Goal: Task Accomplishment & Management: Manage account settings

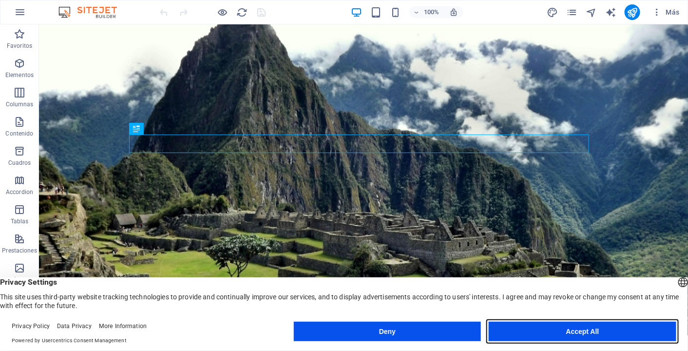
click at [541, 337] on button "Accept All" at bounding box center [581, 330] width 187 height 19
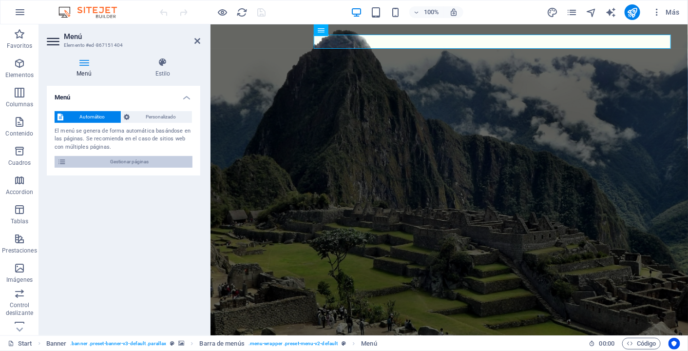
click at [140, 163] on span "Gestionar páginas" at bounding box center [129, 162] width 120 height 12
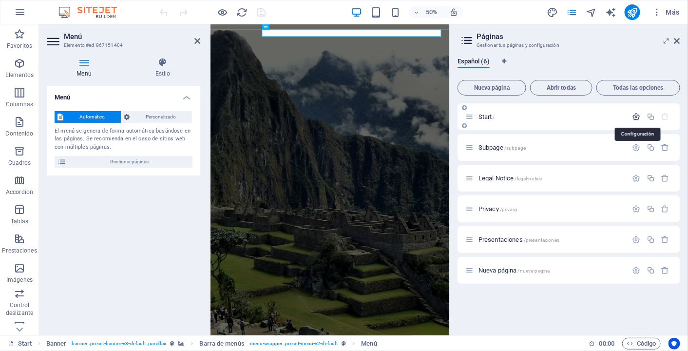
click at [636, 117] on icon "button" at bounding box center [636, 116] width 8 height 8
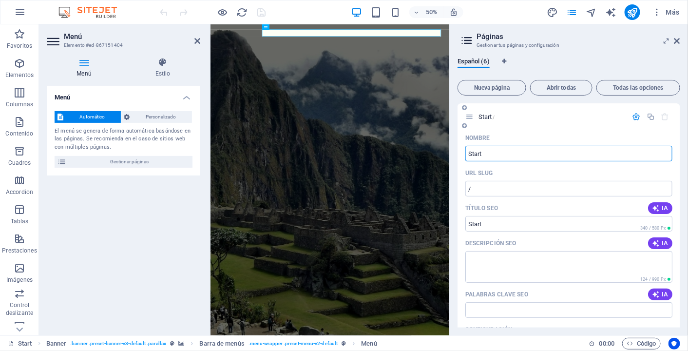
drag, startPoint x: 531, startPoint y: 146, endPoint x: 527, endPoint y: 151, distance: 6.2
click at [527, 151] on input "Start" at bounding box center [568, 154] width 207 height 16
drag, startPoint x: 527, startPoint y: 151, endPoint x: 464, endPoint y: 145, distance: 63.6
click at [467, 146] on input "Start" at bounding box center [568, 154] width 207 height 16
type input "Inicio"
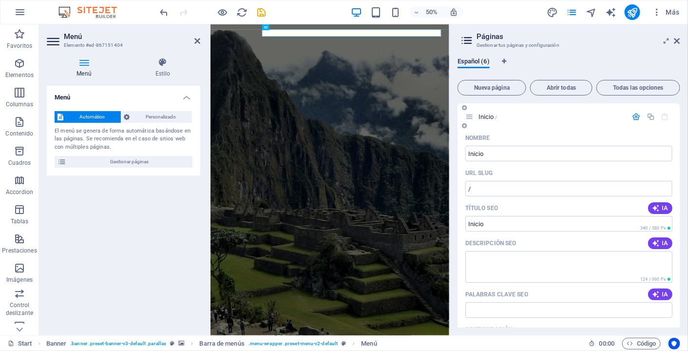
click at [531, 202] on div "Título SEO IA" at bounding box center [568, 208] width 207 height 16
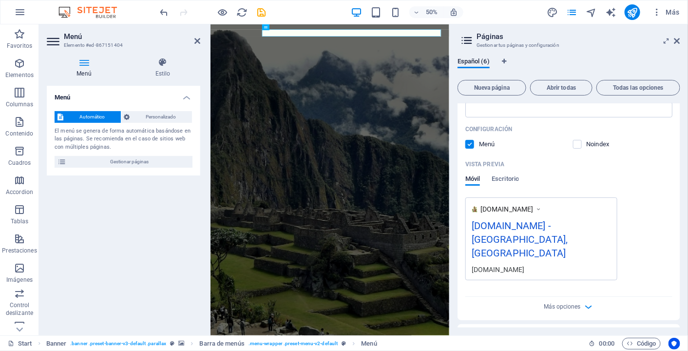
scroll to position [205, 0]
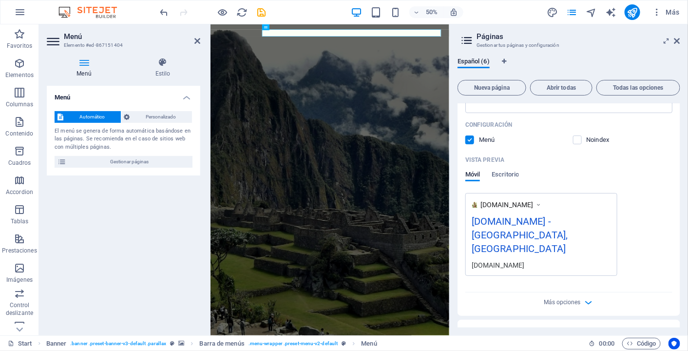
click at [654, 253] on div "www.example.com macandina.com.mx - San Antonio, TX macandina.com.mx" at bounding box center [568, 234] width 207 height 83
click at [565, 299] on span "Más opciones" at bounding box center [561, 302] width 37 height 7
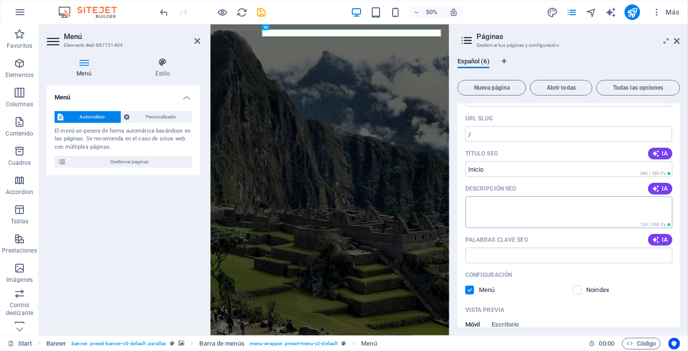
scroll to position [0, 0]
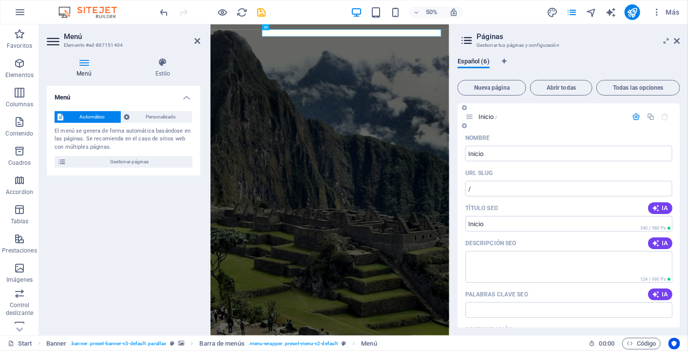
click at [470, 116] on icon at bounding box center [469, 116] width 8 height 8
click at [635, 115] on icon "button" at bounding box center [636, 116] width 8 height 8
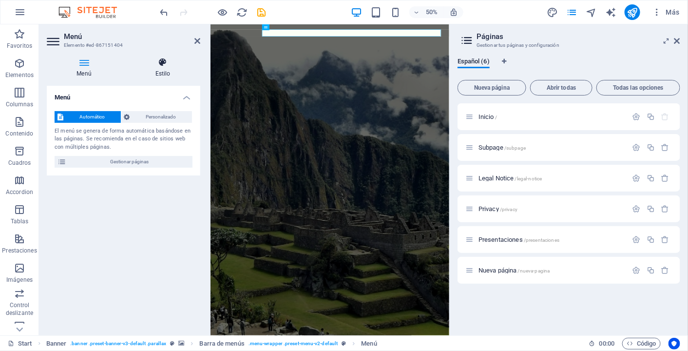
click at [170, 68] on h4 "Estilo" at bounding box center [162, 67] width 75 height 20
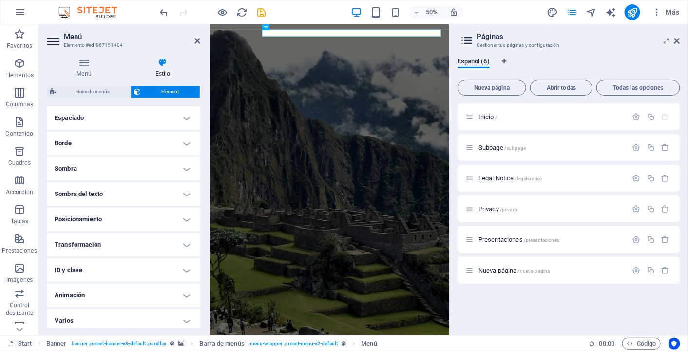
scroll to position [198, 0]
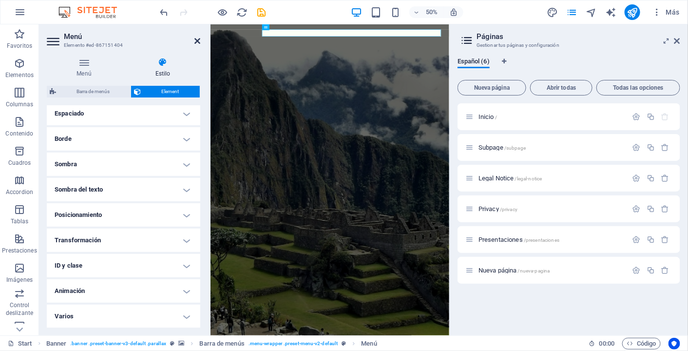
click at [196, 42] on icon at bounding box center [197, 41] width 6 height 8
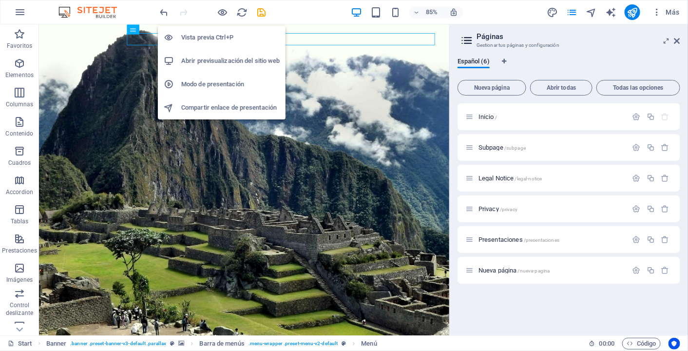
click at [215, 38] on h6 "Vista previa Ctrl+P" at bounding box center [230, 38] width 98 height 12
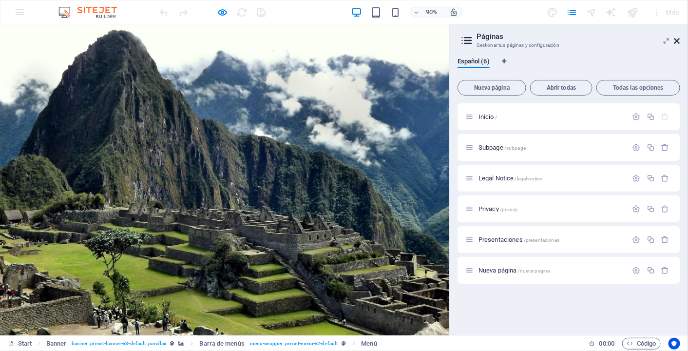
click at [679, 41] on icon at bounding box center [677, 41] width 6 height 8
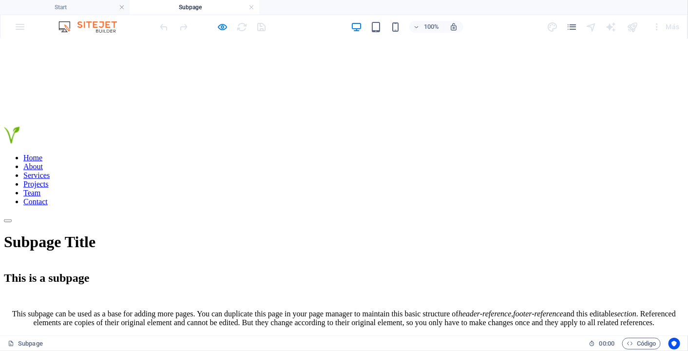
scroll to position [0, 0]
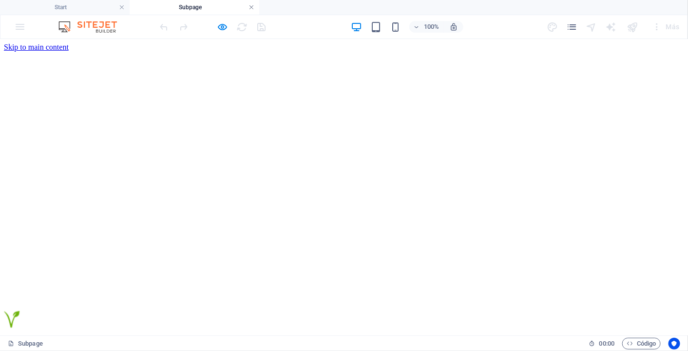
click at [250, 7] on link at bounding box center [251, 7] width 6 height 9
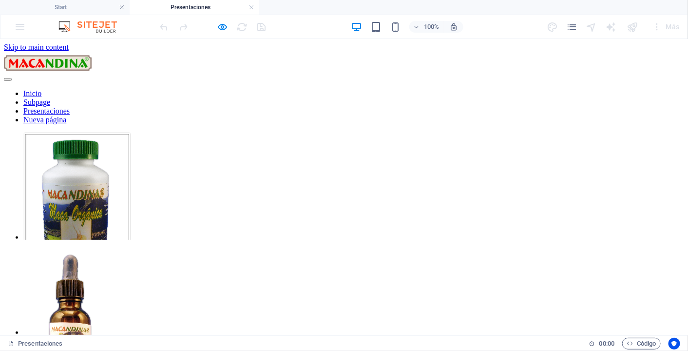
click at [199, 241] on li at bounding box center [218, 288] width 390 height 95
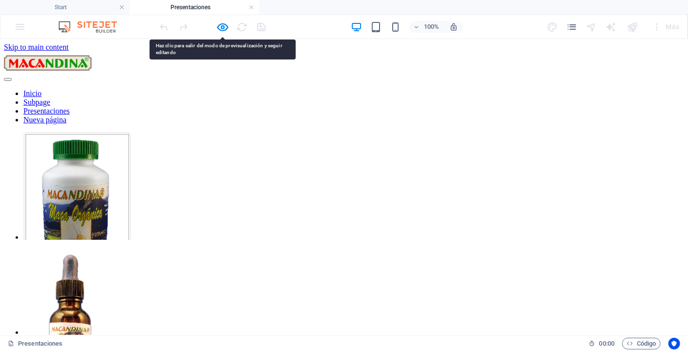
click at [199, 241] on li at bounding box center [218, 288] width 390 height 95
click at [222, 74] on h6 "Abrir previsualización del sitio web" at bounding box center [230, 76] width 98 height 12
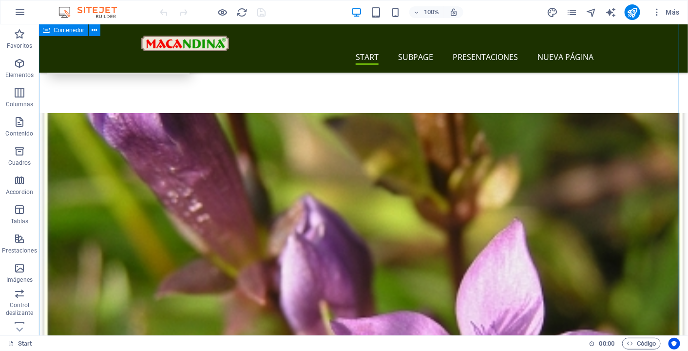
scroll to position [758, 0]
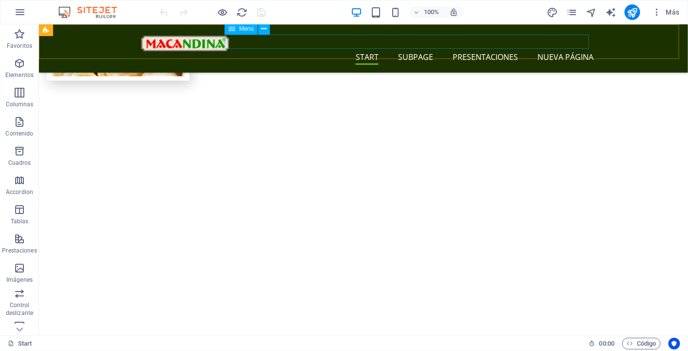
click at [577, 51] on nav "Start Subpage Presentaciones Nueva página" at bounding box center [367, 58] width 452 height 14
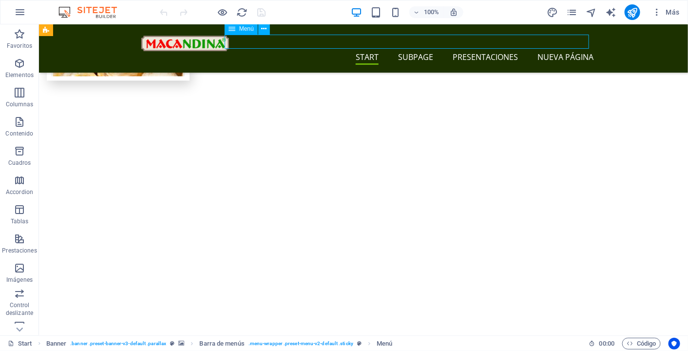
click at [577, 51] on nav "Start Subpage Presentaciones Nueva página" at bounding box center [367, 58] width 452 height 14
click at [243, 13] on icon "reload" at bounding box center [242, 12] width 11 height 11
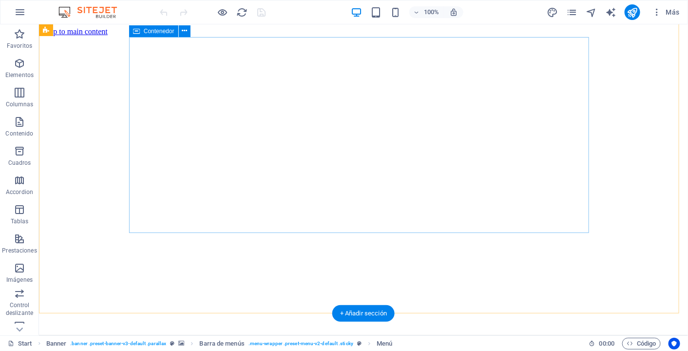
scroll to position [0, 0]
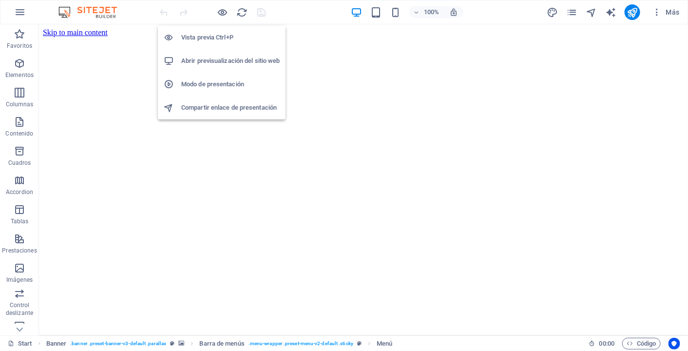
click at [224, 61] on h6 "Abrir previsualización del sitio web" at bounding box center [230, 61] width 98 height 12
click at [213, 33] on h6 "Vista previa Ctrl+P" at bounding box center [230, 38] width 98 height 12
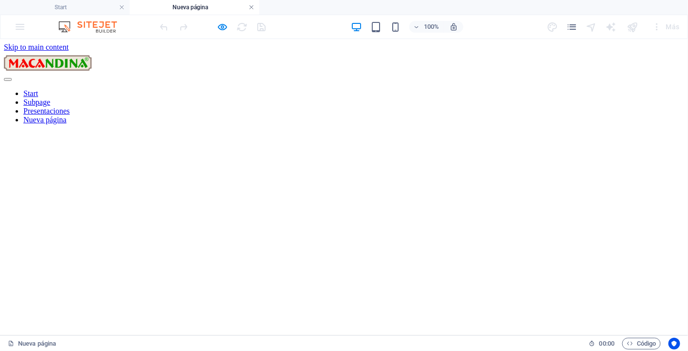
click at [252, 8] on link at bounding box center [251, 7] width 6 height 9
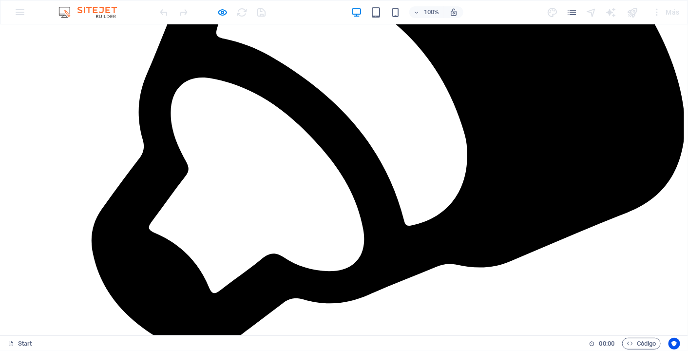
scroll to position [1591, 0]
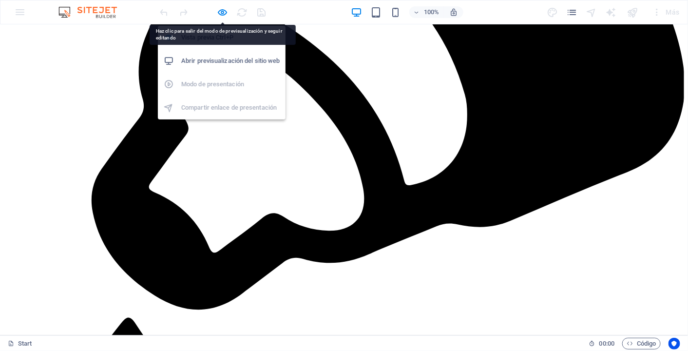
click at [216, 58] on h6 "Abrir previsualización del sitio web" at bounding box center [230, 61] width 98 height 12
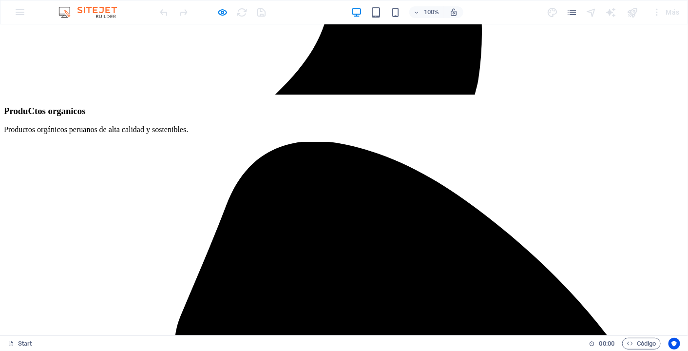
scroll to position [940, 0]
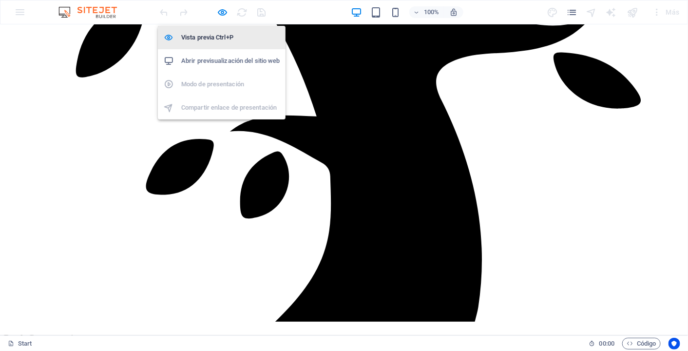
click at [217, 39] on h6 "Vista previa Ctrl+P" at bounding box center [230, 38] width 98 height 12
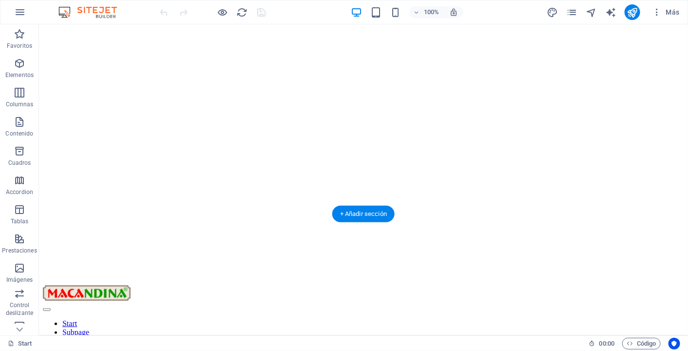
scroll to position [0, 0]
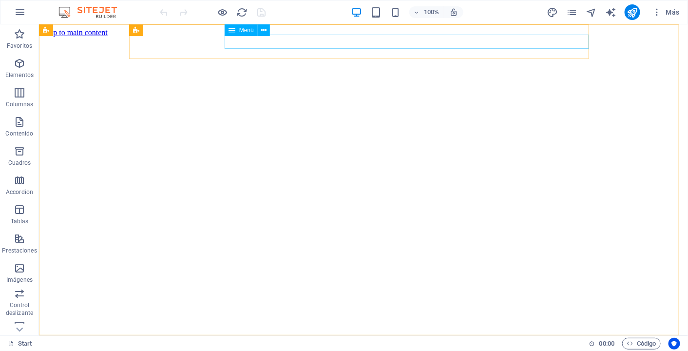
click at [246, 32] on span "Menú" at bounding box center [246, 30] width 15 height 6
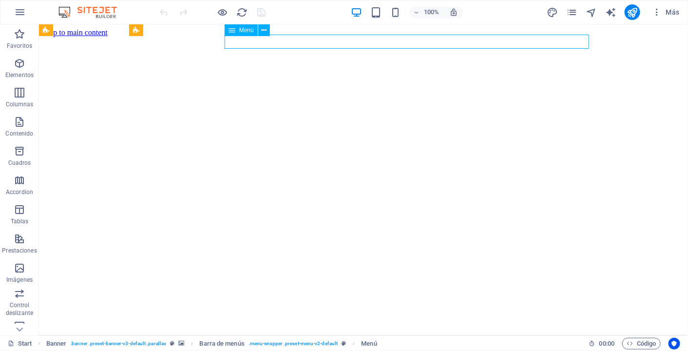
click at [244, 29] on span "Menú" at bounding box center [246, 30] width 15 height 6
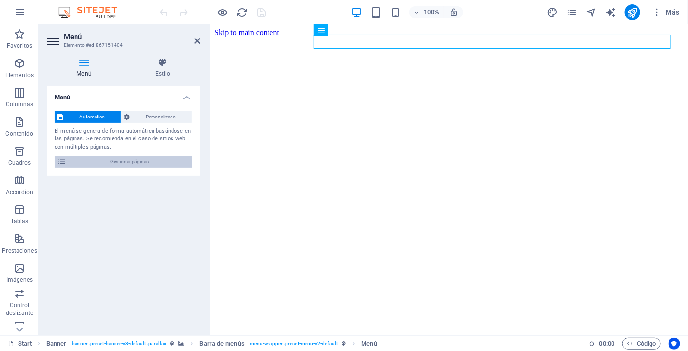
click at [161, 163] on span "Gestionar páginas" at bounding box center [129, 162] width 120 height 12
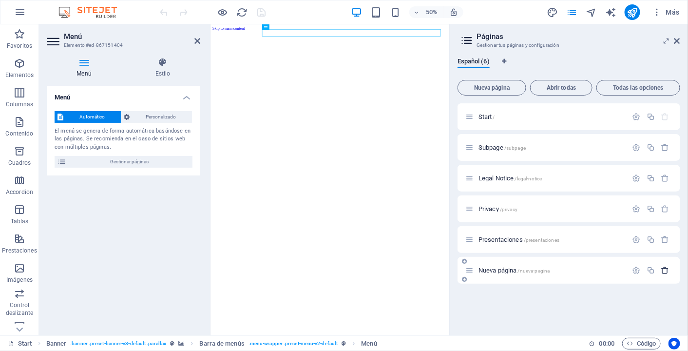
click at [665, 269] on icon "button" at bounding box center [665, 270] width 8 height 8
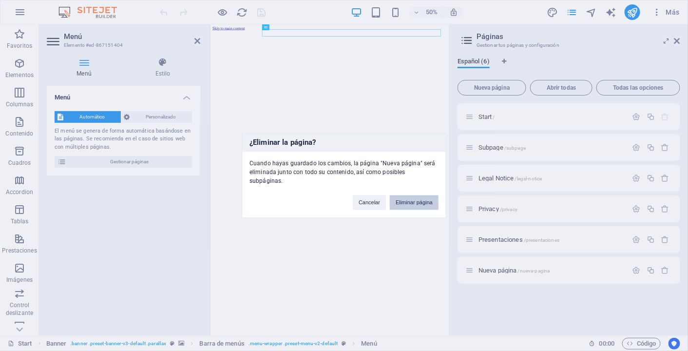
click at [419, 201] on button "Eliminar página" at bounding box center [414, 202] width 49 height 15
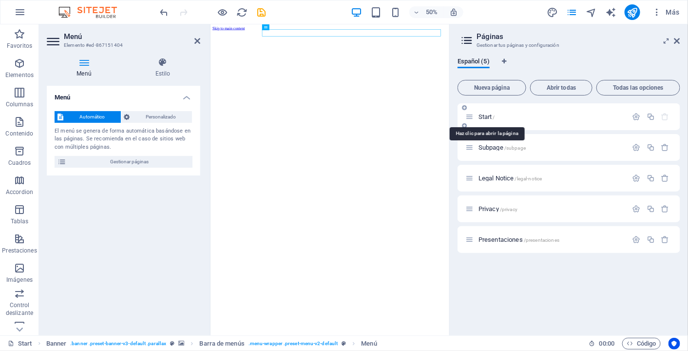
click at [491, 118] on span "Start /" at bounding box center [486, 116] width 17 height 7
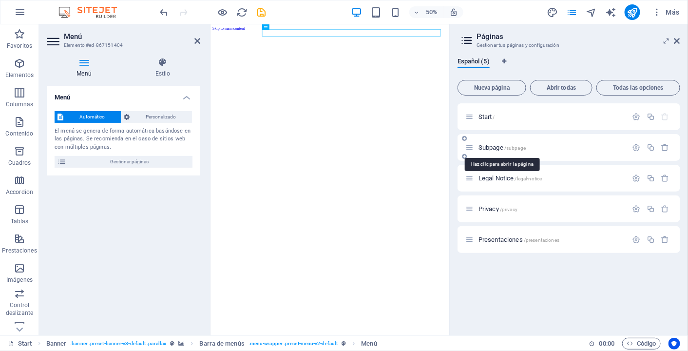
click at [494, 147] on span "Subpage /subpage" at bounding box center [501, 147] width 47 height 7
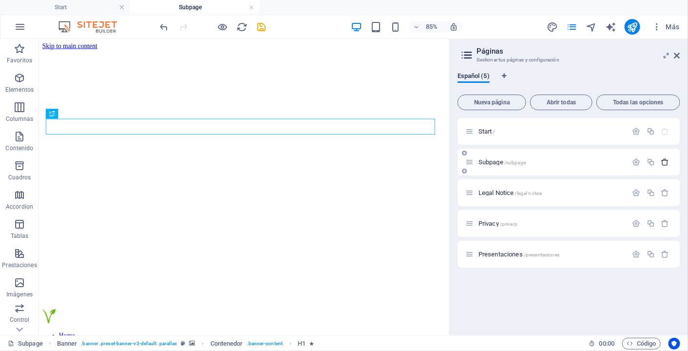
click at [666, 161] on icon "button" at bounding box center [665, 162] width 8 height 8
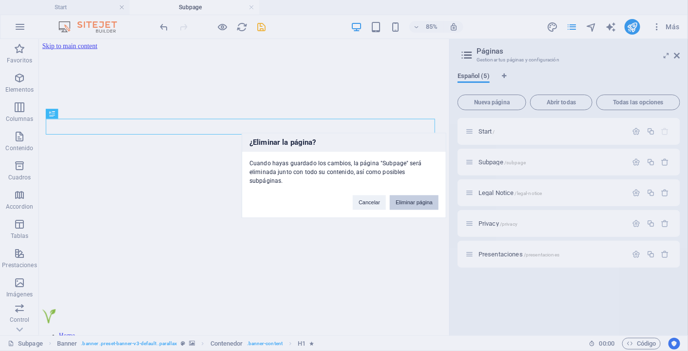
click at [420, 198] on button "Eliminar página" at bounding box center [414, 202] width 49 height 15
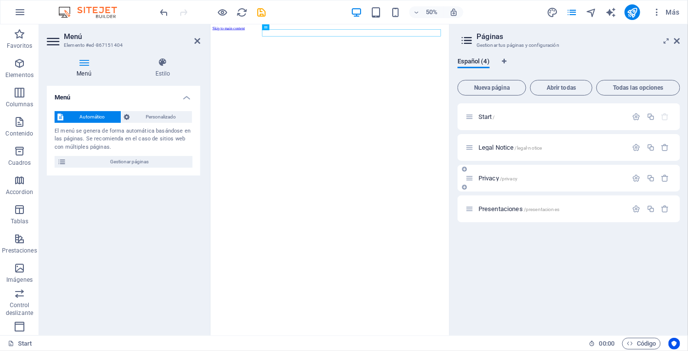
click at [504, 179] on span "/privacy" at bounding box center [509, 178] width 18 height 5
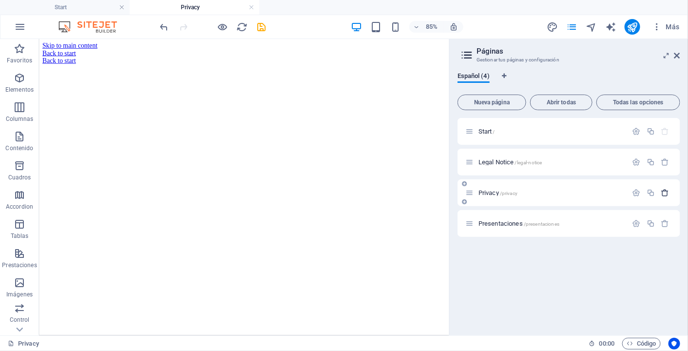
click at [666, 192] on icon "button" at bounding box center [665, 192] width 8 height 8
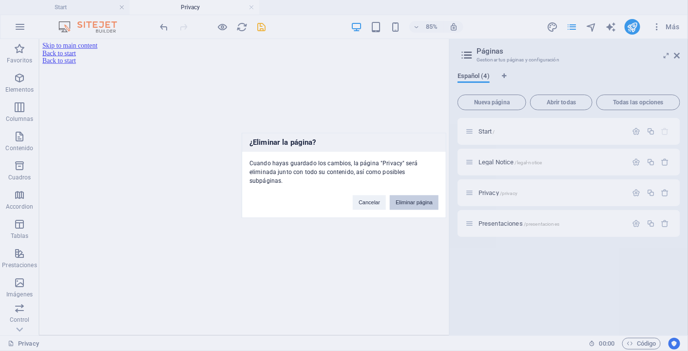
click at [412, 197] on button "Eliminar página" at bounding box center [414, 202] width 49 height 15
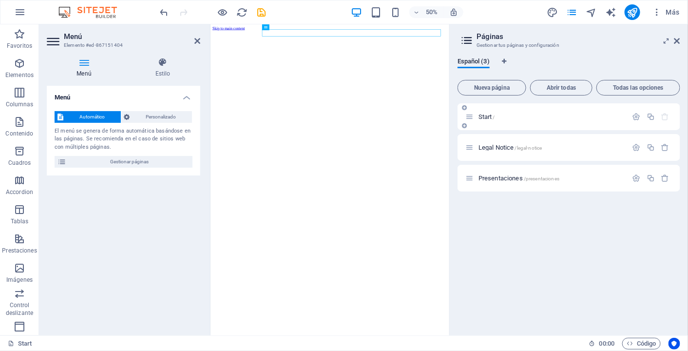
click at [494, 118] on span "/" at bounding box center [494, 116] width 2 height 5
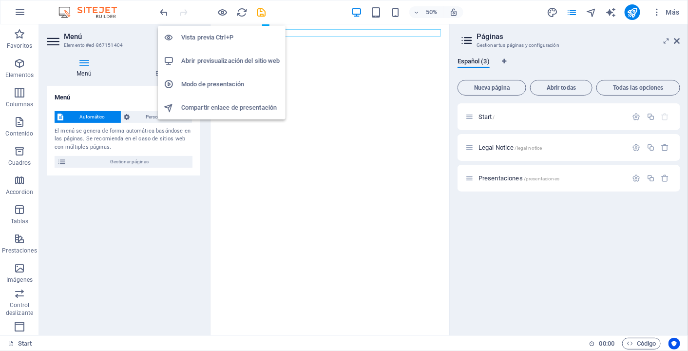
click at [219, 38] on h6 "Vista previa Ctrl+P" at bounding box center [230, 38] width 98 height 12
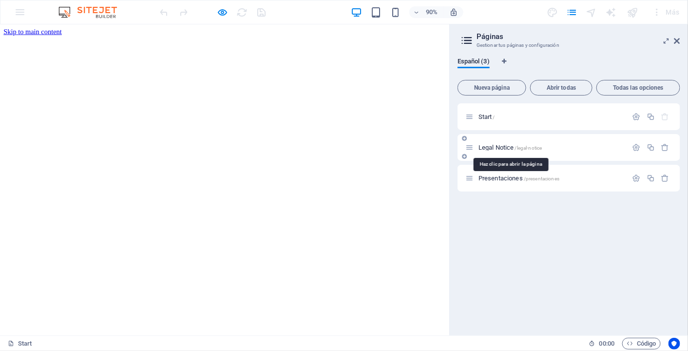
click at [509, 147] on span "Legal Notice /legal-notice" at bounding box center [509, 147] width 63 height 7
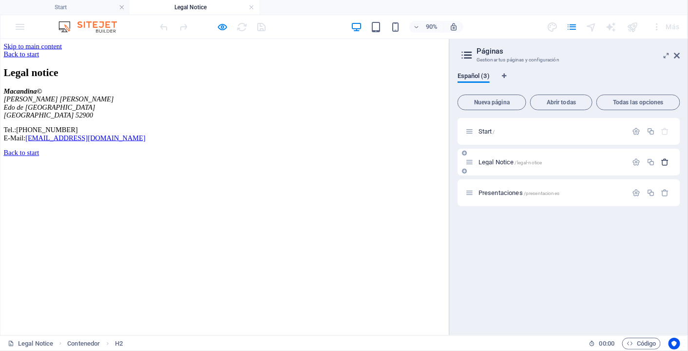
click at [667, 163] on icon "button" at bounding box center [665, 162] width 8 height 8
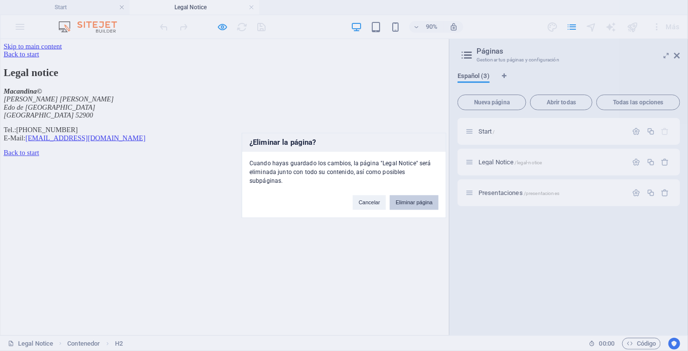
click at [413, 199] on button "Eliminar página" at bounding box center [414, 202] width 49 height 15
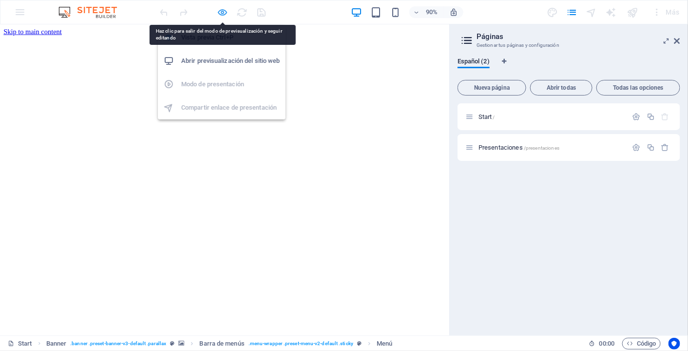
click at [225, 14] on icon "button" at bounding box center [222, 12] width 11 height 11
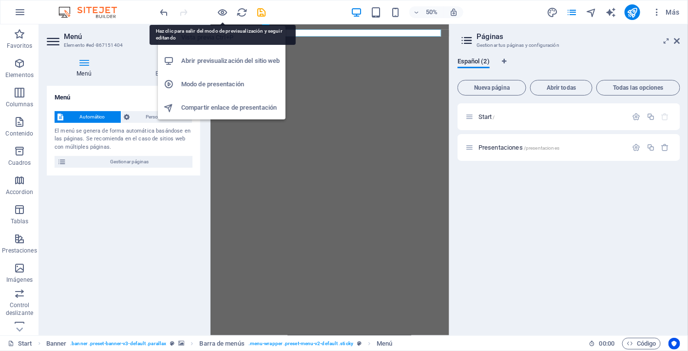
click at [223, 61] on h6 "Abrir previsualización del sitio web" at bounding box center [230, 61] width 98 height 12
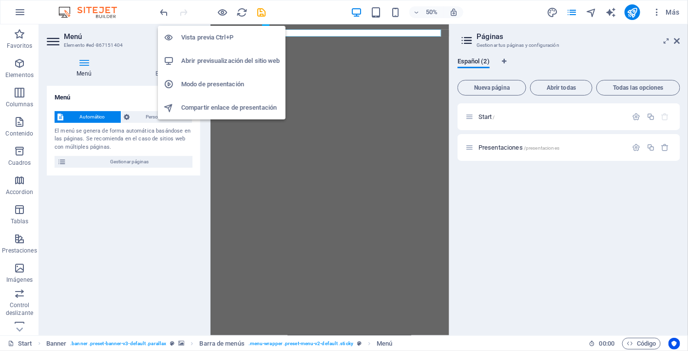
click at [218, 38] on h6 "Vista previa Ctrl+P" at bounding box center [230, 38] width 98 height 12
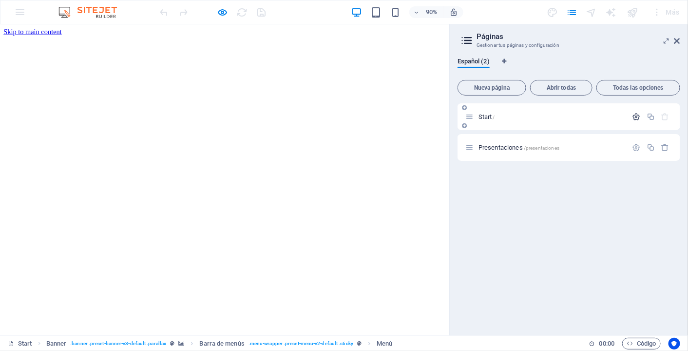
click at [636, 118] on icon "button" at bounding box center [636, 116] width 8 height 8
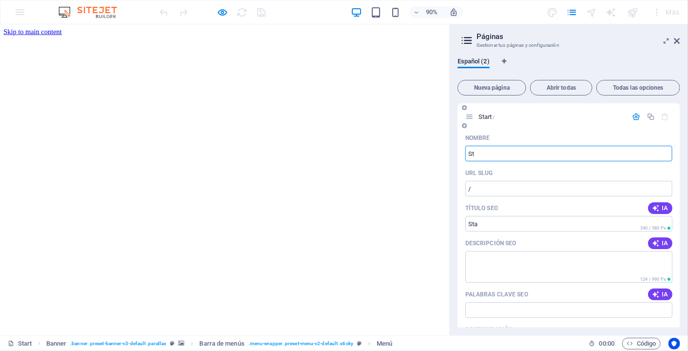
type input "S"
type input "Incio"
type input "/incio"
type input "Incio"
click at [573, 246] on div "Descripción SEO IA" at bounding box center [568, 243] width 207 height 16
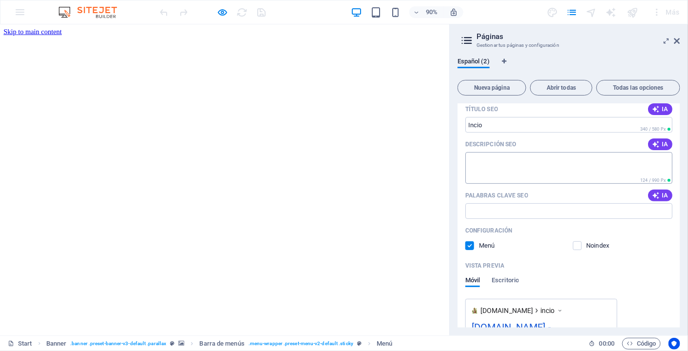
scroll to position [213, 0]
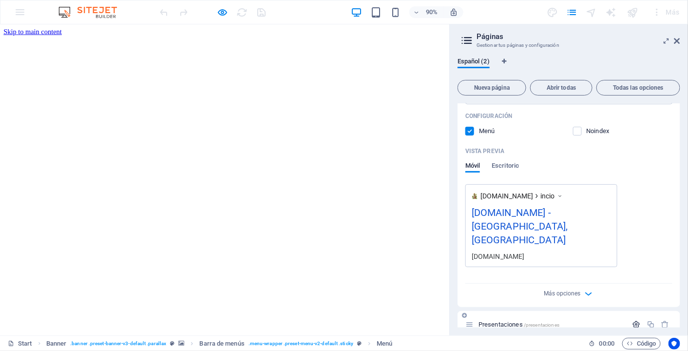
click at [635, 320] on icon "button" at bounding box center [636, 324] width 8 height 8
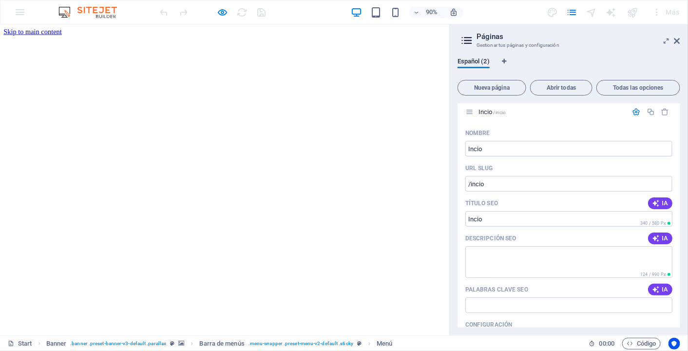
scroll to position [0, 0]
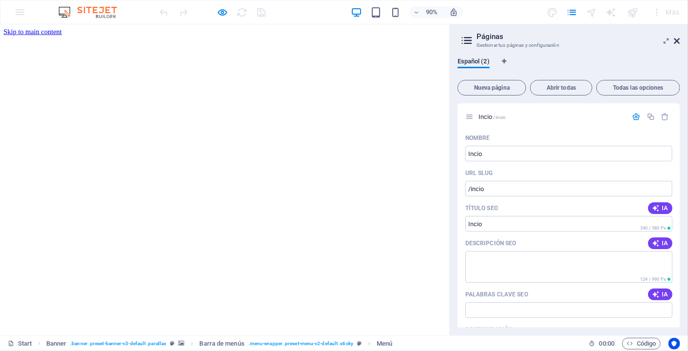
click at [676, 41] on icon at bounding box center [677, 41] width 6 height 8
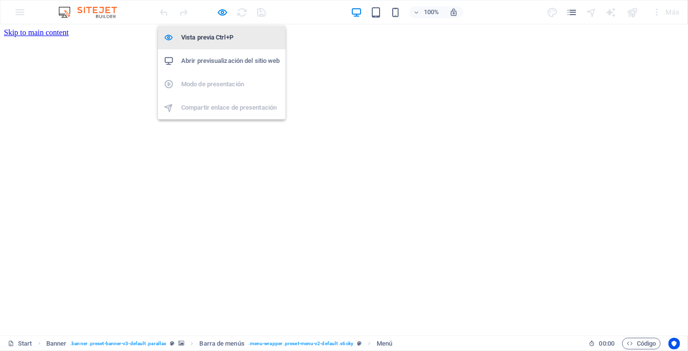
click at [218, 36] on h6 "Vista previa Ctrl+P" at bounding box center [230, 38] width 98 height 12
select select
select select "1"
select select
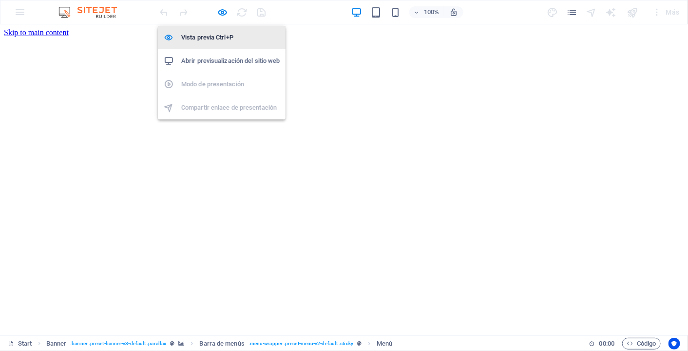
select select
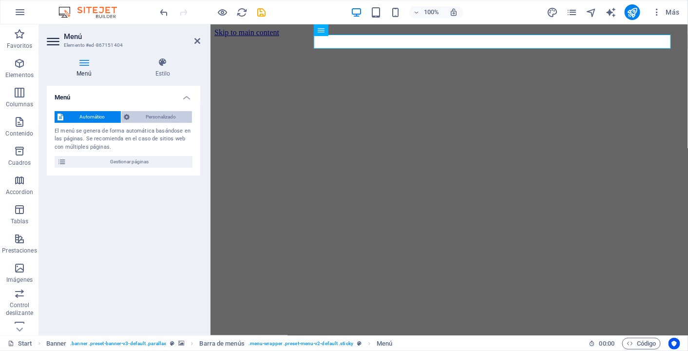
click at [159, 116] on span "Personalizado" at bounding box center [161, 117] width 56 height 12
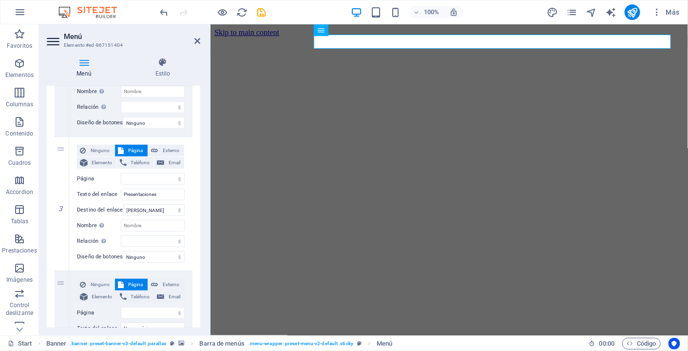
scroll to position [319, 0]
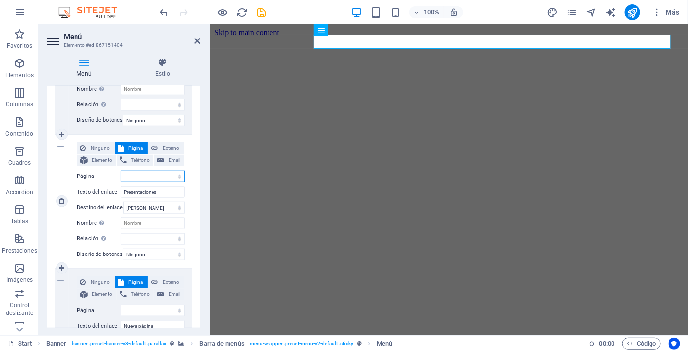
click at [153, 175] on select "Incio Presentaciones" at bounding box center [153, 176] width 64 height 12
select select "1"
click at [121, 170] on select "Incio Presentaciones" at bounding box center [153, 176] width 64 height 12
select select
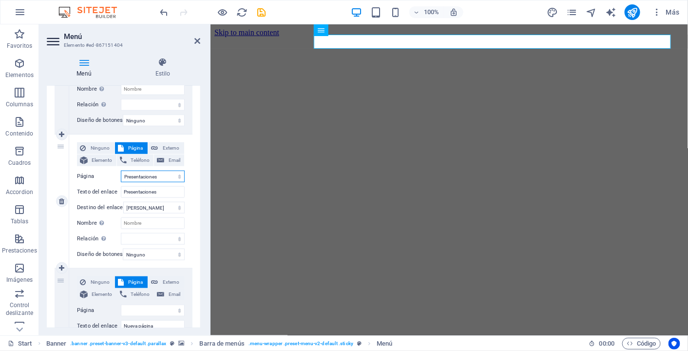
select select
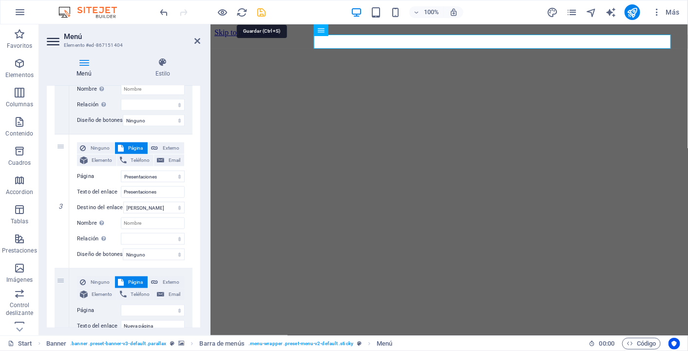
click at [262, 12] on icon "save" at bounding box center [261, 12] width 11 height 11
select select
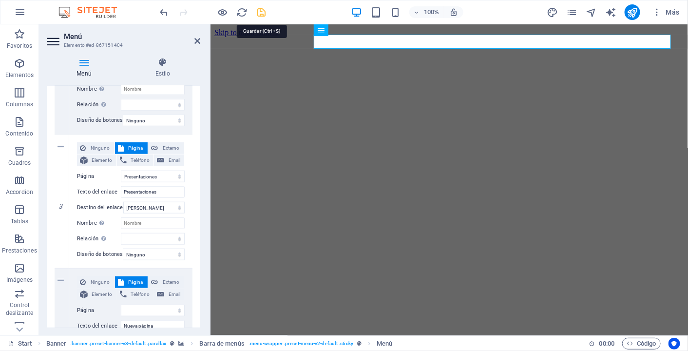
select select "1"
select select
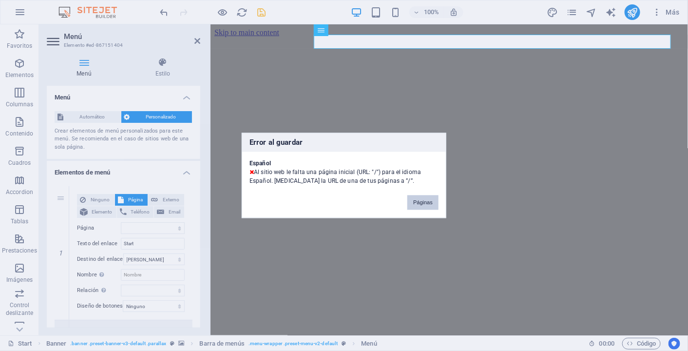
click at [424, 201] on button "Páginas" at bounding box center [422, 202] width 31 height 15
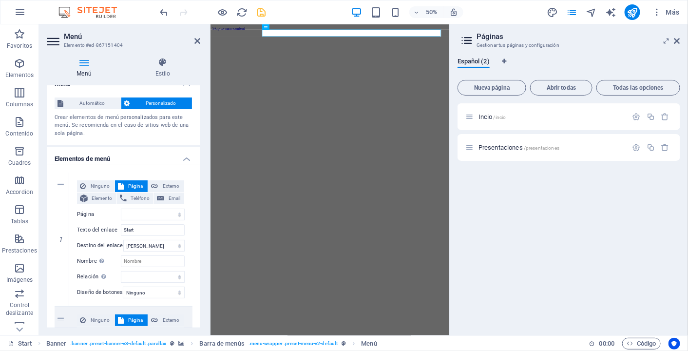
scroll to position [0, 0]
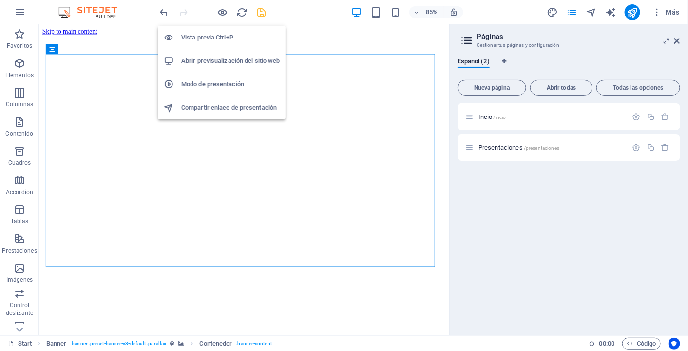
click at [225, 40] on h6 "Vista previa Ctrl+P" at bounding box center [230, 38] width 98 height 12
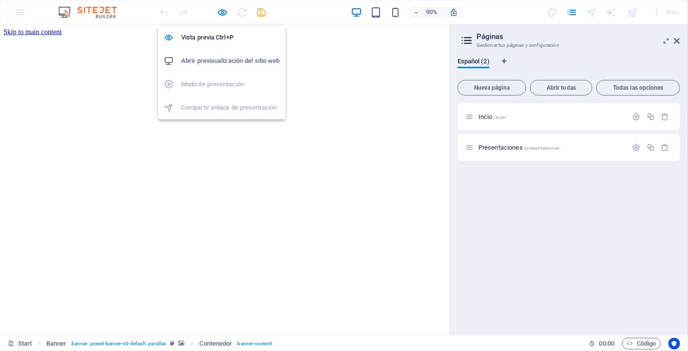
click at [225, 58] on h6 "Abrir previsualización del sitio web" at bounding box center [230, 61] width 98 height 12
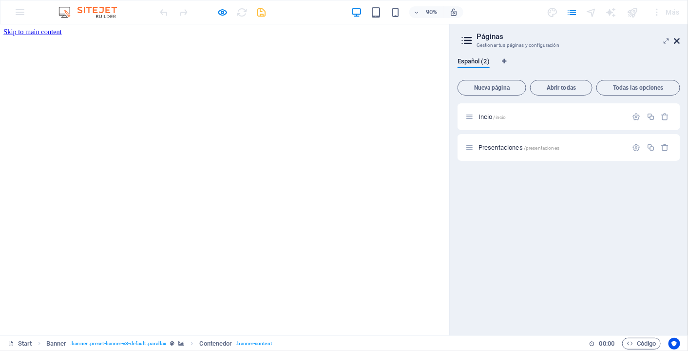
click at [677, 41] on icon at bounding box center [677, 41] width 6 height 8
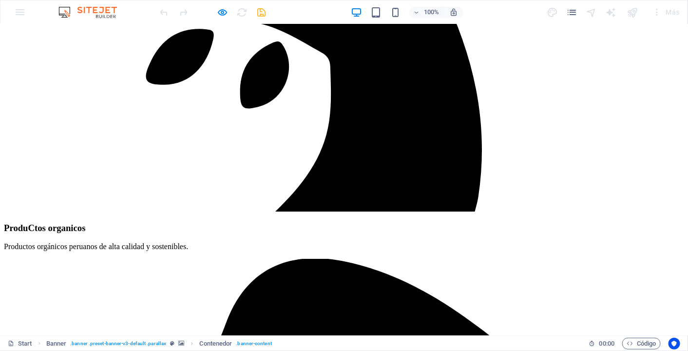
scroll to position [1049, 0]
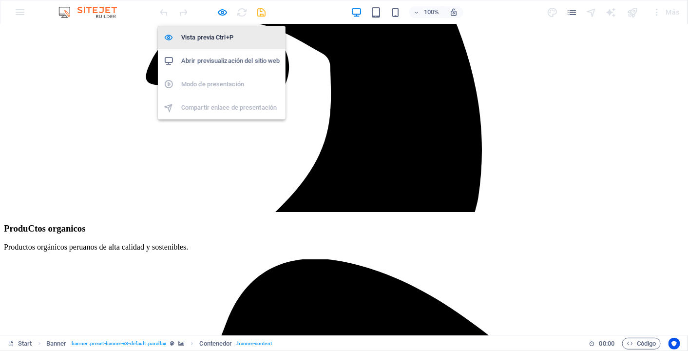
click at [220, 35] on h6 "Vista previa Ctrl+P" at bounding box center [230, 38] width 98 height 12
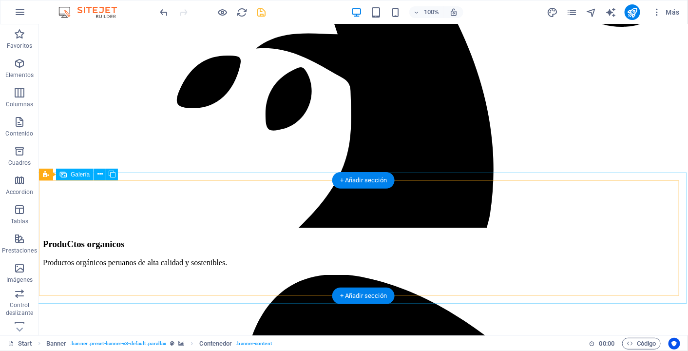
scroll to position [1110, 0]
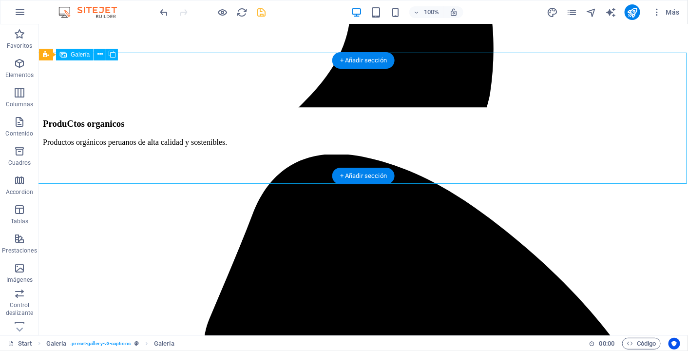
select select "4"
select select "px"
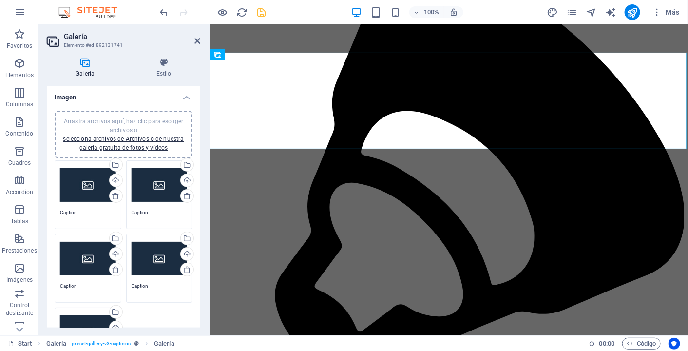
scroll to position [1197, 0]
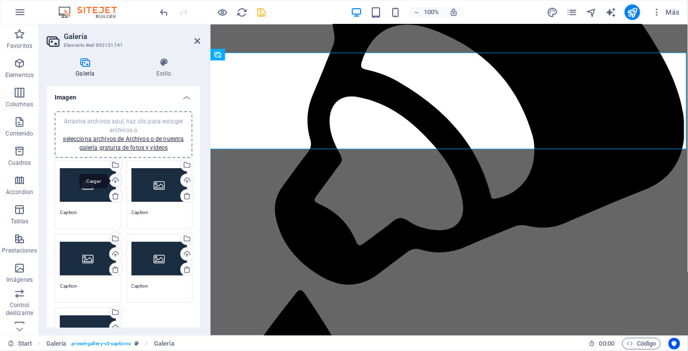
click at [115, 178] on div "Cargar" at bounding box center [115, 181] width 15 height 15
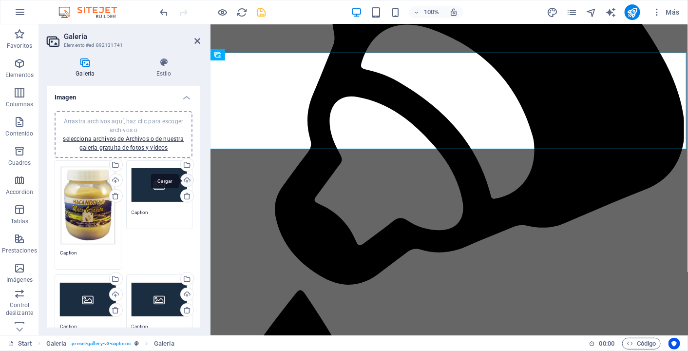
click at [186, 180] on div "Cargar" at bounding box center [186, 181] width 15 height 15
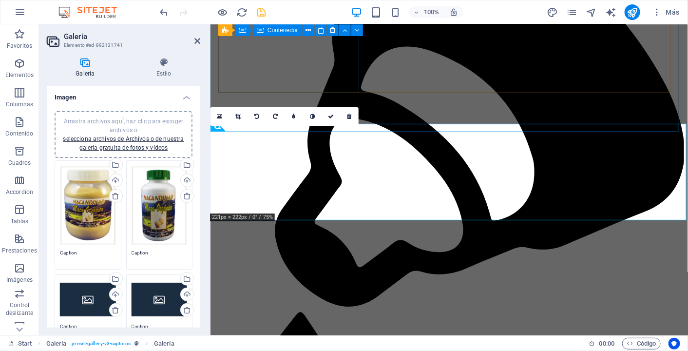
scroll to position [1116, 0]
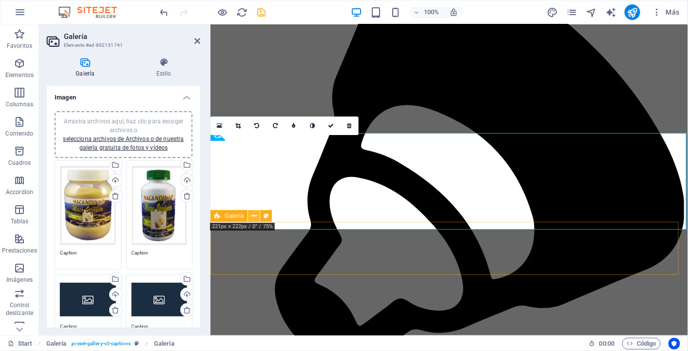
click at [253, 216] on icon at bounding box center [253, 216] width 5 height 10
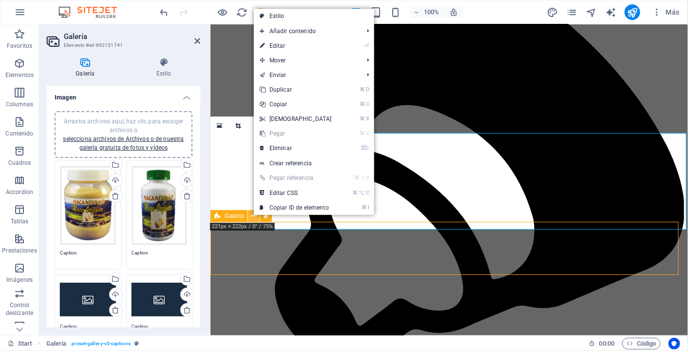
scroll to position [1030, 0]
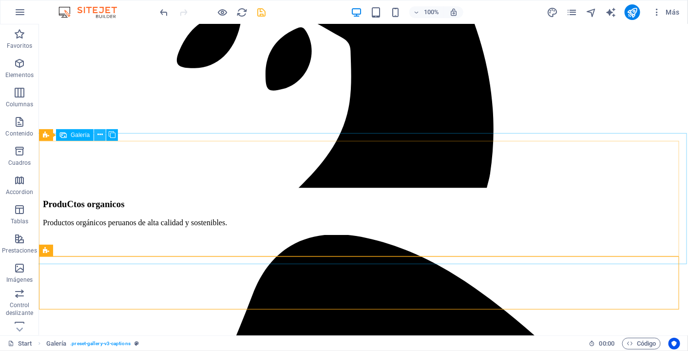
click at [101, 136] on icon at bounding box center [99, 135] width 5 height 10
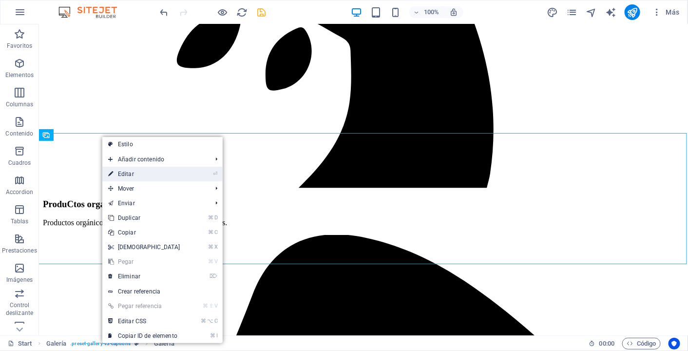
click at [172, 168] on link "⏎ Editar" at bounding box center [144, 174] width 84 height 15
select select "4"
select select "px"
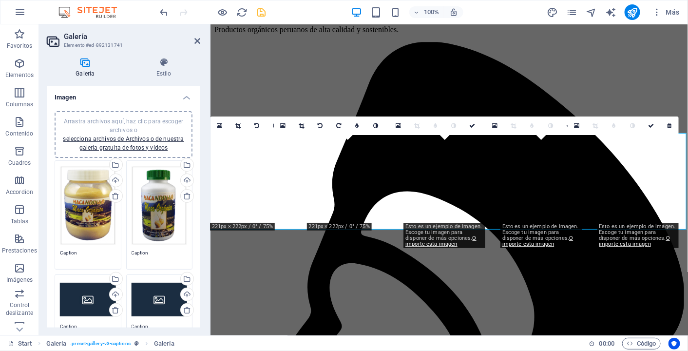
scroll to position [1116, 0]
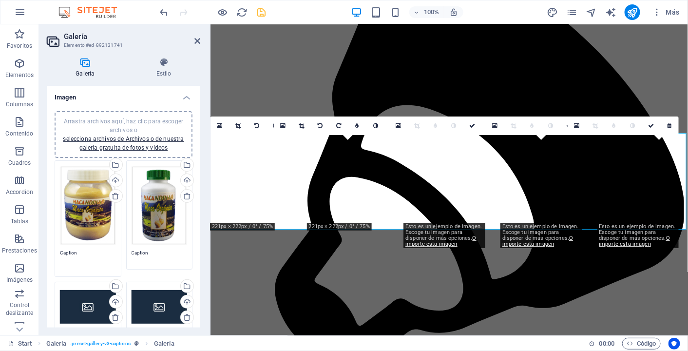
click at [75, 251] on textarea "Caption" at bounding box center [88, 260] width 56 height 22
drag, startPoint x: 78, startPoint y: 251, endPoint x: 59, endPoint y: 250, distance: 18.5
click at [60, 250] on textarea "Caption" at bounding box center [88, 260] width 56 height 22
click at [148, 249] on div "Caption" at bounding box center [159, 256] width 56 height 15
type textarea "Maca 200gr"
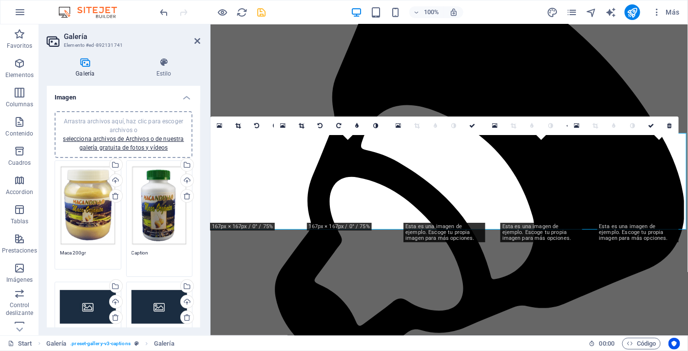
drag, startPoint x: 147, startPoint y: 252, endPoint x: 127, endPoint y: 249, distance: 20.7
click at [127, 249] on div "Arrastra archivos aquí, haz clic para escoger archivos o selecciona archivos de…" at bounding box center [160, 219] width 72 height 122
click at [138, 266] on textarea "Maca 180 caps" at bounding box center [159, 260] width 56 height 22
type textarea "Maca 180 caps"
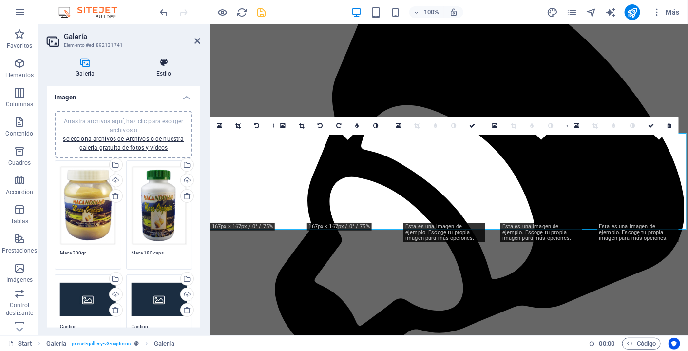
click at [191, 69] on h4 "Estilo" at bounding box center [164, 67] width 73 height 20
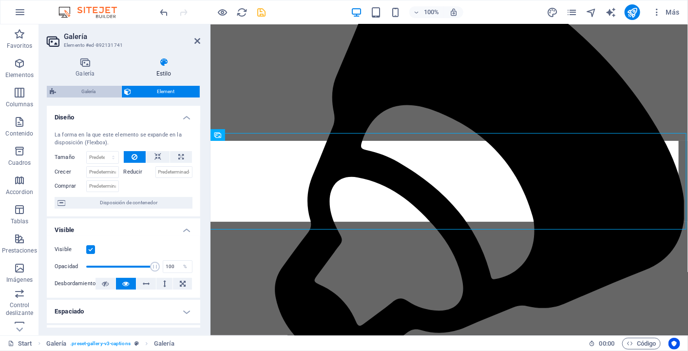
click at [83, 90] on span "Galería" at bounding box center [88, 92] width 59 height 12
select select "rem"
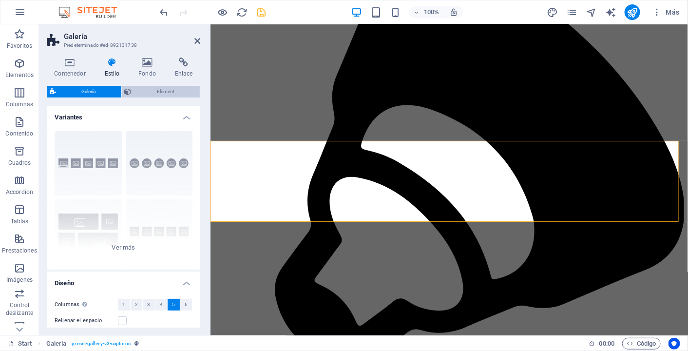
click at [161, 93] on span "Element" at bounding box center [165, 92] width 63 height 12
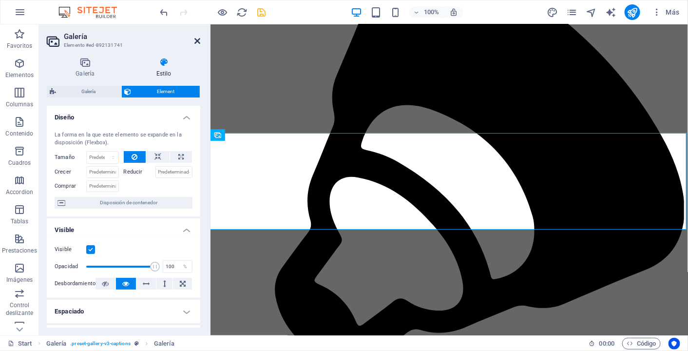
click at [196, 40] on icon at bounding box center [197, 41] width 6 height 8
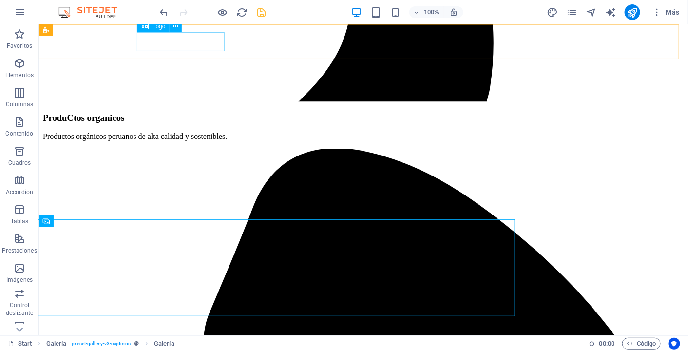
scroll to position [1030, 0]
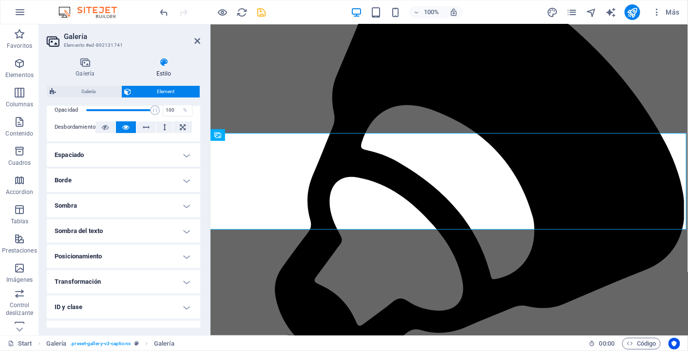
scroll to position [0, 0]
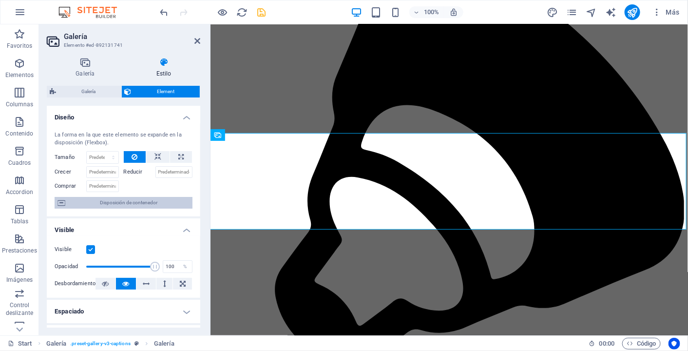
click at [135, 201] on span "Disposición de contenedor" at bounding box center [128, 203] width 121 height 12
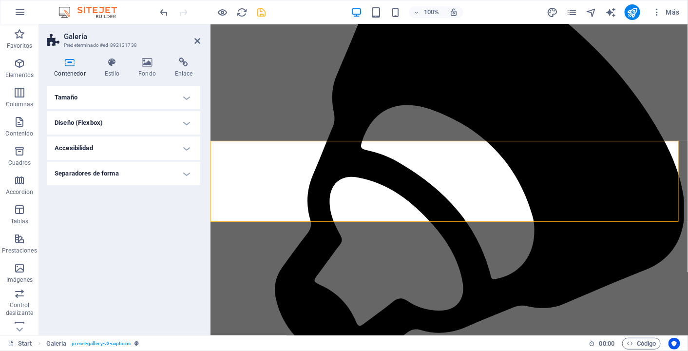
click at [183, 95] on h4 "Tamaño" at bounding box center [123, 97] width 153 height 23
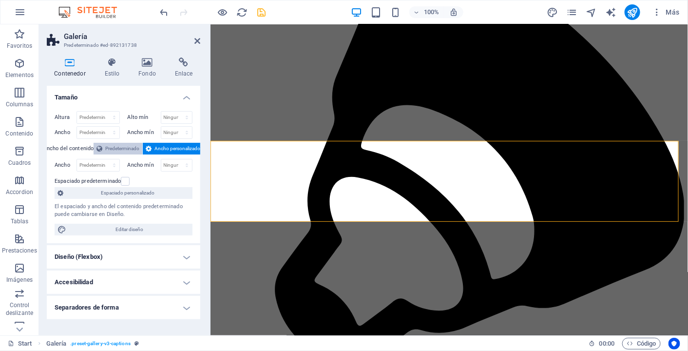
click at [127, 151] on span "Predeterminado" at bounding box center [122, 149] width 34 height 12
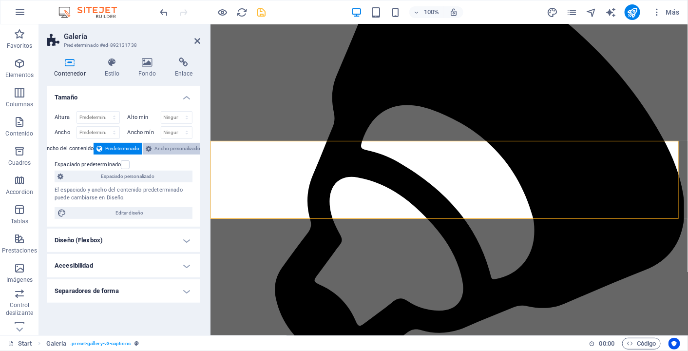
click at [167, 148] on span "Ancho personalizado" at bounding box center [177, 149] width 46 height 12
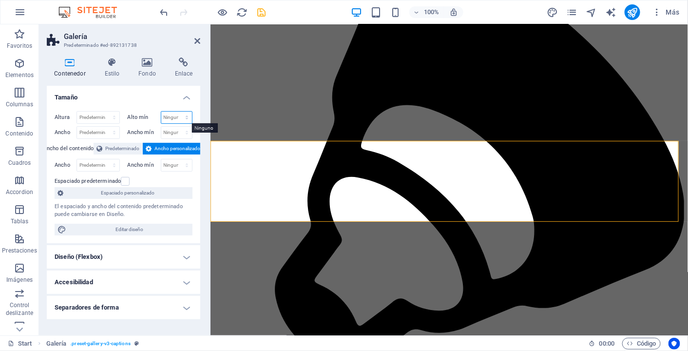
click at [181, 116] on select "Ninguno px rem % vh vw" at bounding box center [176, 118] width 31 height 12
select select "%"
click at [178, 112] on select "Ninguno px rem % vh vw" at bounding box center [176, 118] width 31 height 12
type input "100"
click at [177, 132] on select "Ninguno px rem % vh vw" at bounding box center [176, 133] width 31 height 12
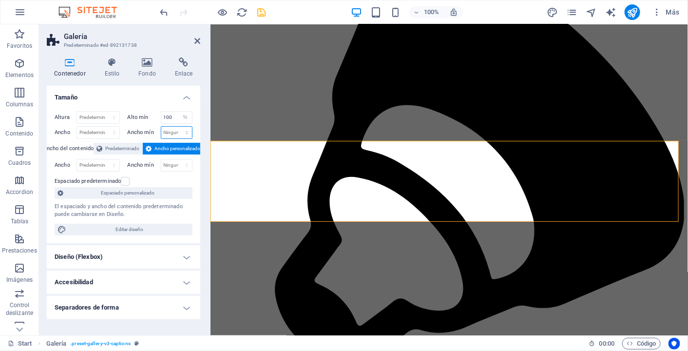
select select "%"
click at [178, 127] on select "Ninguno px rem % vh vw" at bounding box center [176, 133] width 31 height 12
type input "100"
click at [174, 119] on input "100" at bounding box center [176, 118] width 31 height 12
type input "1"
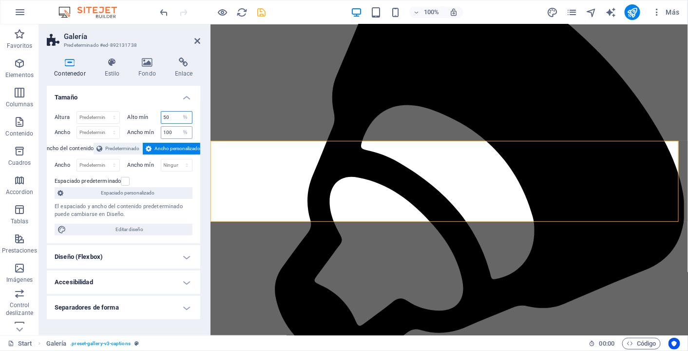
type input "50"
click at [174, 132] on input "100" at bounding box center [176, 133] width 31 height 12
type input "1"
type input "50"
click at [106, 117] on select "Predeterminado px rem % vh vw" at bounding box center [98, 118] width 42 height 12
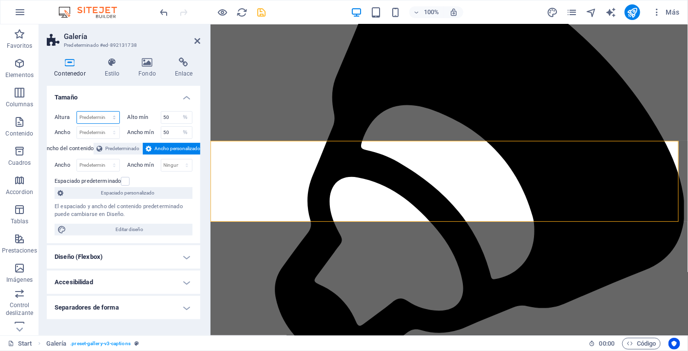
select select "%"
click at [105, 112] on select "Predeterminado px rem % vh vw" at bounding box center [98, 118] width 42 height 12
type input "119.2"
click at [97, 131] on select "Predeterminado px rem % em vh vw" at bounding box center [98, 133] width 42 height 12
select select "%"
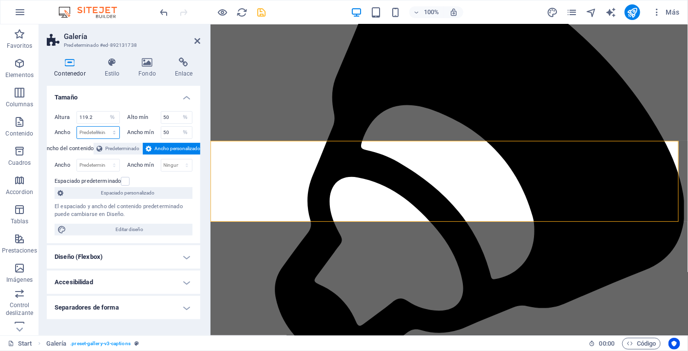
click at [105, 127] on select "Predeterminado px rem % em vh vw" at bounding box center [98, 133] width 42 height 12
click at [100, 131] on input "100" at bounding box center [98, 133] width 42 height 12
type input "1"
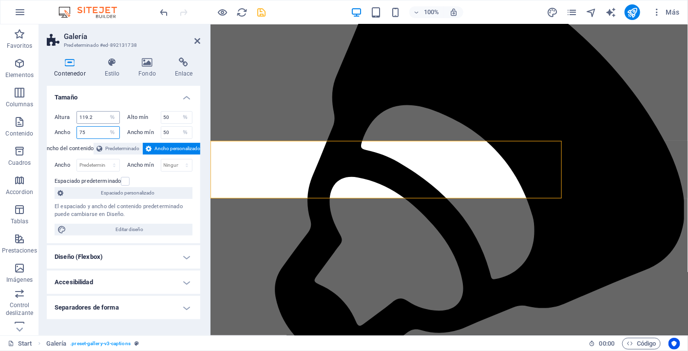
type input "75"
drag, startPoint x: 97, startPoint y: 116, endPoint x: 63, endPoint y: 112, distance: 34.4
click at [64, 112] on div "Altura 119.2 Predeterminado px rem % vh vw" at bounding box center [87, 117] width 65 height 13
type input "75"
click at [151, 101] on h4 "Tamaño" at bounding box center [123, 95] width 153 height 18
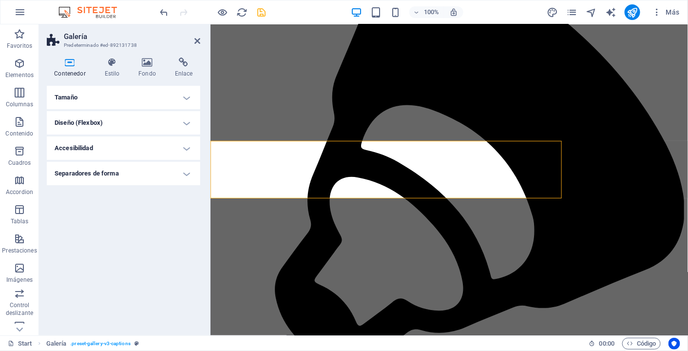
click at [131, 98] on h4 "Tamaño" at bounding box center [123, 97] width 153 height 23
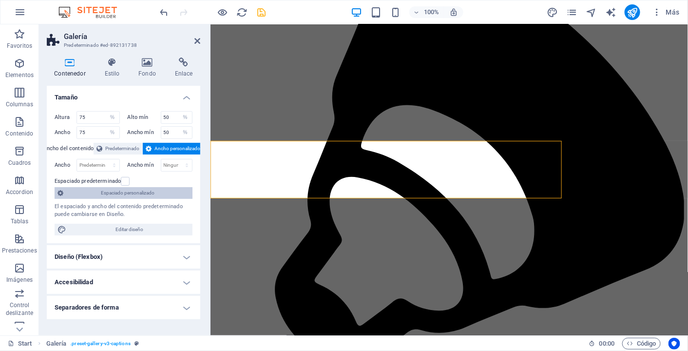
click at [126, 193] on span "Espaciado personalizado" at bounding box center [127, 193] width 123 height 12
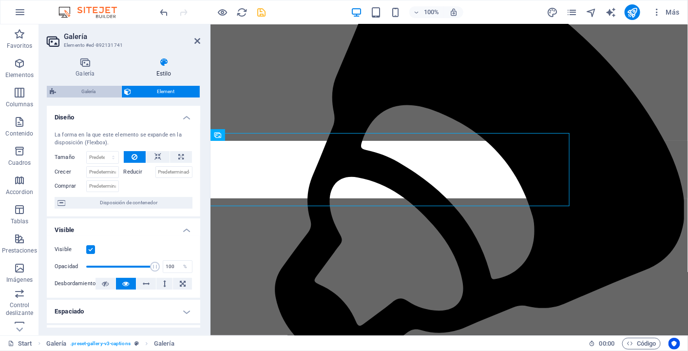
click at [88, 91] on span "Galería" at bounding box center [88, 92] width 59 height 12
select select "rem"
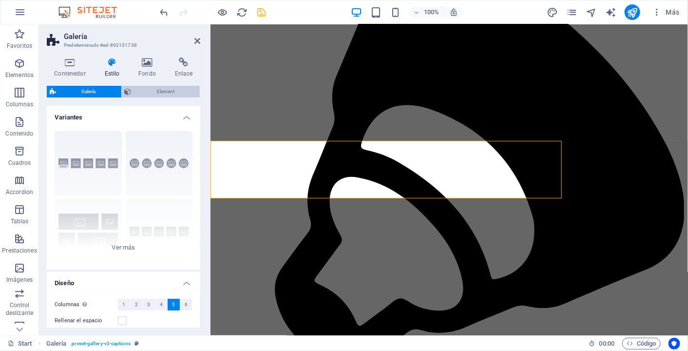
click at [160, 90] on span "Element" at bounding box center [165, 92] width 63 height 12
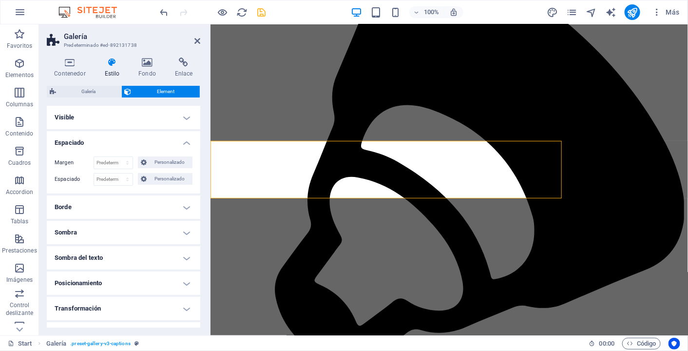
click at [186, 143] on h4 "Espaciado" at bounding box center [123, 140] width 153 height 18
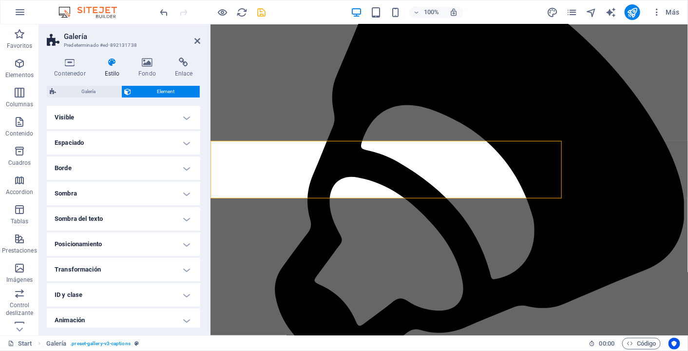
click at [185, 117] on h4 "Visible" at bounding box center [123, 117] width 153 height 23
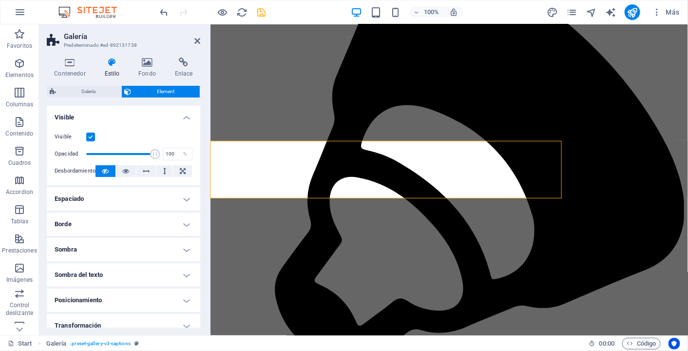
click at [185, 117] on h4 "Visible" at bounding box center [123, 115] width 153 height 18
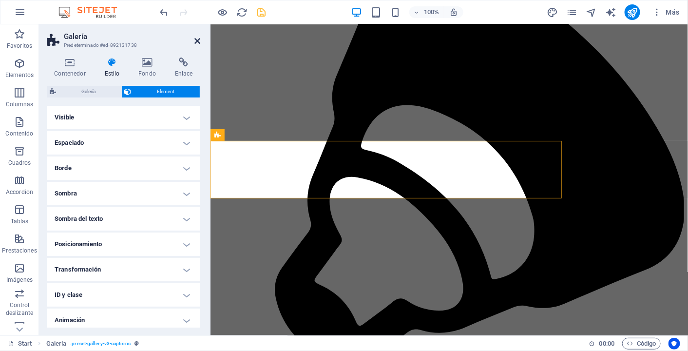
click at [196, 41] on icon at bounding box center [197, 41] width 6 height 8
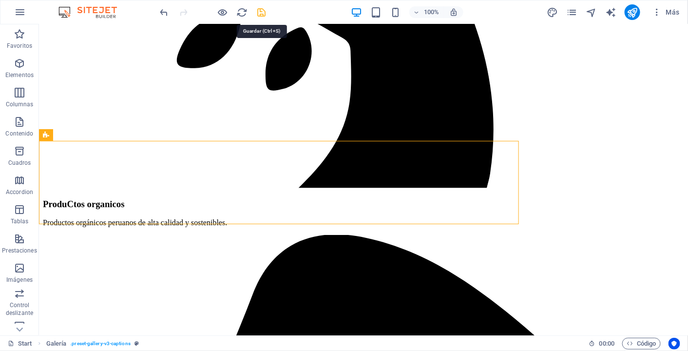
click at [258, 14] on icon "save" at bounding box center [261, 12] width 11 height 11
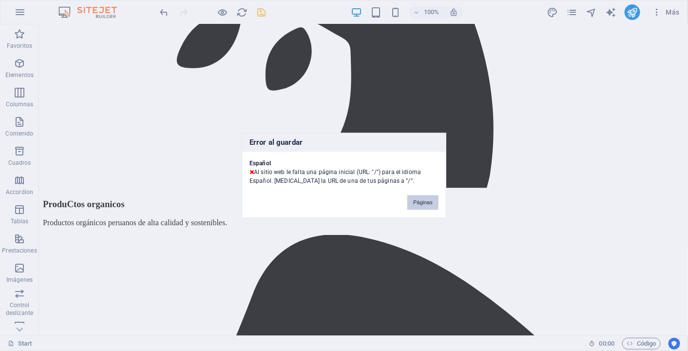
click at [420, 201] on button "Páginas" at bounding box center [422, 202] width 31 height 15
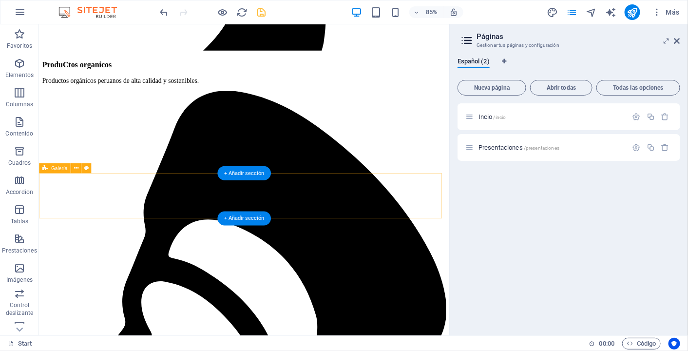
scroll to position [1171, 0]
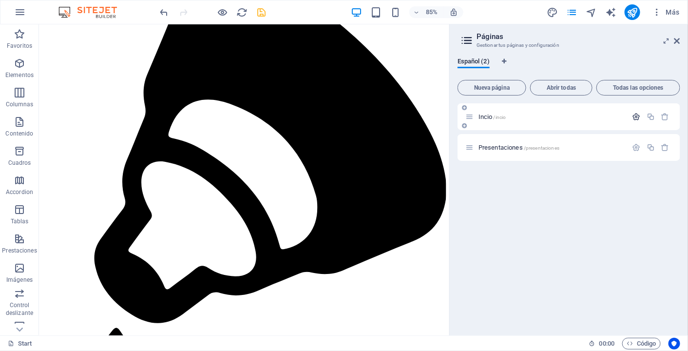
click at [639, 118] on icon "button" at bounding box center [636, 116] width 8 height 8
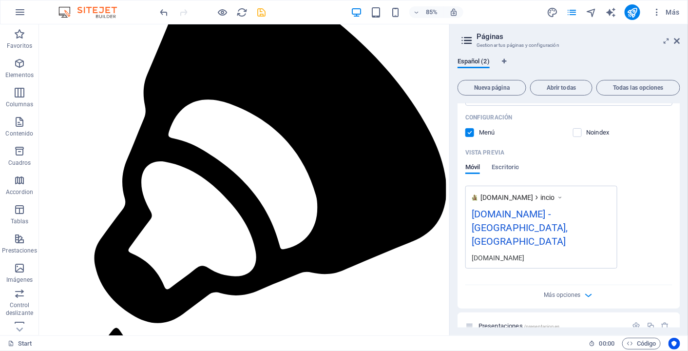
scroll to position [213, 0]
click at [634, 320] on icon "button" at bounding box center [636, 324] width 8 height 8
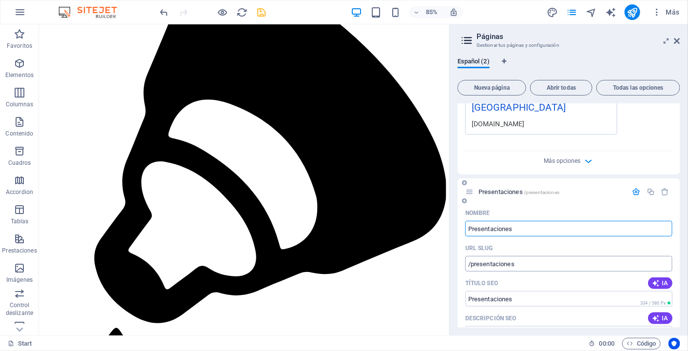
click at [558, 256] on input "/presentaciones" at bounding box center [568, 264] width 207 height 16
click at [630, 88] on span "Todas las opciones" at bounding box center [637, 88] width 75 height 6
click at [678, 38] on icon at bounding box center [677, 41] width 6 height 8
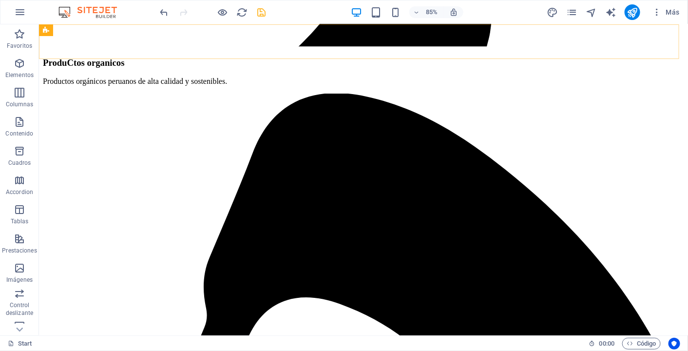
scroll to position [1030, 0]
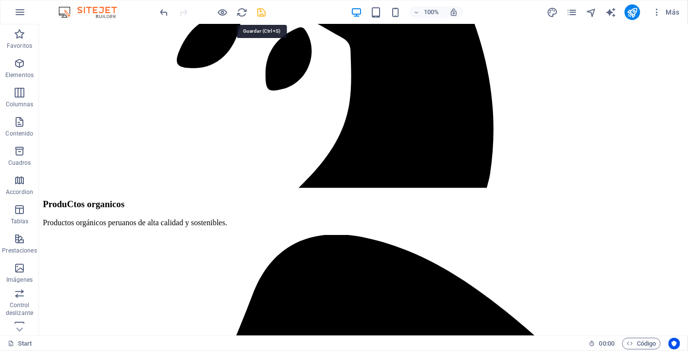
click at [260, 11] on icon "save" at bounding box center [261, 12] width 11 height 11
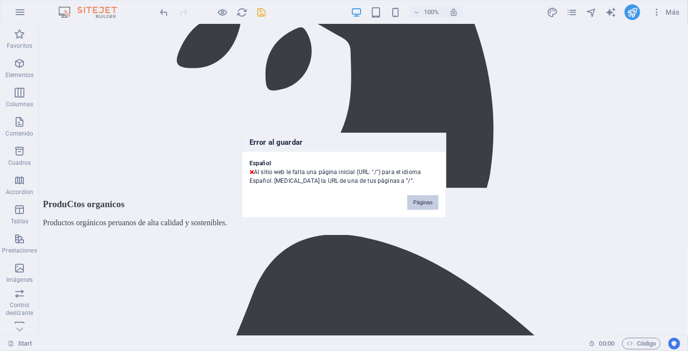
click at [420, 203] on button "Páginas" at bounding box center [422, 202] width 31 height 15
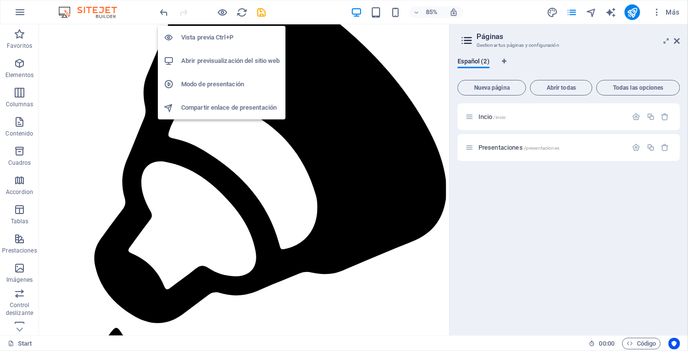
click at [223, 33] on h6 "Vista previa Ctrl+P" at bounding box center [230, 38] width 98 height 12
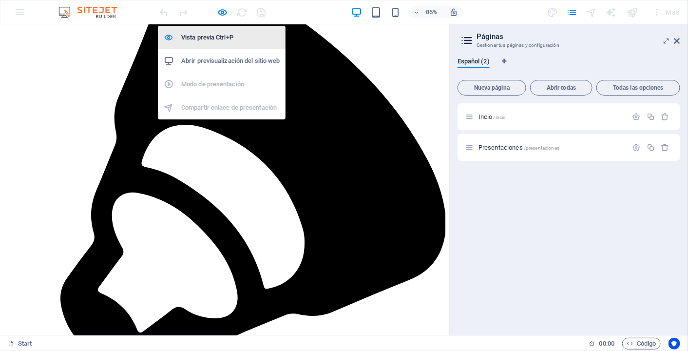
scroll to position [1151, 0]
click at [247, 57] on h6 "Abrir previsualización del sitio web" at bounding box center [230, 61] width 98 height 12
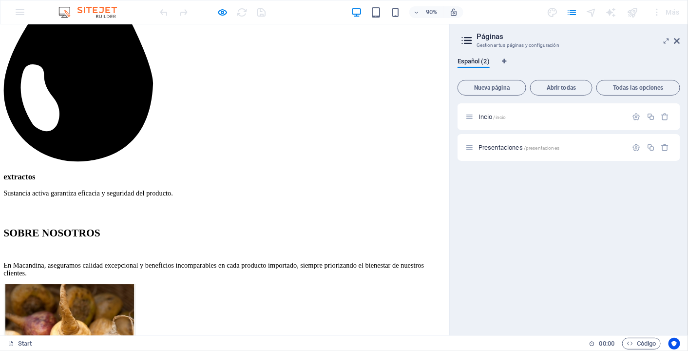
scroll to position [1628, 0]
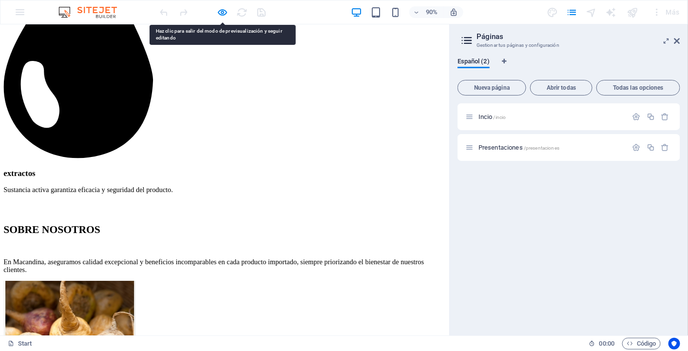
click at [229, 61] on h6 "Abrir previsualización del sitio web" at bounding box center [230, 61] width 98 height 12
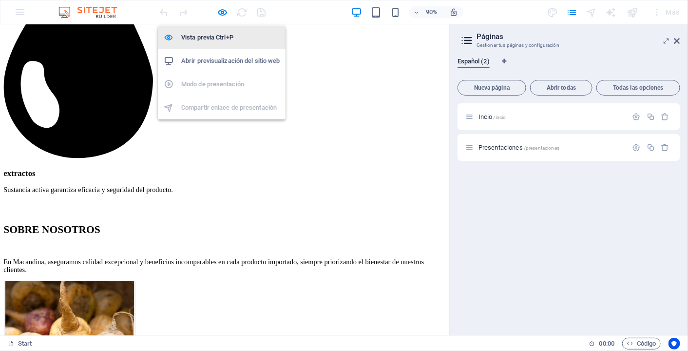
click at [222, 38] on h6 "Vista previa Ctrl+P" at bounding box center [230, 38] width 98 height 12
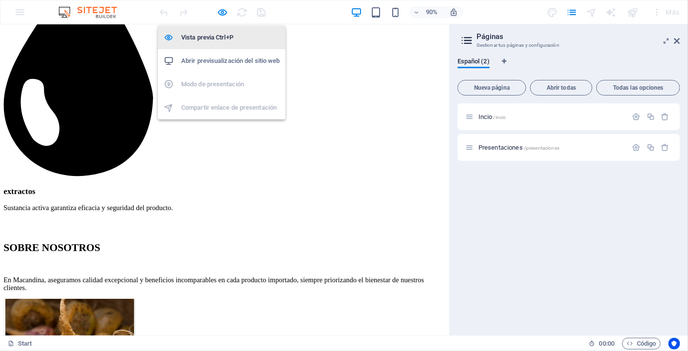
scroll to position [1679, 0]
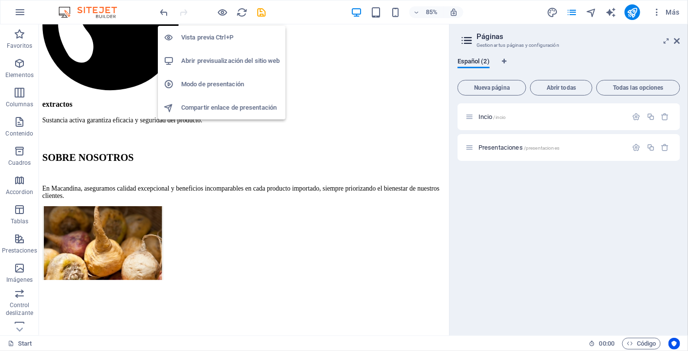
click at [222, 38] on h6 "Vista previa Ctrl+P" at bounding box center [230, 38] width 98 height 12
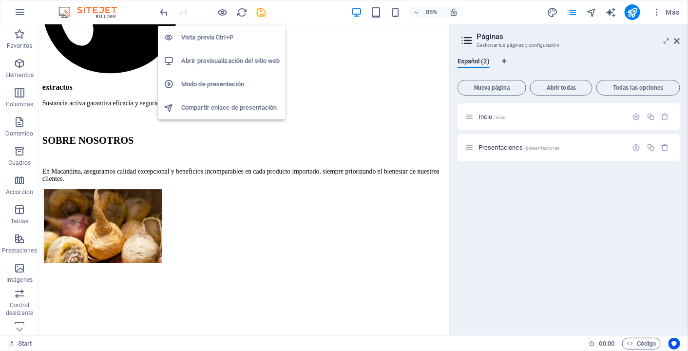
scroll to position [1628, 0]
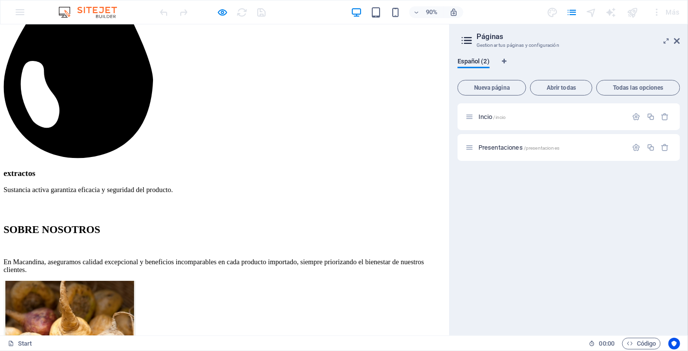
click at [23, 15] on div "90% Más" at bounding box center [343, 11] width 687 height 23
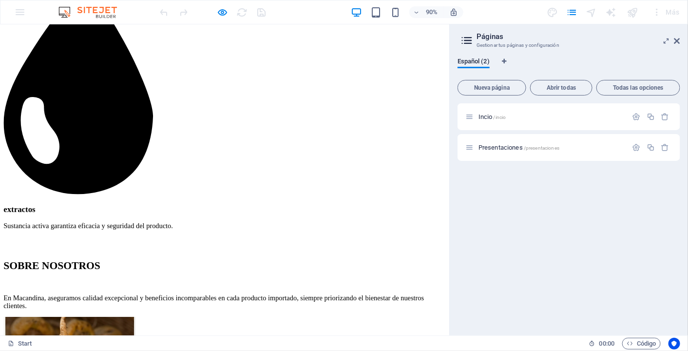
scroll to position [1537, 0]
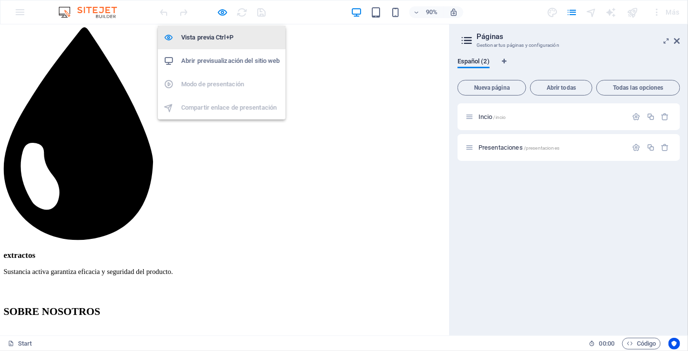
click at [229, 36] on h6 "Vista previa Ctrl+P" at bounding box center [230, 38] width 98 height 12
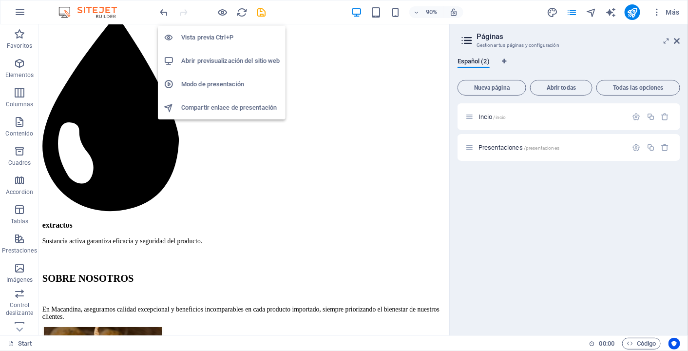
scroll to position [1608, 0]
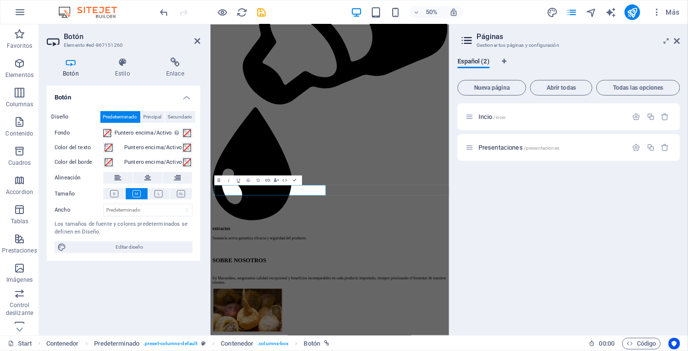
scroll to position [1678, 0]
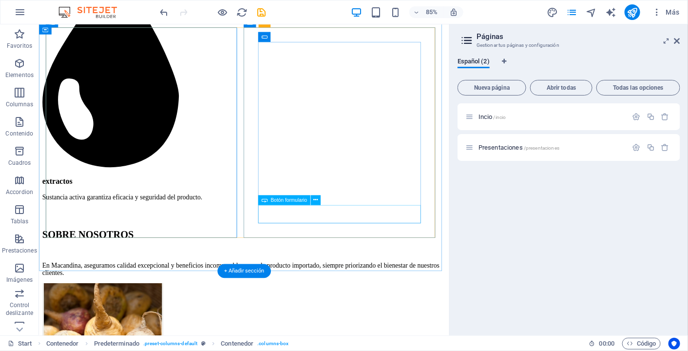
scroll to position [1679, 0]
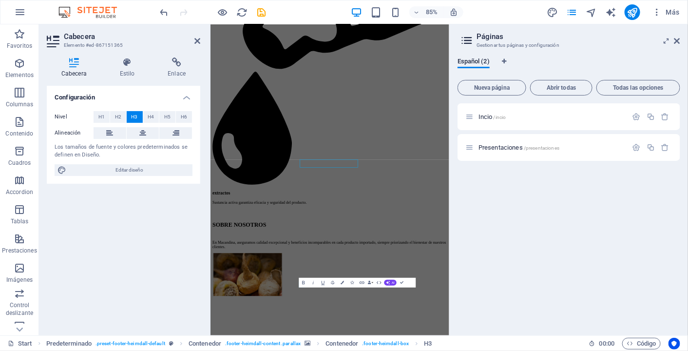
scroll to position [1678, 0]
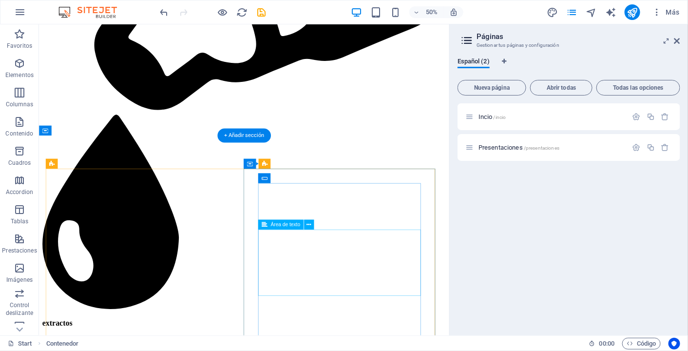
scroll to position [1679, 0]
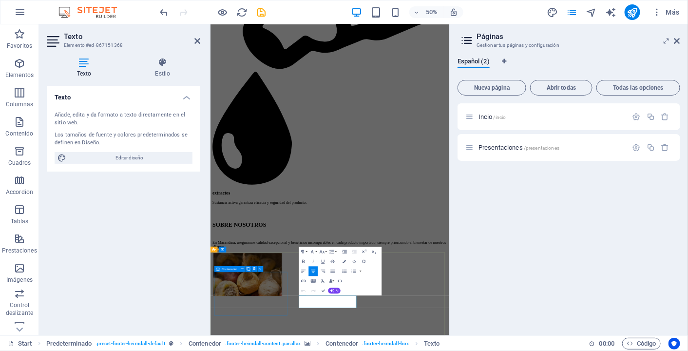
scroll to position [1678, 0]
click at [314, 337] on ol "Predeterminado . preset-footer-heimdall-default Contenedor . footer-heimdall-co…" at bounding box center [242, 343] width 393 height 12
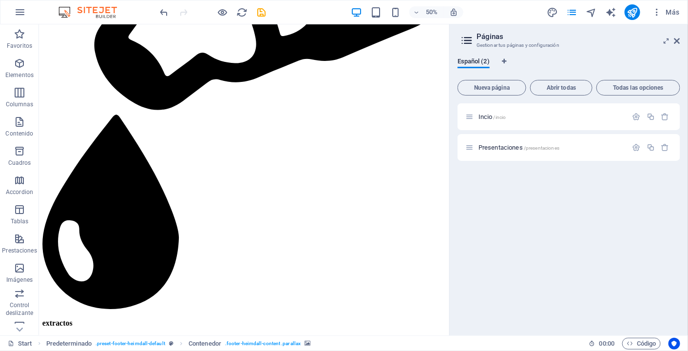
scroll to position [1679, 0]
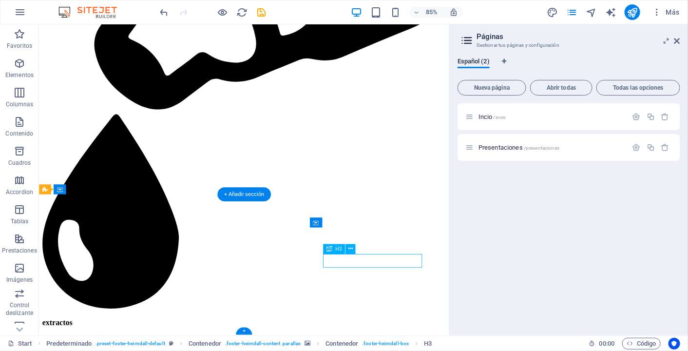
scroll to position [1678, 0]
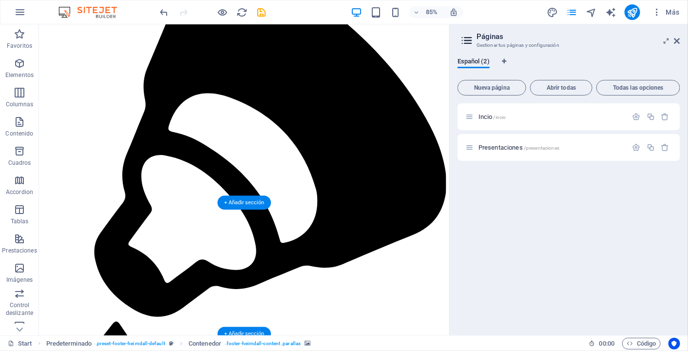
scroll to position [1178, 0]
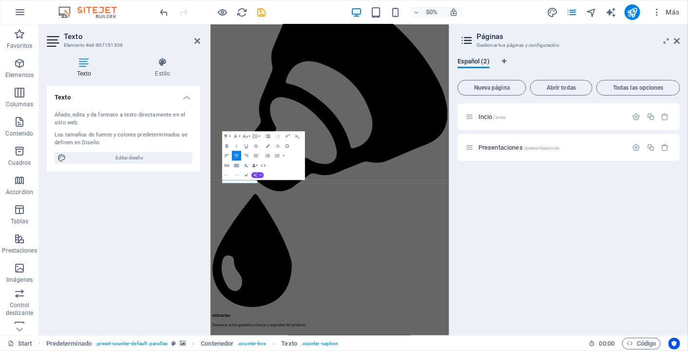
click at [256, 173] on icon "button" at bounding box center [255, 175] width 4 height 4
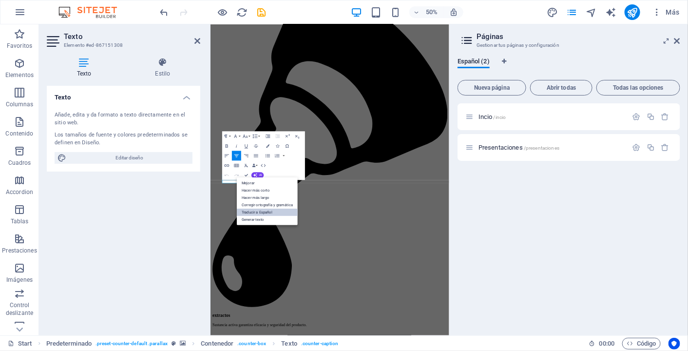
click at [259, 210] on link "Traducir a Español" at bounding box center [267, 211] width 61 height 7
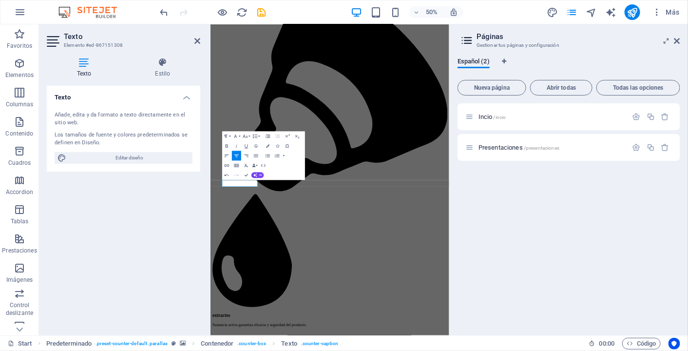
click at [183, 204] on div "Texto Añade, edita y da formato a texto directamente en el sitio web. Los tamañ…" at bounding box center [123, 207] width 153 height 242
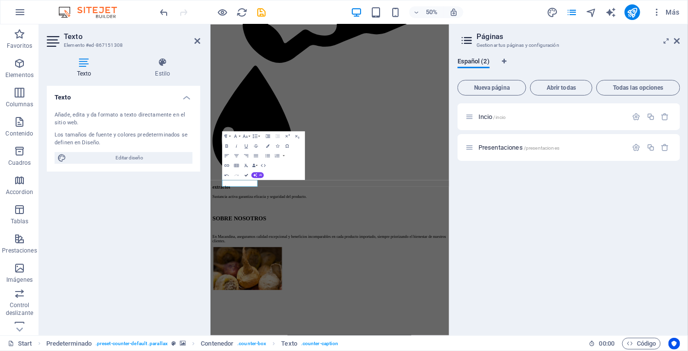
scroll to position [1178, 0]
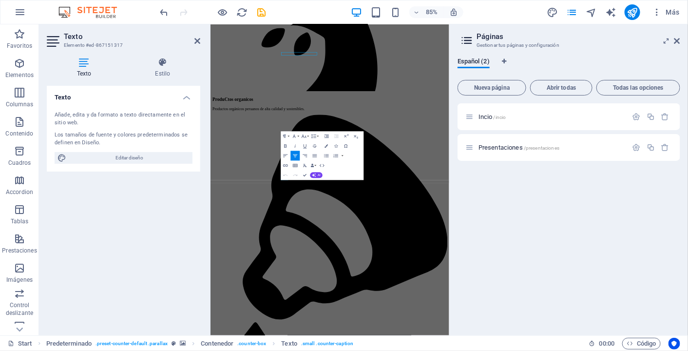
scroll to position [1434, 0]
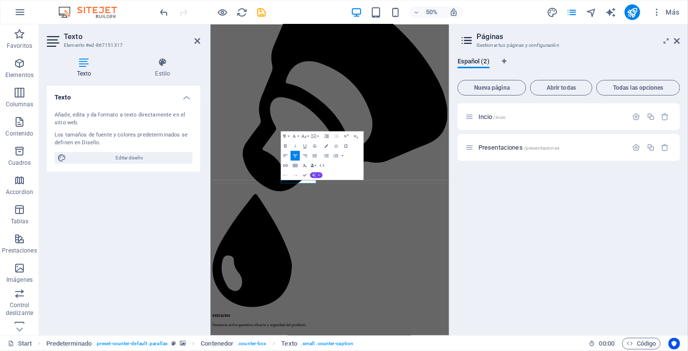
click at [318, 173] on span "AI" at bounding box center [319, 174] width 3 height 3
click at [318, 212] on link "Traducir a Español" at bounding box center [325, 211] width 61 height 7
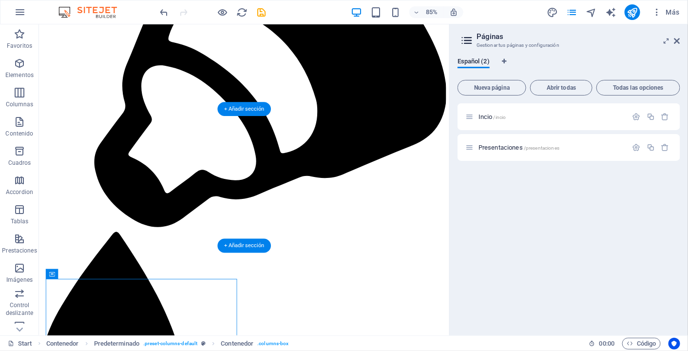
scroll to position [1272, 0]
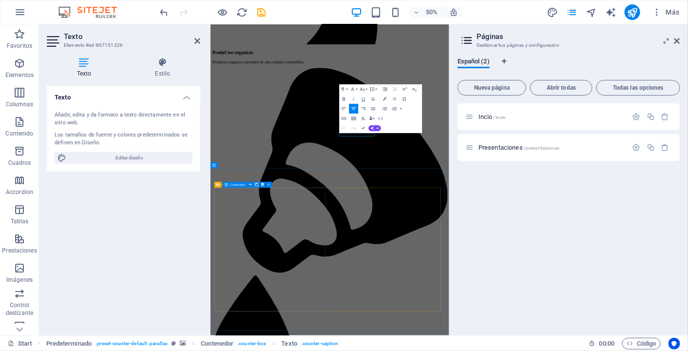
scroll to position [1528, 0]
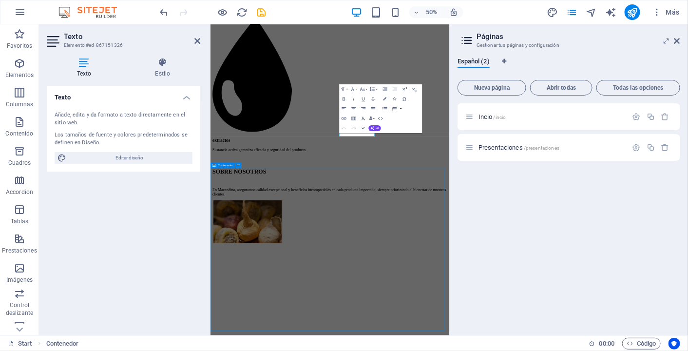
scroll to position [1272, 0]
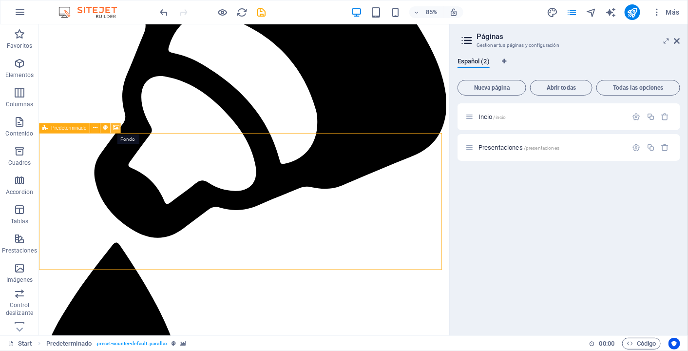
click at [120, 128] on button at bounding box center [116, 128] width 10 height 10
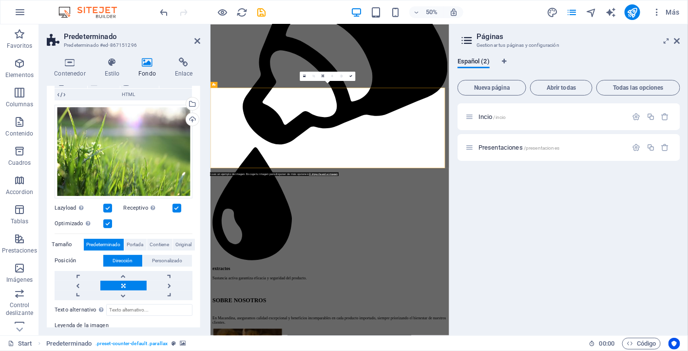
scroll to position [0, 0]
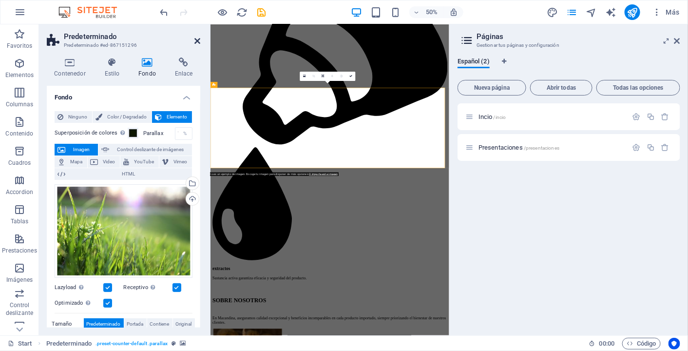
click at [196, 40] on icon at bounding box center [197, 41] width 6 height 8
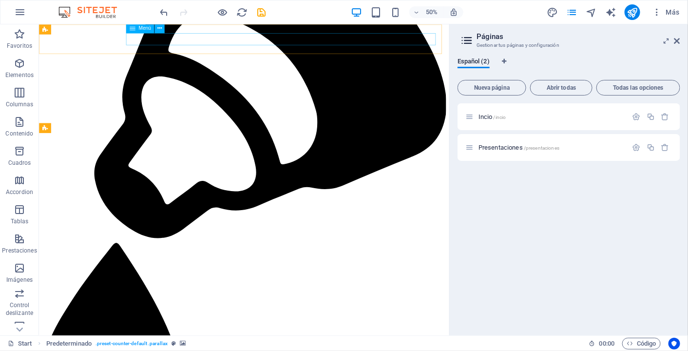
scroll to position [1272, 0]
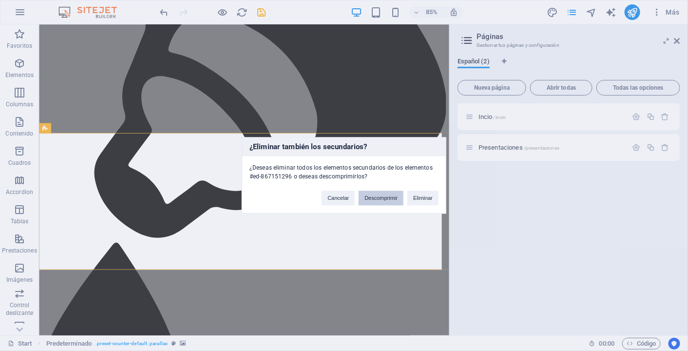
click at [375, 195] on button "Descomprimir" at bounding box center [380, 198] width 45 height 15
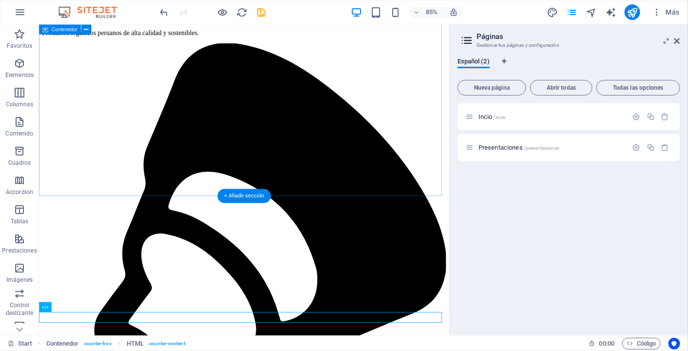
scroll to position [1191, 0]
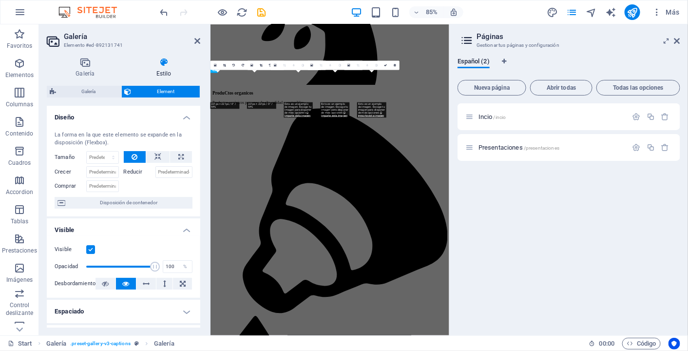
scroll to position [1447, 0]
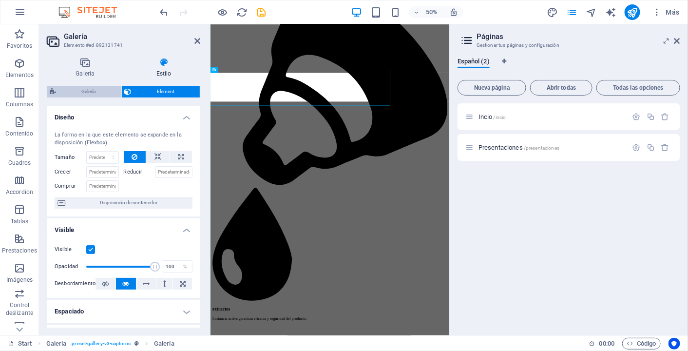
click at [96, 92] on span "Galería" at bounding box center [88, 92] width 59 height 12
select select "rem"
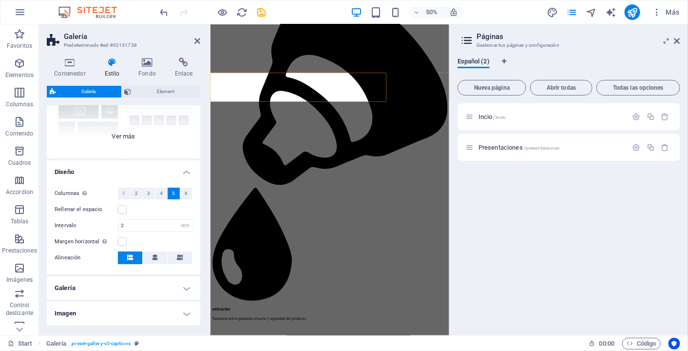
scroll to position [147, 0]
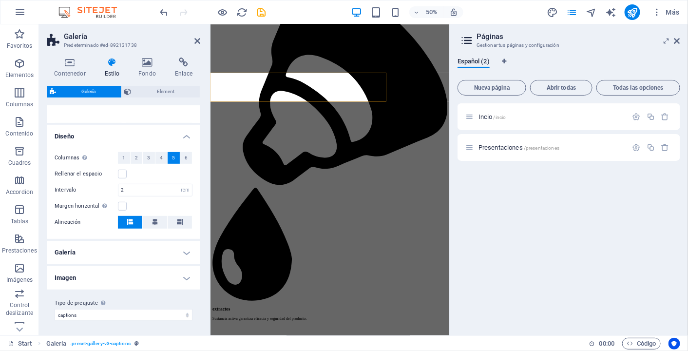
click at [152, 257] on h4 "Galería" at bounding box center [123, 252] width 153 height 23
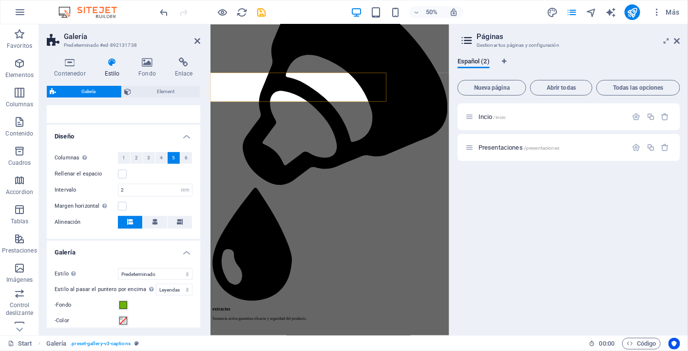
scroll to position [311, 0]
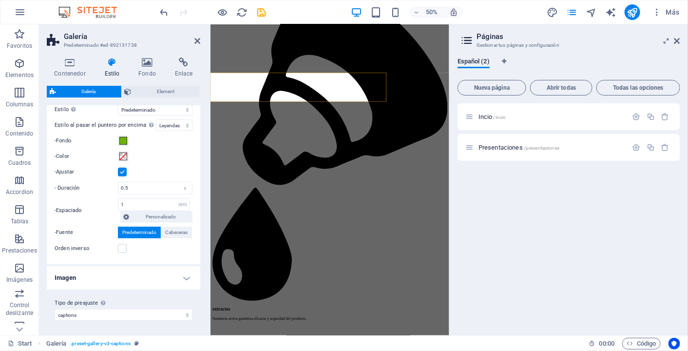
click at [170, 276] on h4 "Imagen" at bounding box center [123, 277] width 153 height 23
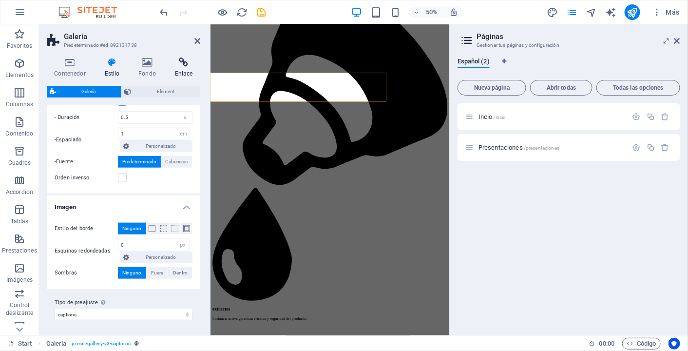
scroll to position [379, 0]
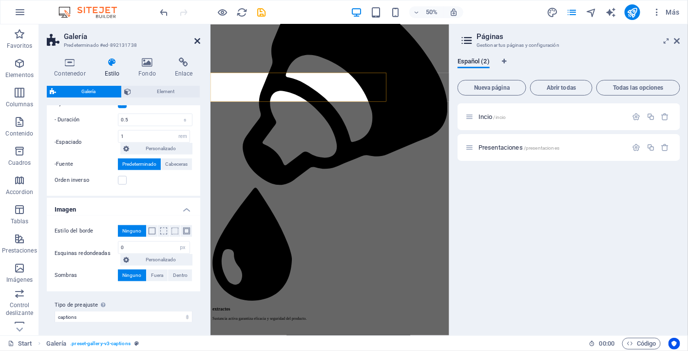
click at [197, 40] on icon at bounding box center [197, 41] width 6 height 8
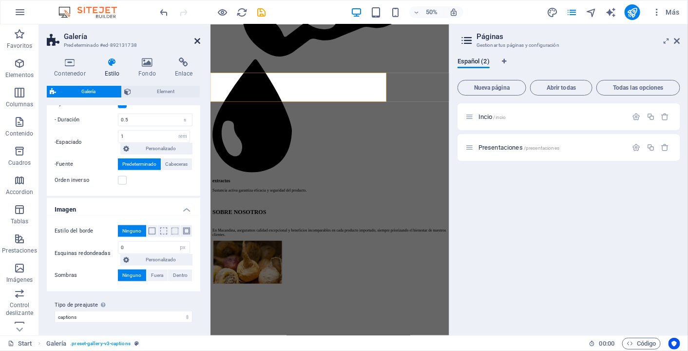
scroll to position [1191, 0]
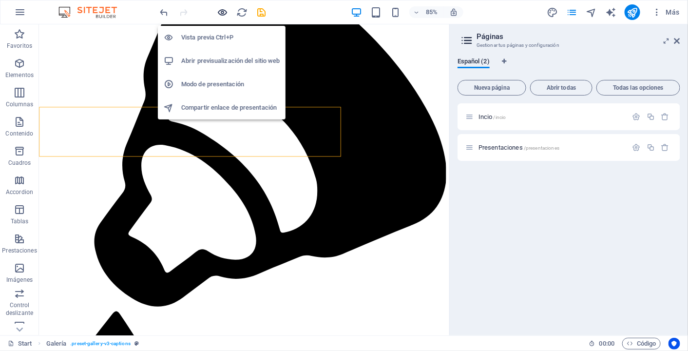
click at [224, 14] on icon "button" at bounding box center [222, 12] width 11 height 11
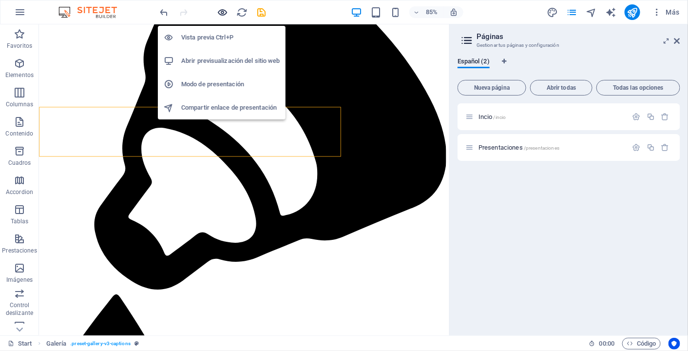
scroll to position [1170, 0]
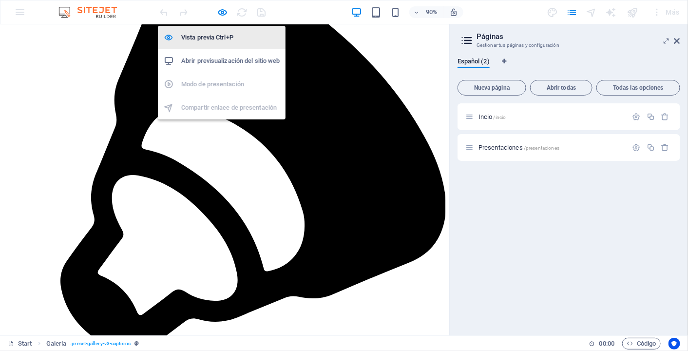
click at [224, 32] on h6 "Vista previa Ctrl+P" at bounding box center [230, 38] width 98 height 12
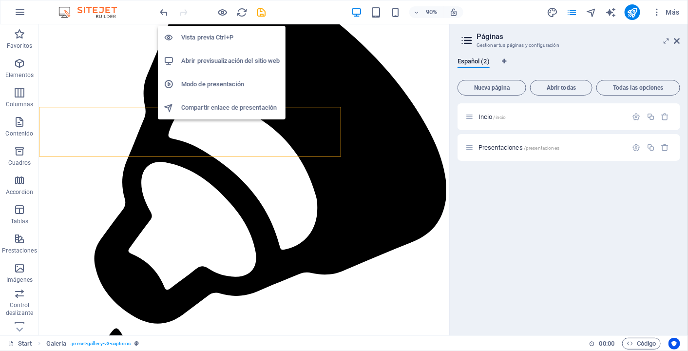
scroll to position [1191, 0]
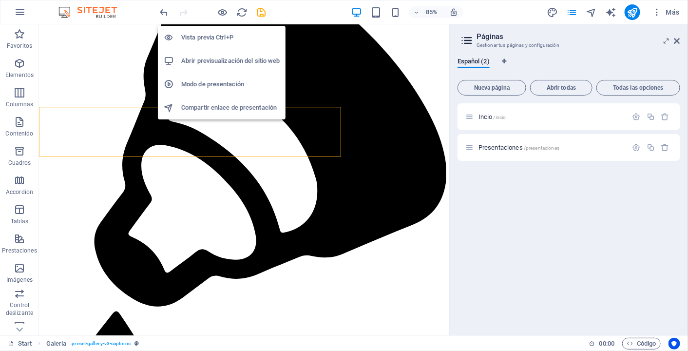
click at [223, 34] on h6 "Vista previa Ctrl+P" at bounding box center [230, 38] width 98 height 12
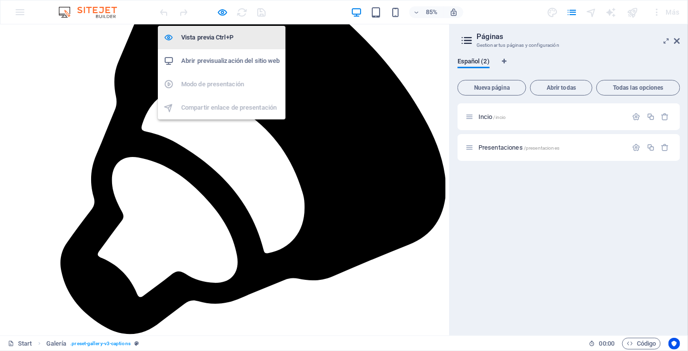
scroll to position [1170, 0]
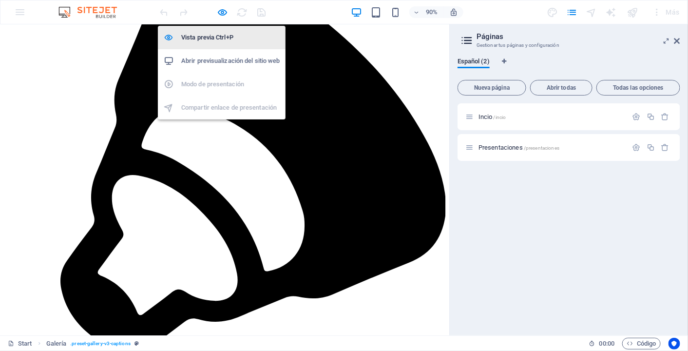
click at [221, 37] on h6 "Vista previa Ctrl+P" at bounding box center [230, 38] width 98 height 12
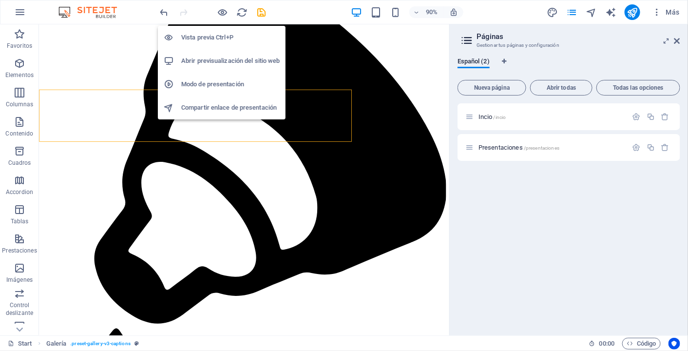
scroll to position [1191, 0]
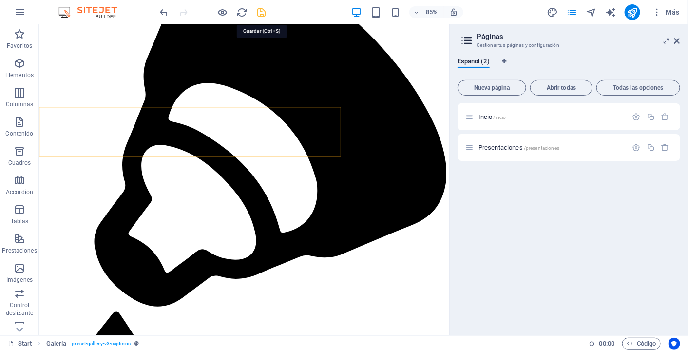
click at [260, 11] on icon "save" at bounding box center [261, 12] width 11 height 11
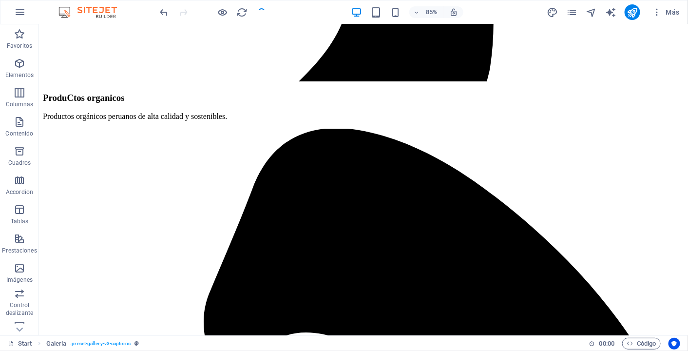
scroll to position [1049, 0]
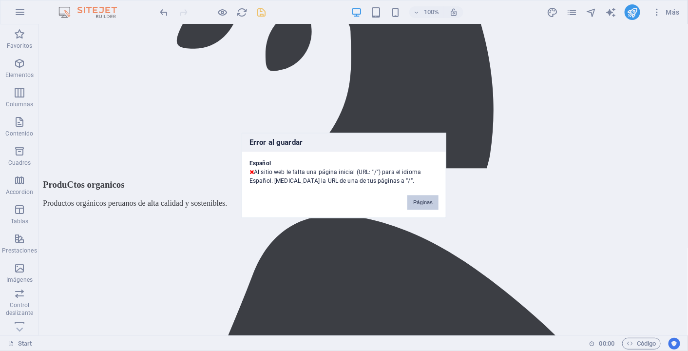
click at [427, 205] on button "Páginas" at bounding box center [422, 202] width 31 height 15
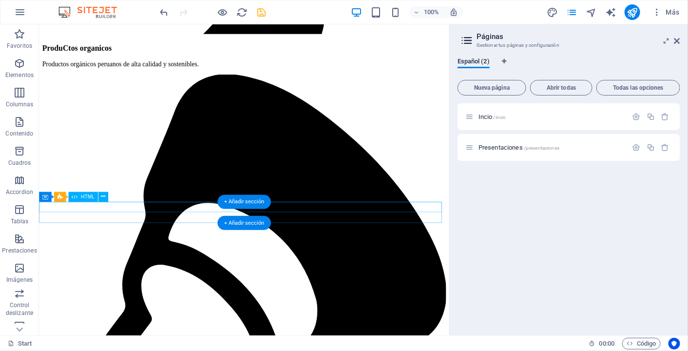
scroll to position [1191, 0]
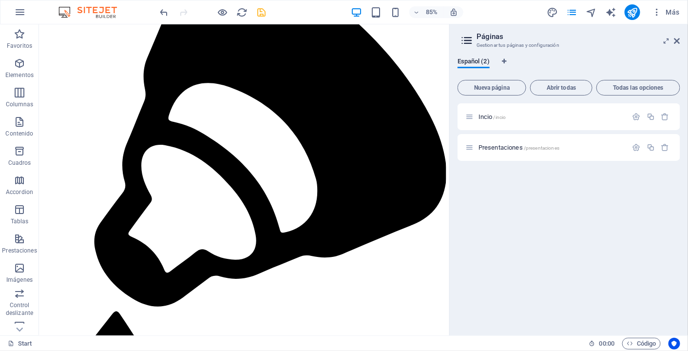
click at [533, 210] on div "Incio /incio Presentaciones /presentaciones" at bounding box center [568, 215] width 223 height 224
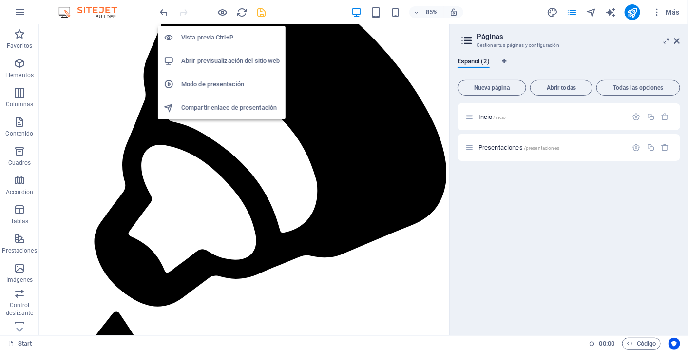
click at [219, 57] on h6 "Abrir previsualización del sitio web" at bounding box center [230, 61] width 98 height 12
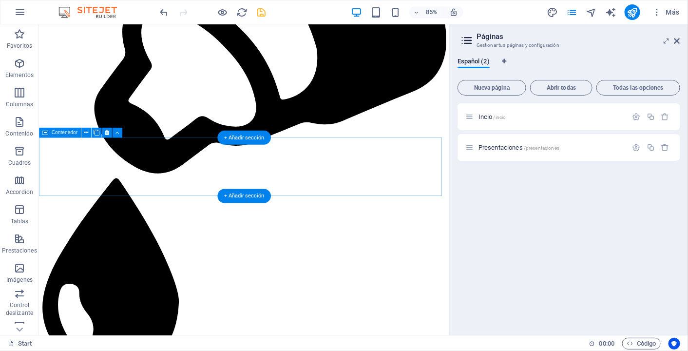
scroll to position [1243, 0]
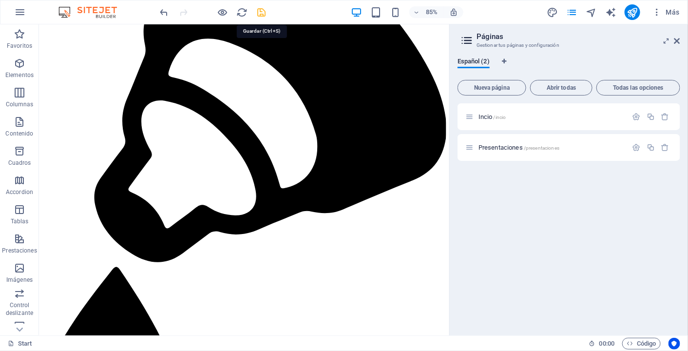
click at [260, 14] on icon "save" at bounding box center [261, 12] width 11 height 11
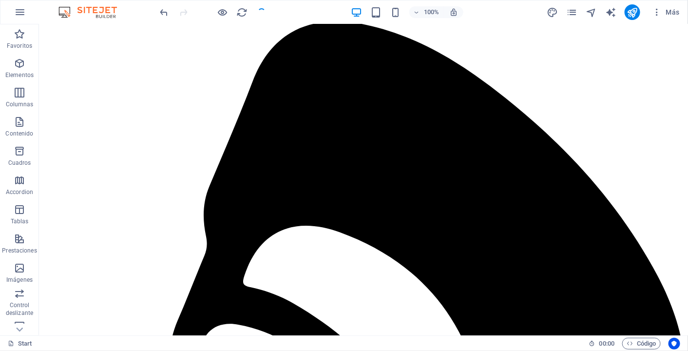
scroll to position [1102, 0]
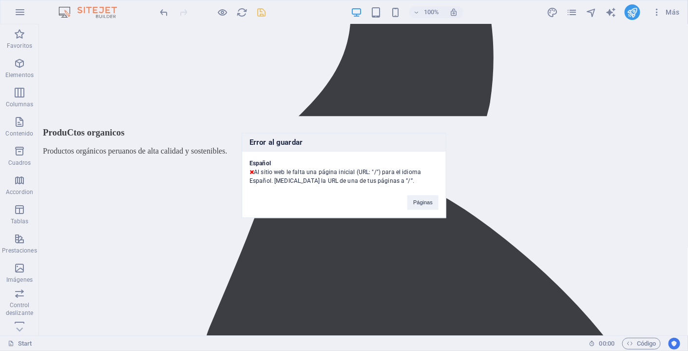
click at [221, 62] on div "Error al guardar Español Al sitio web le falta una página inicial (URL: "/") pa…" at bounding box center [344, 175] width 688 height 351
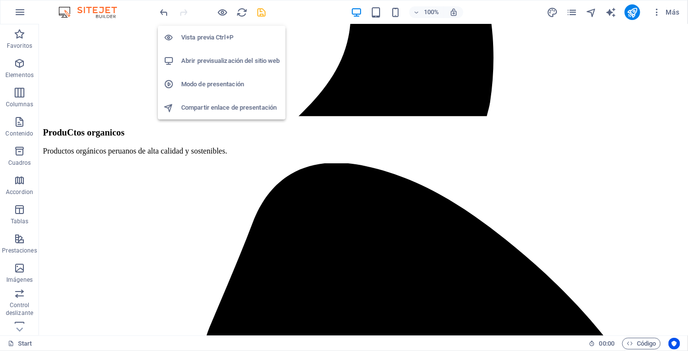
click at [217, 59] on h6 "Abrir previsualización del sitio web" at bounding box center [230, 61] width 98 height 12
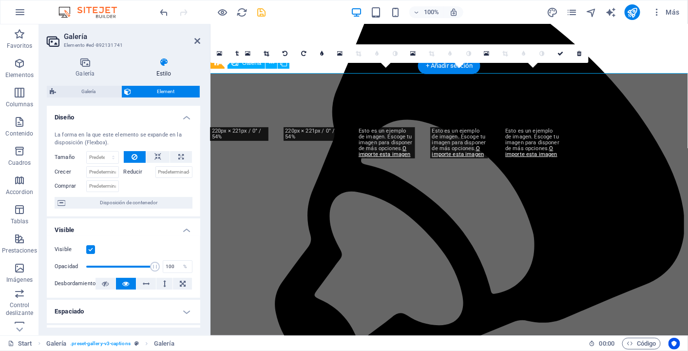
scroll to position [1188, 0]
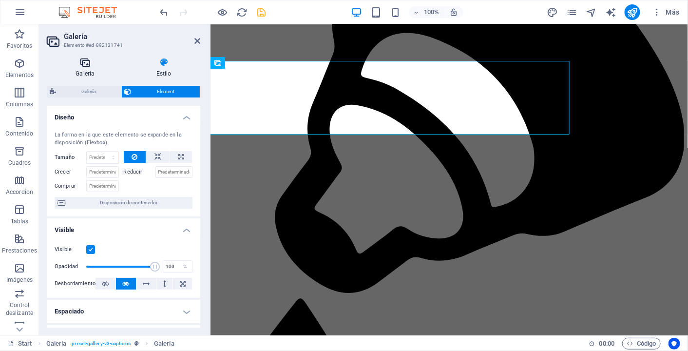
click at [87, 64] on icon at bounding box center [85, 62] width 77 height 10
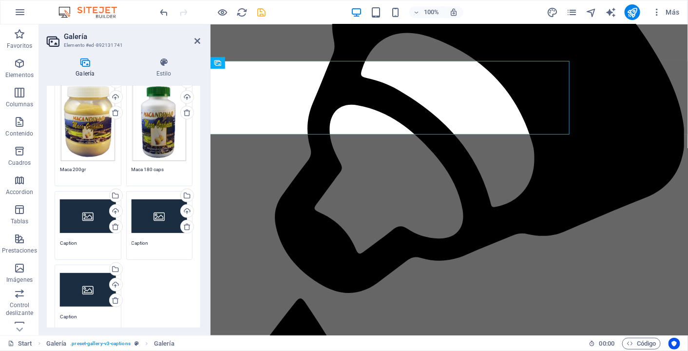
scroll to position [84, 0]
click at [114, 206] on div "Cargar" at bounding box center [115, 211] width 15 height 15
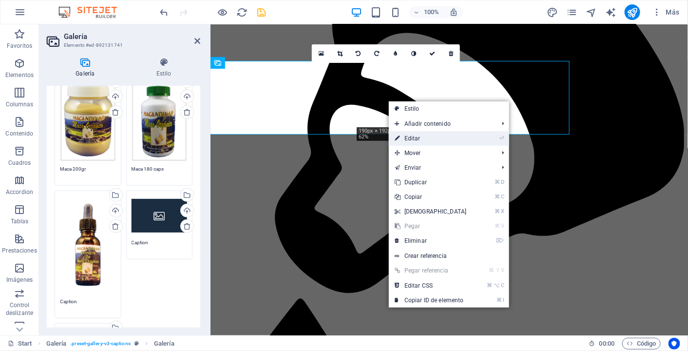
click at [408, 135] on link "⏎ Editar" at bounding box center [431, 138] width 84 height 15
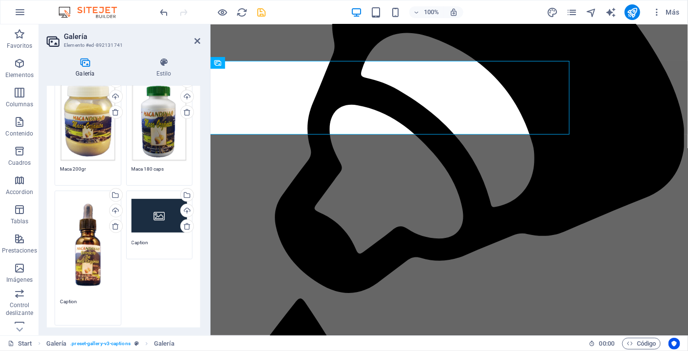
click at [67, 300] on textarea "Caption" at bounding box center [88, 309] width 56 height 22
drag, startPoint x: 80, startPoint y: 295, endPoint x: 41, endPoint y: 286, distance: 40.5
click at [41, 286] on div "Galería Estilo Imagen Arrastra archivos aquí, haz clic para escoger archivos o …" at bounding box center [123, 192] width 169 height 285
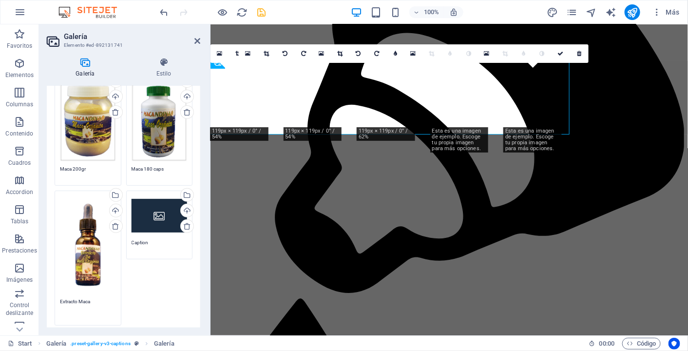
click at [91, 234] on div "Arrastra archivos aquí, haz clic para escoger archivos o selecciona archivos de…" at bounding box center [88, 244] width 56 height 97
type textarea "Extracto Maca"
click at [91, 234] on body "Macandina© Start Favoritos Elementos Columnas Contenido [PERSON_NAME] Accordion…" at bounding box center [344, 175] width 688 height 351
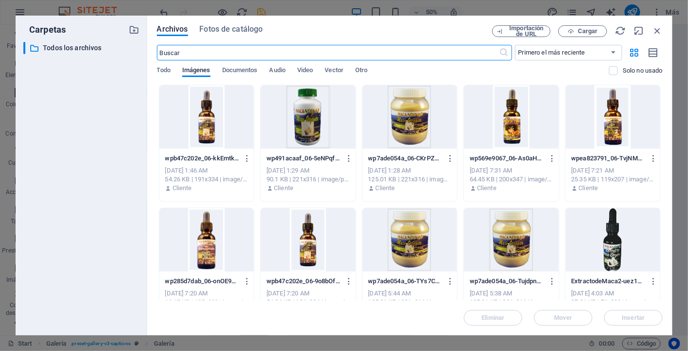
scroll to position [1499, 0]
click at [206, 117] on div at bounding box center [206, 116] width 94 height 63
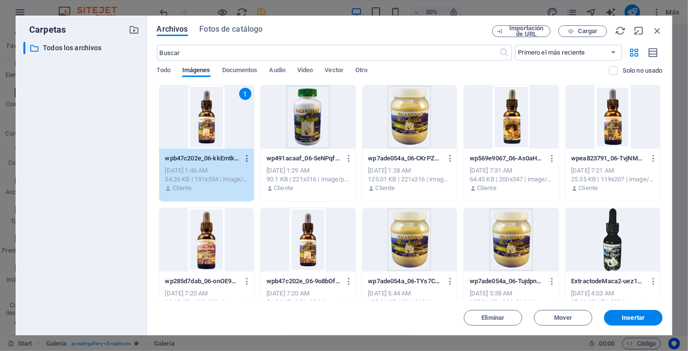
click at [245, 158] on icon "button" at bounding box center [247, 158] width 9 height 9
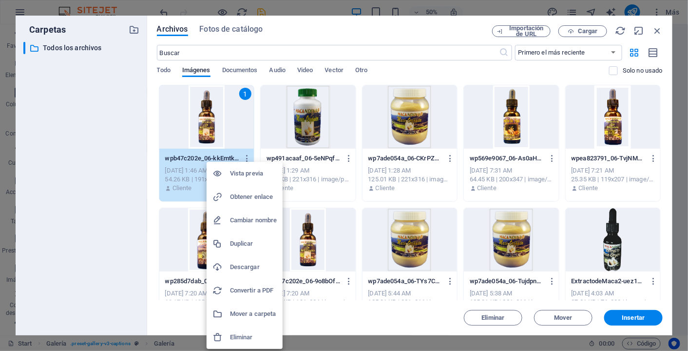
click at [95, 168] on div at bounding box center [344, 175] width 688 height 351
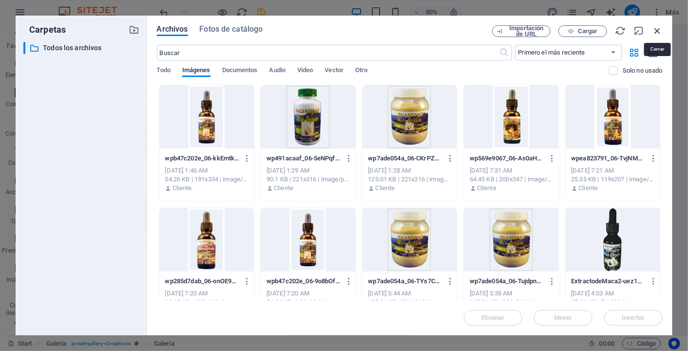
click at [655, 32] on icon "button" at bounding box center [657, 30] width 11 height 11
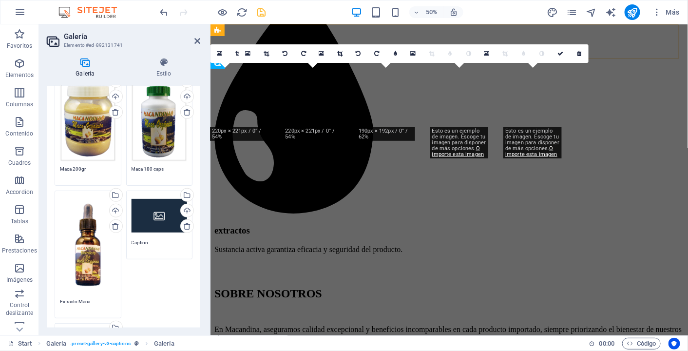
scroll to position [1188, 0]
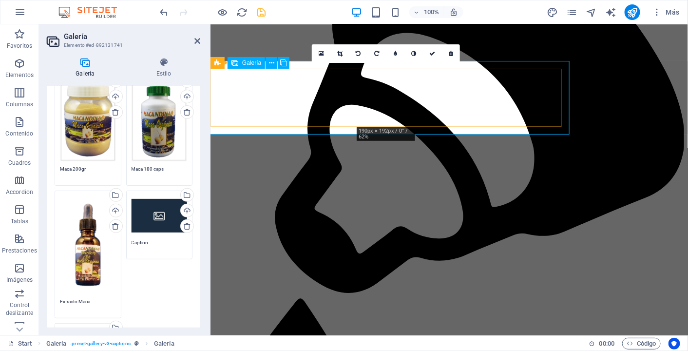
click at [435, 53] on link at bounding box center [432, 53] width 19 height 19
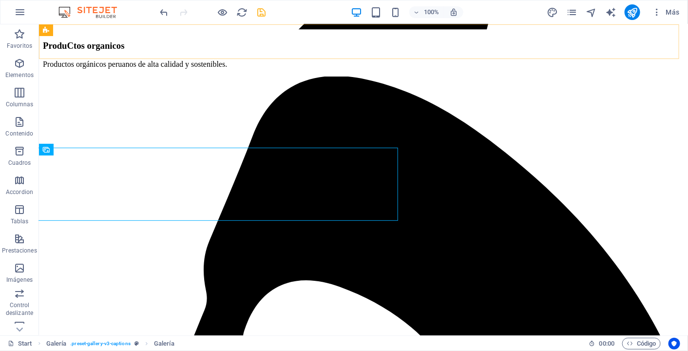
scroll to position [1102, 0]
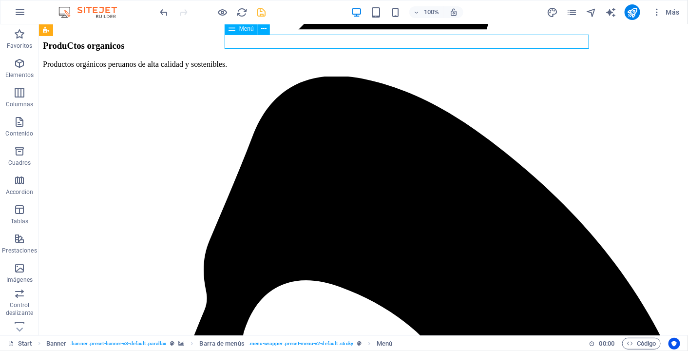
select select
select select "1"
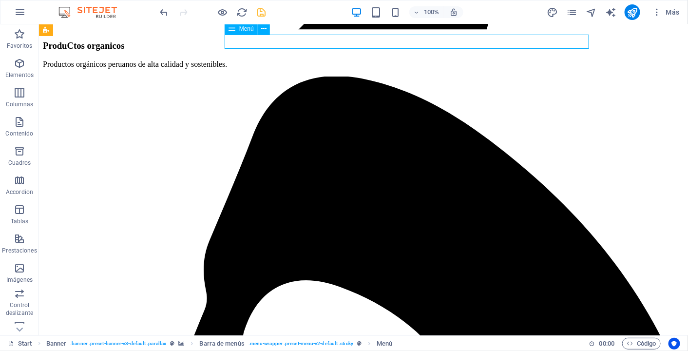
select select
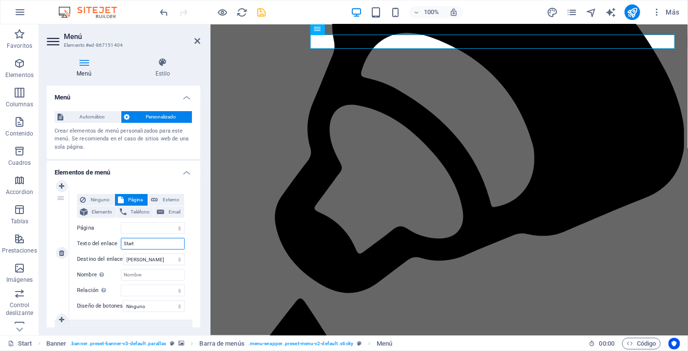
drag, startPoint x: 161, startPoint y: 246, endPoint x: 99, endPoint y: 238, distance: 62.4
click at [100, 238] on div "Texto del enlace Start" at bounding box center [131, 244] width 108 height 12
type input "Inicio"
select select
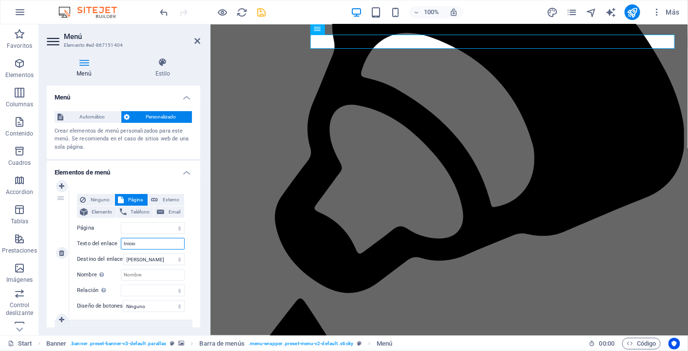
select select
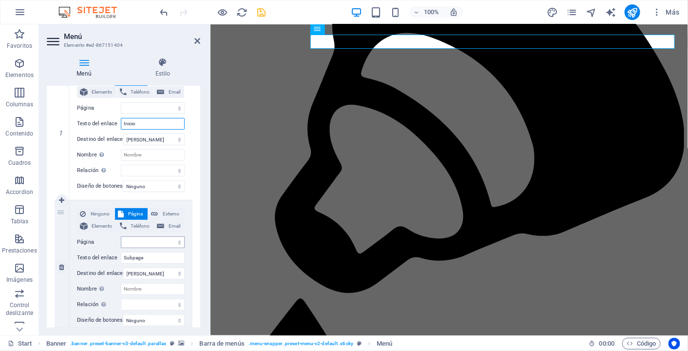
scroll to position [122, 0]
type input "Inicio"
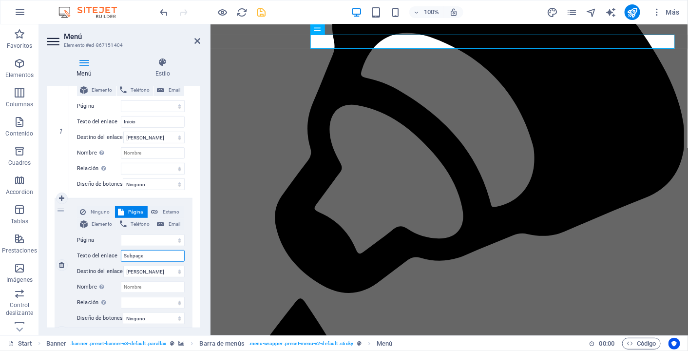
click at [154, 257] on input "Subpage" at bounding box center [153, 256] width 64 height 12
drag, startPoint x: 154, startPoint y: 257, endPoint x: 108, endPoint y: 251, distance: 46.6
click at [108, 251] on div "Texto del enlace Subpage" at bounding box center [131, 256] width 108 height 12
type input "Nosotros"
select select
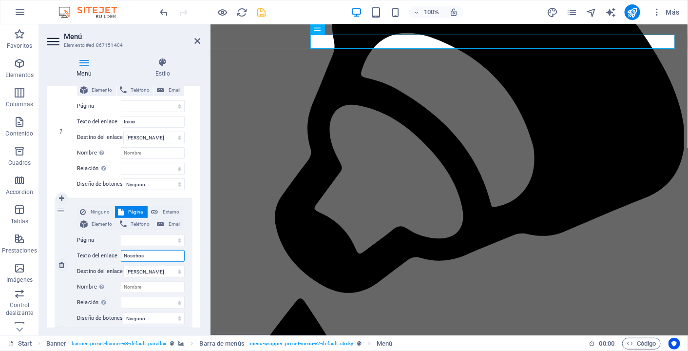
select select
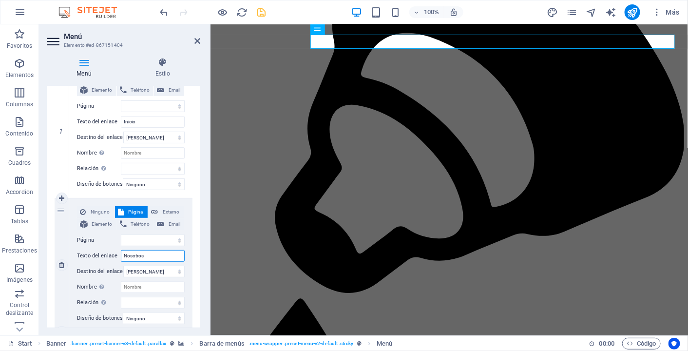
select select
type input "Nosotros"
click at [186, 286] on div "Ninguno Página Externo Elemento Teléfono Email Página Incio Presentaciones Elem…" at bounding box center [130, 264] width 123 height 133
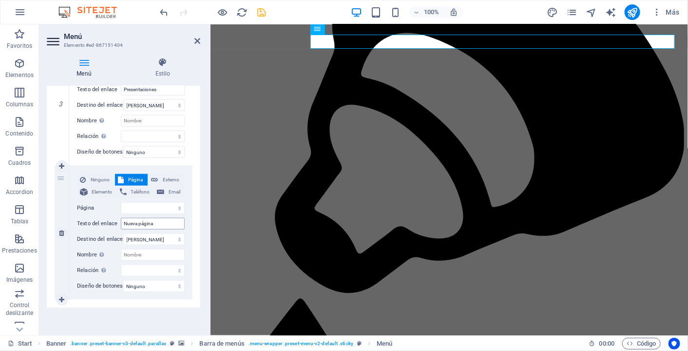
scroll to position [428, 0]
click at [198, 40] on icon at bounding box center [197, 41] width 6 height 8
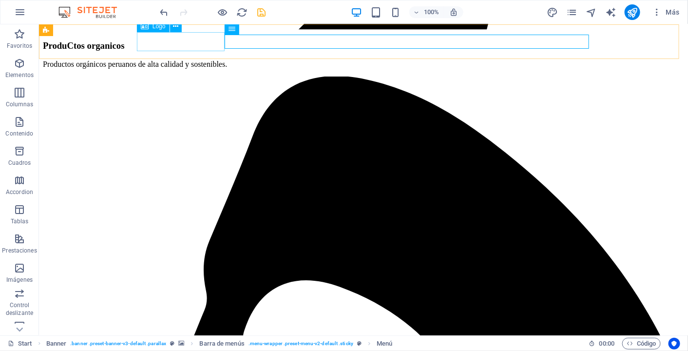
scroll to position [1102, 0]
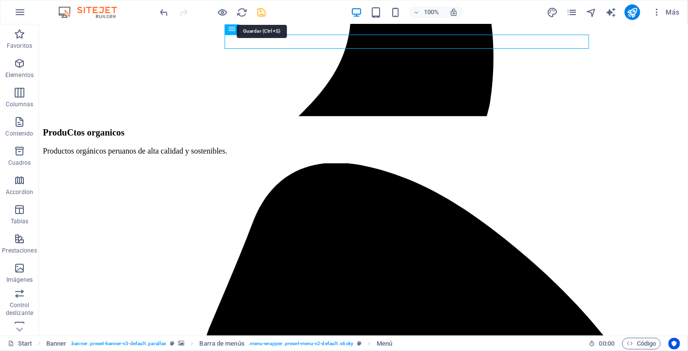
click at [264, 16] on icon "save" at bounding box center [261, 12] width 11 height 11
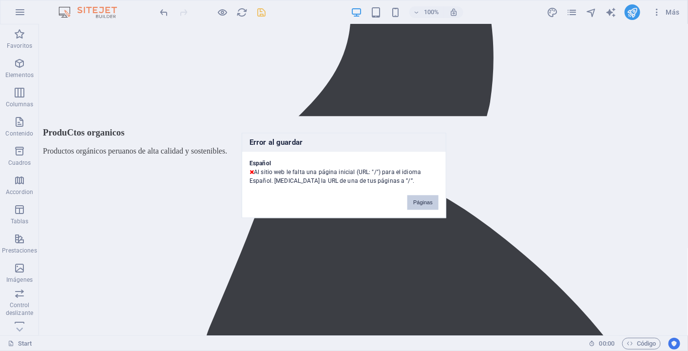
click at [429, 203] on button "Páginas" at bounding box center [422, 202] width 31 height 15
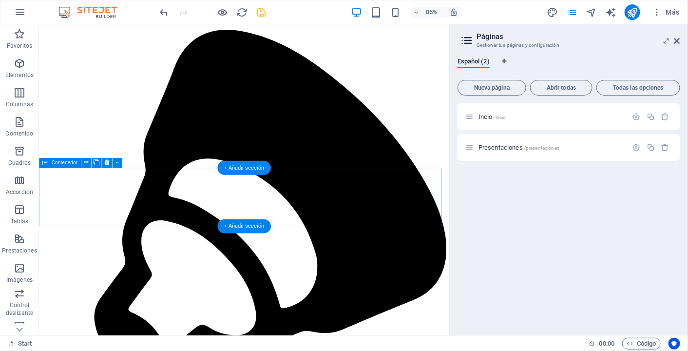
scroll to position [1243, 0]
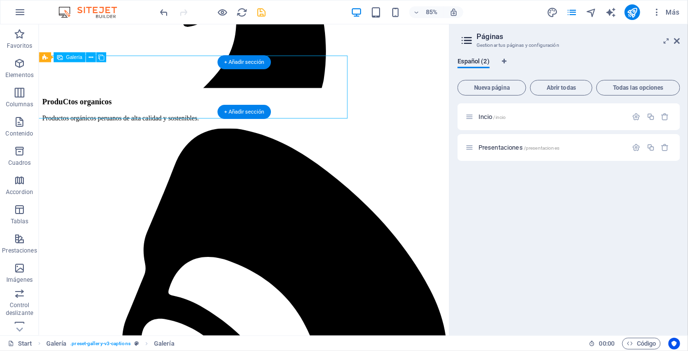
select select "4"
select select "px"
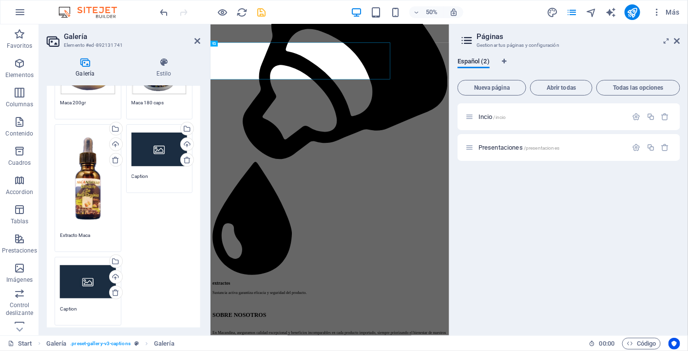
scroll to position [151, 0]
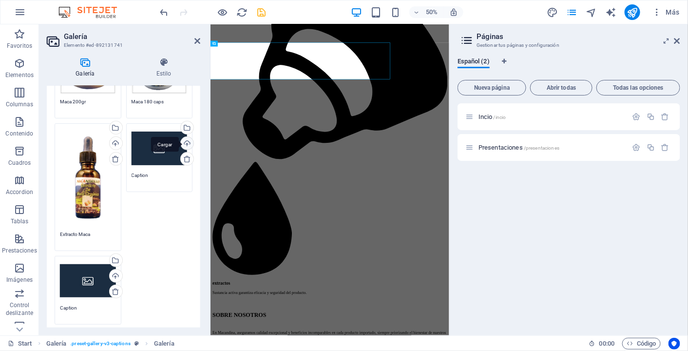
click at [186, 142] on div "Cargar" at bounding box center [186, 144] width 15 height 15
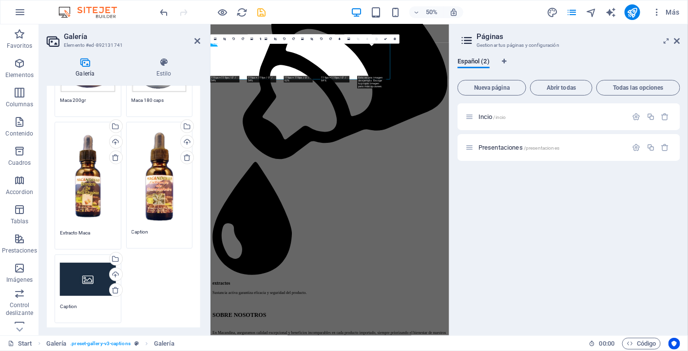
scroll to position [153, 0]
click at [195, 39] on icon at bounding box center [197, 41] width 6 height 8
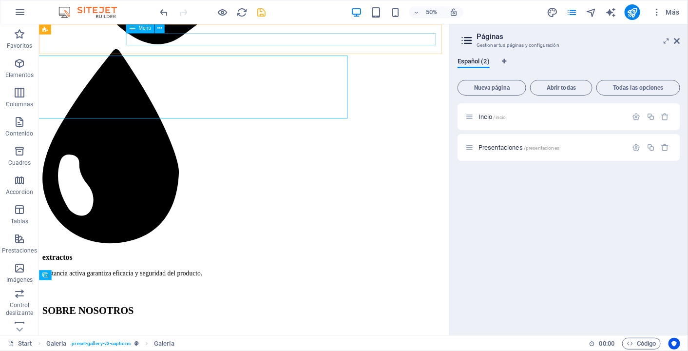
scroll to position [1243, 0]
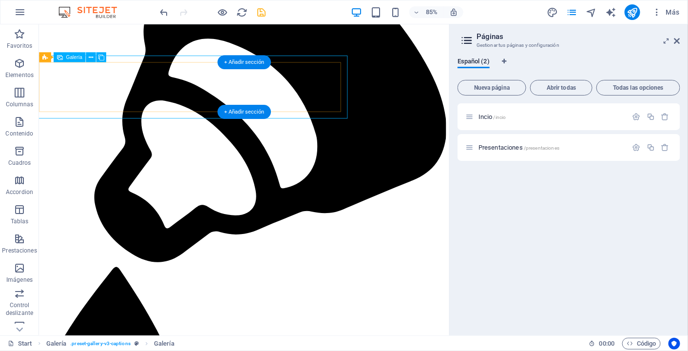
select select "4"
select select "px"
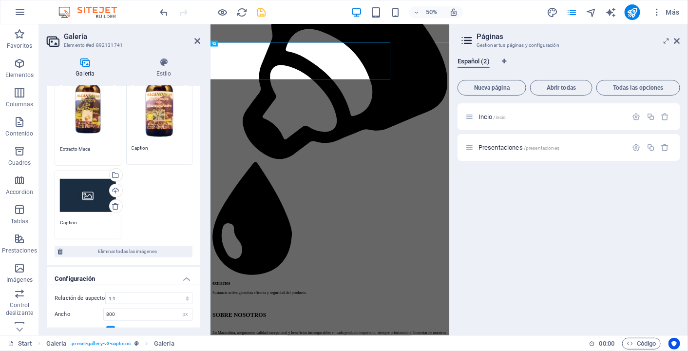
scroll to position [295, 0]
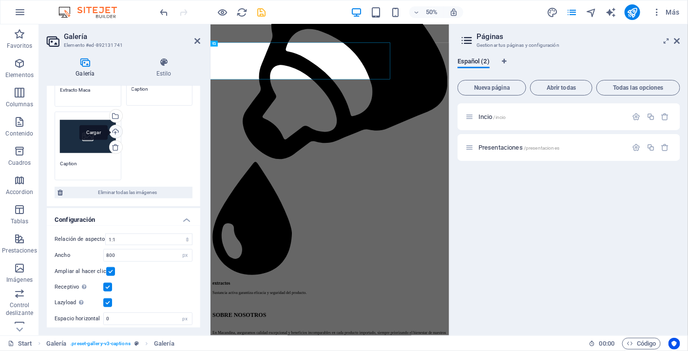
click at [115, 128] on div "Cargar" at bounding box center [115, 132] width 15 height 15
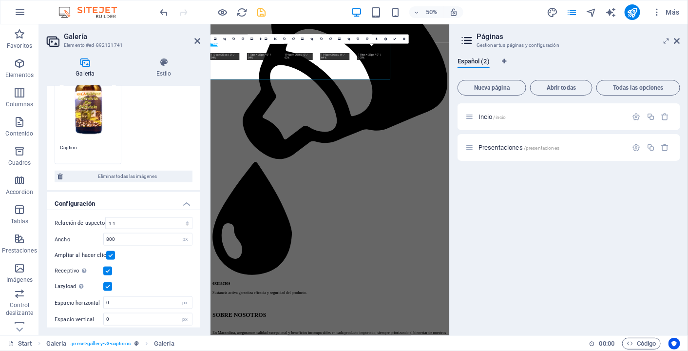
scroll to position [370, 0]
click at [154, 220] on select "Ninguna relación de aspecto fija 16:9 16:10 4:3 1:1 1:2 2:1" at bounding box center [148, 222] width 87 height 12
select select "5"
click at [105, 216] on select "Ninguna relación de aspecto fija 16:9 16:10 4:3 1:1 1:2 2:1" at bounding box center [148, 222] width 87 height 12
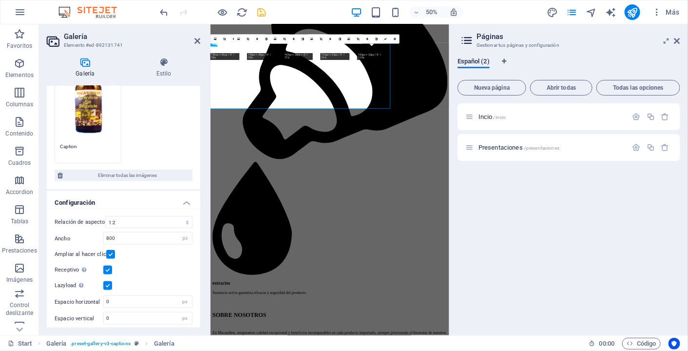
click at [195, 41] on icon at bounding box center [197, 41] width 6 height 8
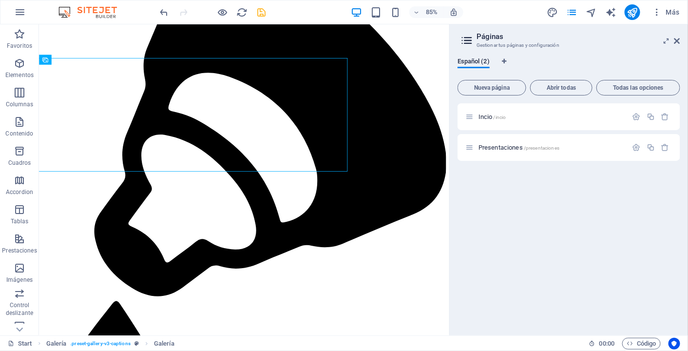
scroll to position [1143, 0]
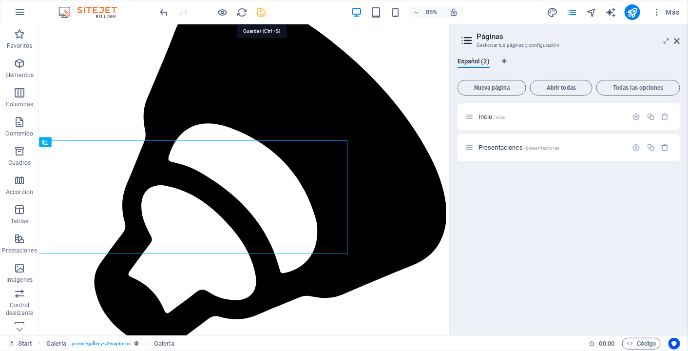
click at [262, 15] on icon "save" at bounding box center [261, 12] width 11 height 11
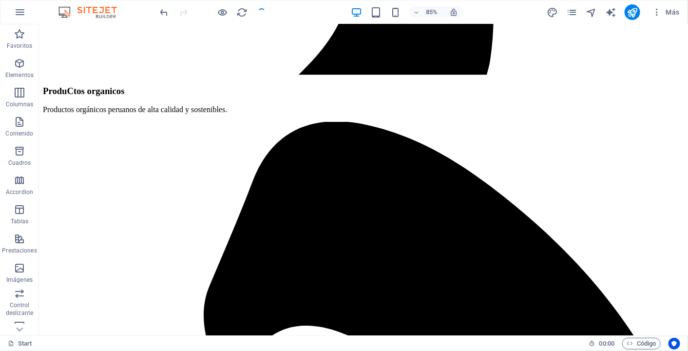
scroll to position [1002, 0]
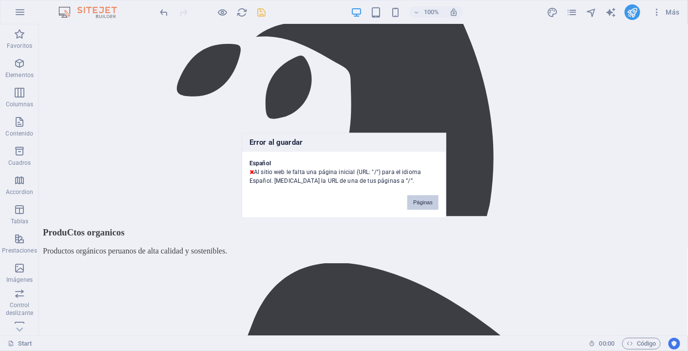
click at [419, 199] on button "Páginas" at bounding box center [422, 202] width 31 height 15
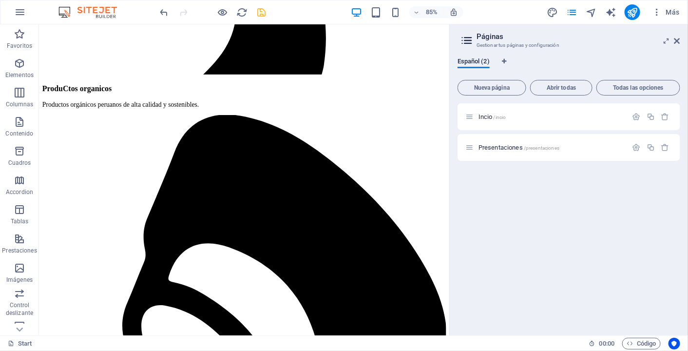
scroll to position [1143, 0]
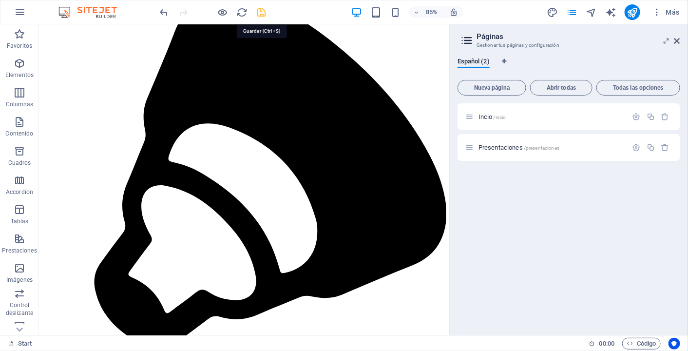
click at [259, 13] on icon "save" at bounding box center [261, 12] width 11 height 11
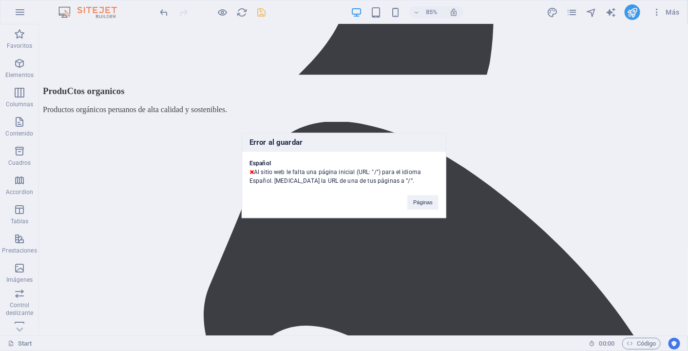
scroll to position [1002, 0]
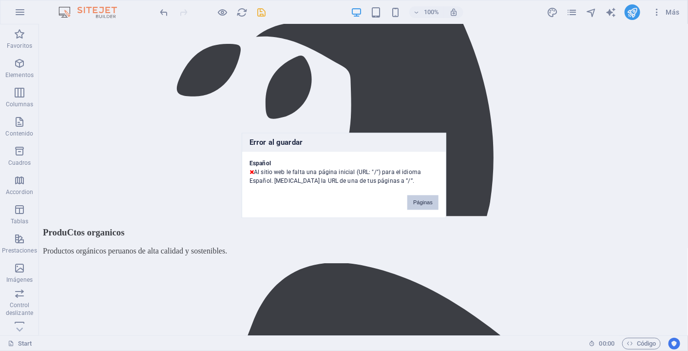
click at [417, 204] on button "Páginas" at bounding box center [422, 202] width 31 height 15
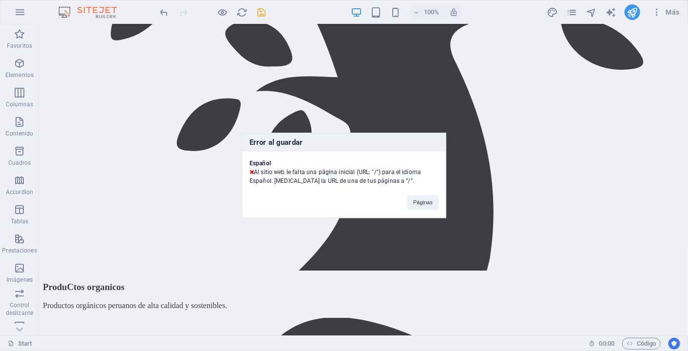
scroll to position [1143, 0]
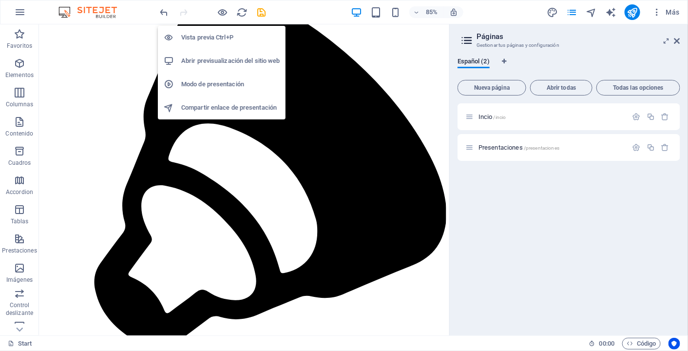
drag, startPoint x: 219, startPoint y: 47, endPoint x: 219, endPoint y: 53, distance: 5.8
click at [219, 51] on ul "Vista previa Ctrl+P Abrir previsualización del sitio web Modo de presentación C…" at bounding box center [222, 73] width 128 height 94
click at [220, 60] on h6 "Abrir previsualización del sitio web" at bounding box center [230, 61] width 98 height 12
click at [222, 38] on h6 "Vista previa Ctrl+P" at bounding box center [230, 38] width 98 height 12
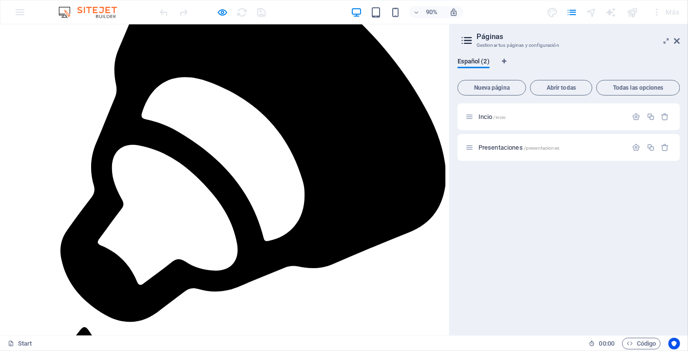
scroll to position [1211, 0]
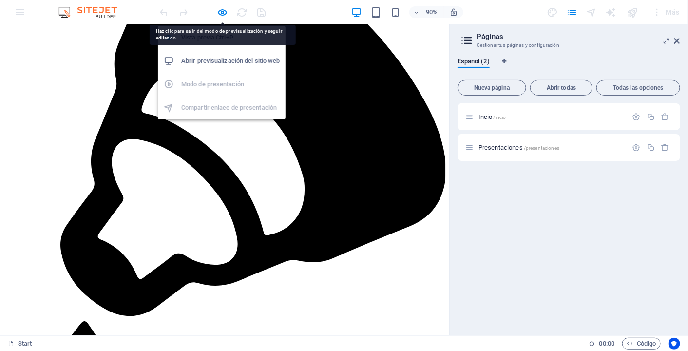
click at [216, 58] on h6 "Abrir previsualización del sitio web" at bounding box center [230, 61] width 98 height 12
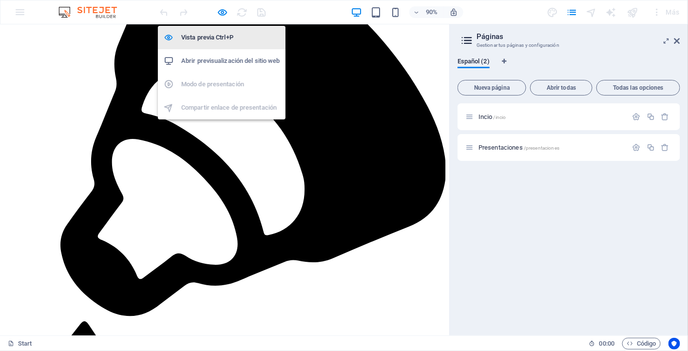
click at [222, 35] on h6 "Vista previa Ctrl+P" at bounding box center [230, 38] width 98 height 12
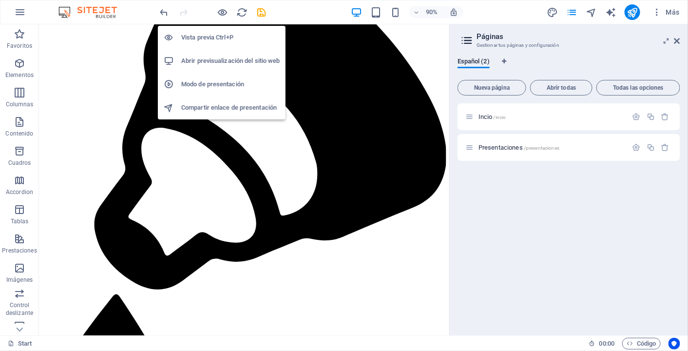
scroll to position [1231, 0]
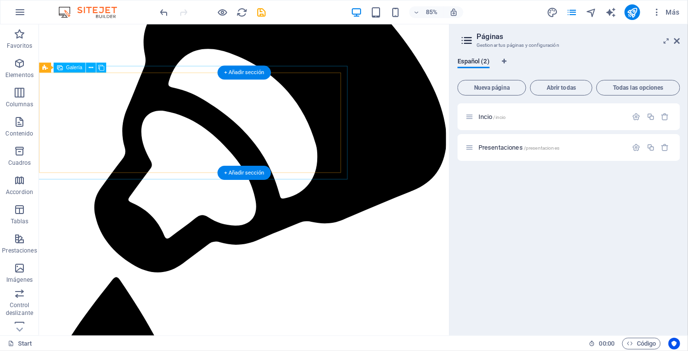
select select "5"
select select "px"
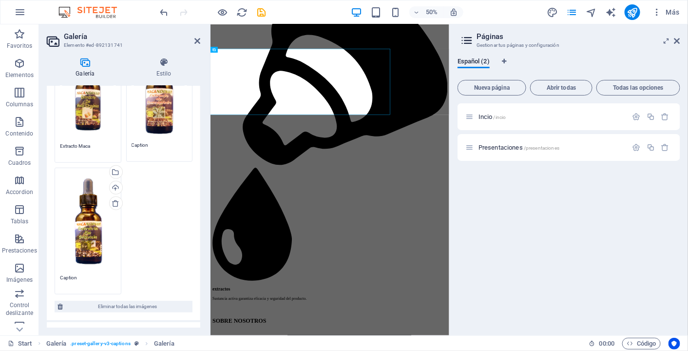
scroll to position [237, 0]
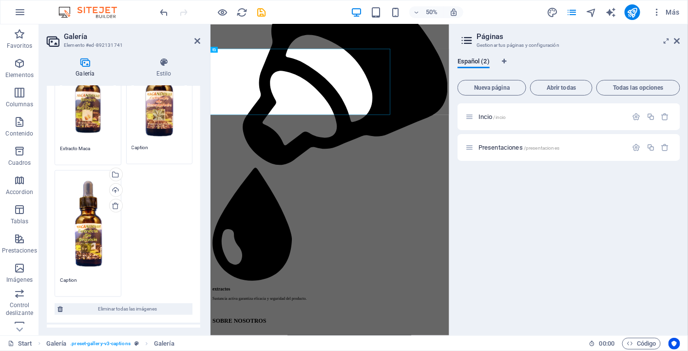
click at [148, 144] on textarea "Caption" at bounding box center [159, 151] width 56 height 15
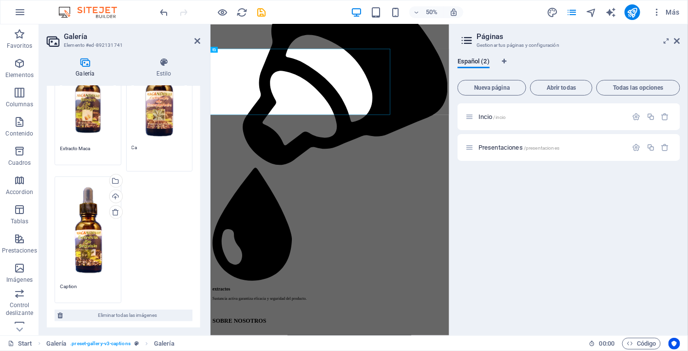
type textarea "C"
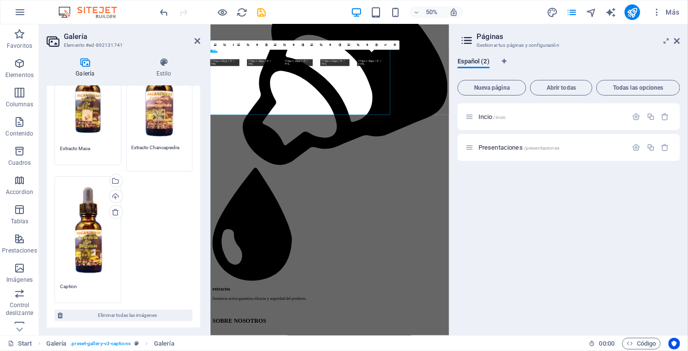
type textarea "Extracto Chancapiedra"
click at [77, 282] on textarea "Caption" at bounding box center [88, 289] width 56 height 15
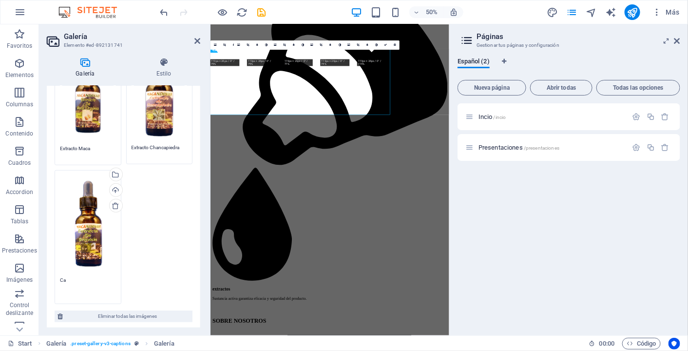
type textarea "C"
type textarea "Extracto Graviola"
click at [158, 270] on div "Arrastra archivos aquí, haz clic para escoger archivos o selecciona archivos de…" at bounding box center [123, 113] width 143 height 385
click at [152, 268] on div "Arrastra archivos aquí, haz clic para escoger archivos o selecciona archivos de…" at bounding box center [123, 110] width 143 height 378
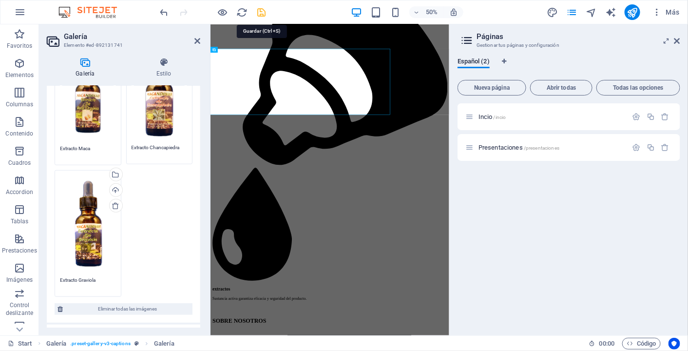
click at [266, 11] on icon "save" at bounding box center [261, 12] width 11 height 11
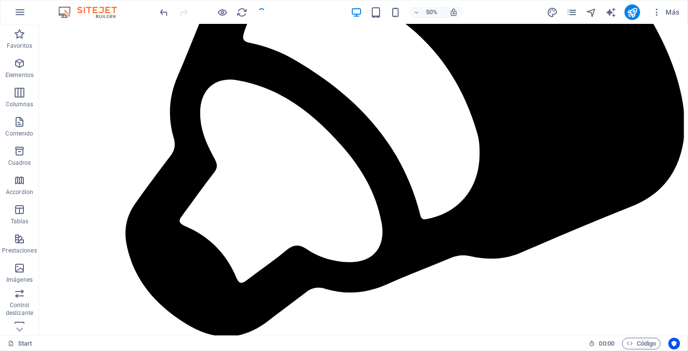
scroll to position [1089, 0]
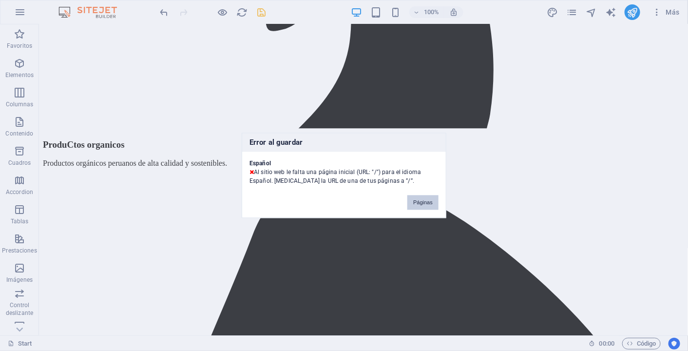
click at [412, 206] on button "Páginas" at bounding box center [422, 202] width 31 height 15
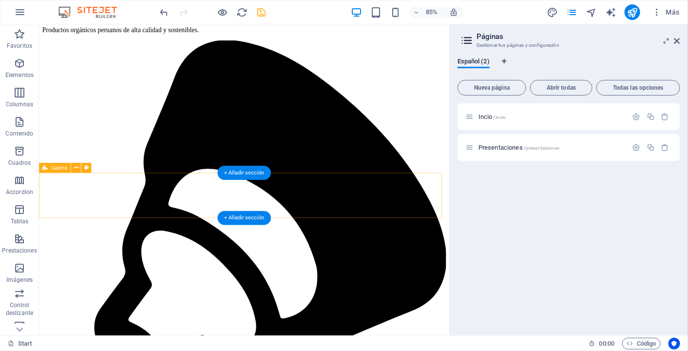
scroll to position [1231, 0]
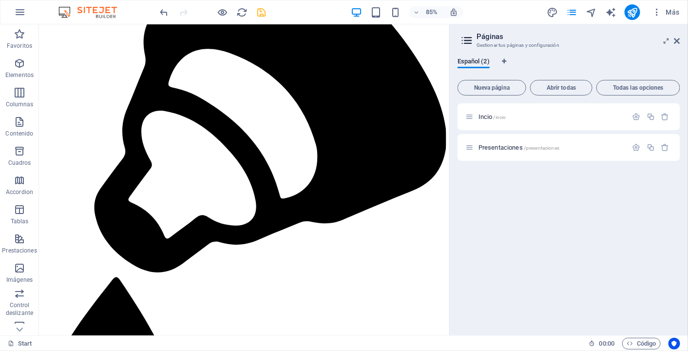
click at [680, 37] on aside "Páginas Gestionar tus páginas y configuración Español (2) Nueva página Abrir to…" at bounding box center [568, 179] width 239 height 311
click at [678, 38] on icon at bounding box center [677, 41] width 6 height 8
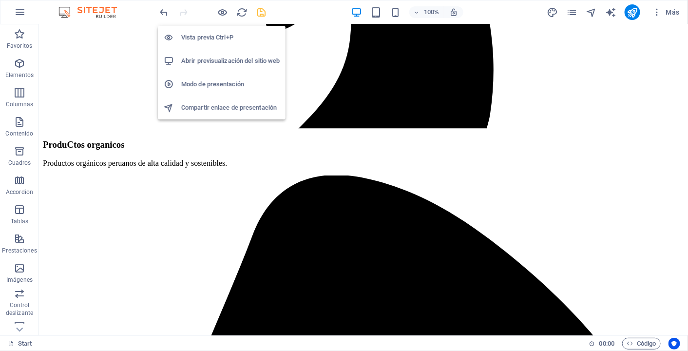
click at [222, 60] on h6 "Abrir previsualización del sitio web" at bounding box center [230, 61] width 98 height 12
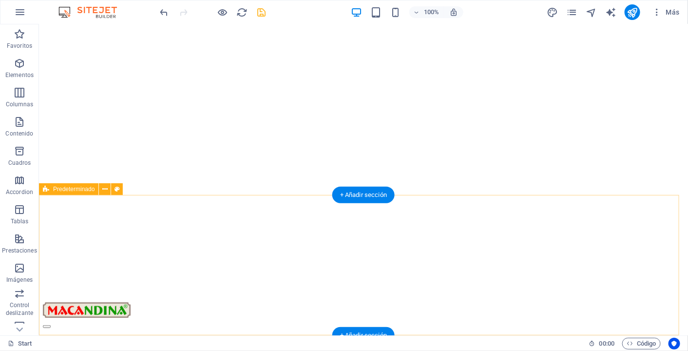
scroll to position [0, 0]
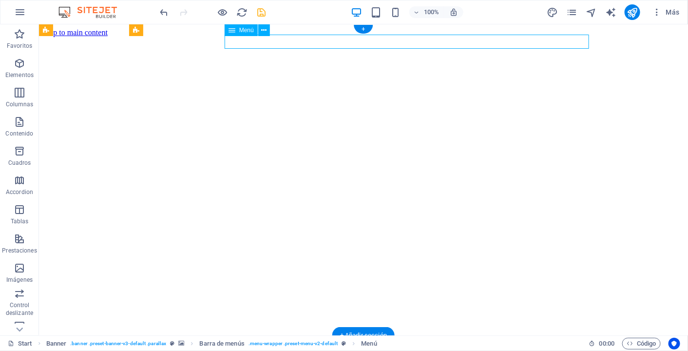
select select
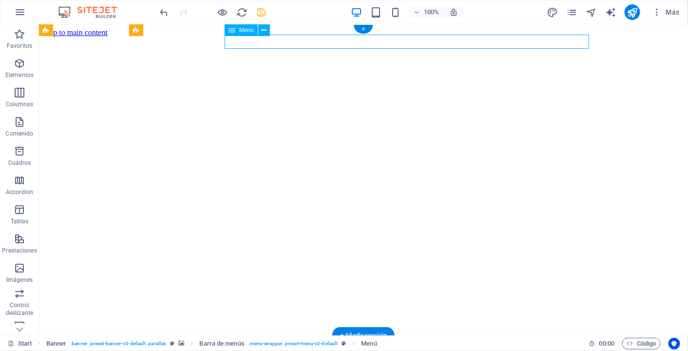
select select "1"
select select
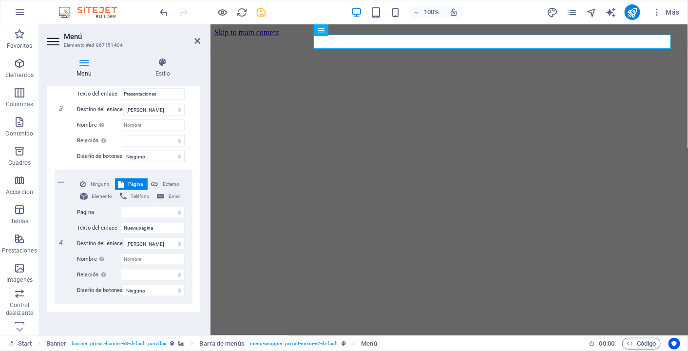
scroll to position [418, 0]
click at [96, 181] on span "Ninguno" at bounding box center [100, 184] width 23 height 12
select select
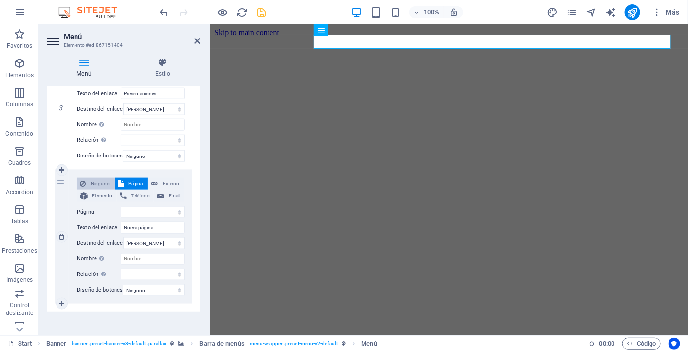
select select
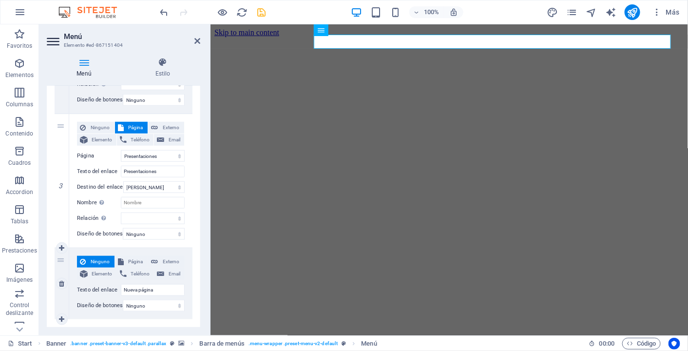
scroll to position [339, 0]
click at [199, 42] on icon at bounding box center [197, 41] width 6 height 8
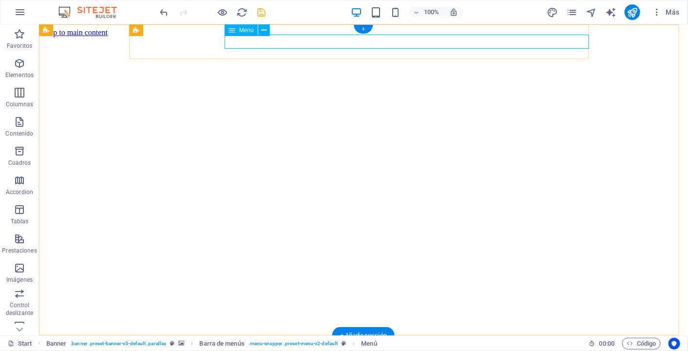
select select
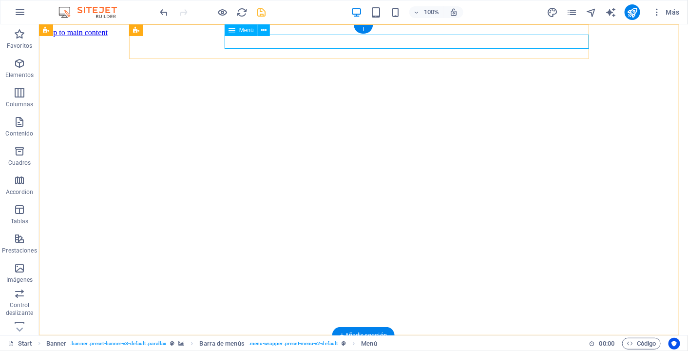
select select
select select "1"
select select
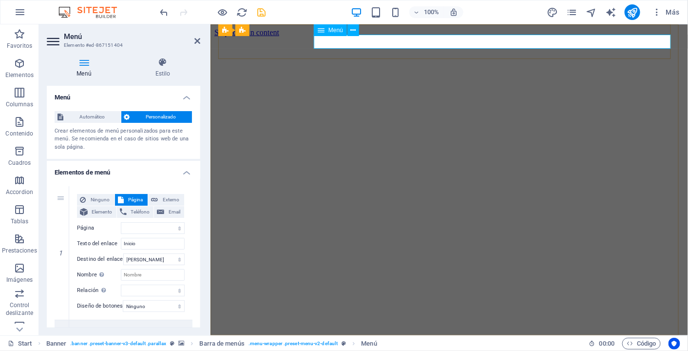
click at [329, 31] on span "Menú" at bounding box center [335, 30] width 15 height 6
click at [319, 29] on icon at bounding box center [321, 30] width 7 height 12
click at [355, 31] on icon at bounding box center [353, 30] width 5 height 10
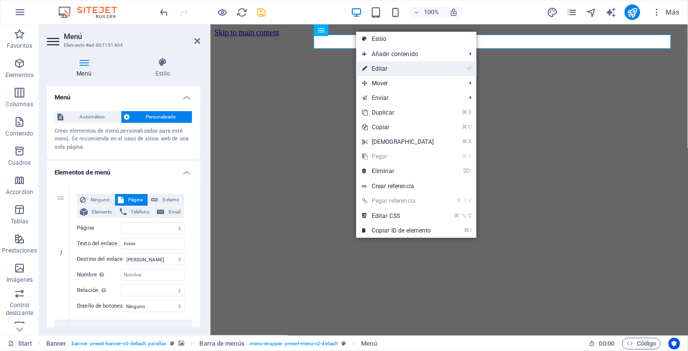
click at [380, 67] on link "⏎ Editar" at bounding box center [398, 68] width 84 height 15
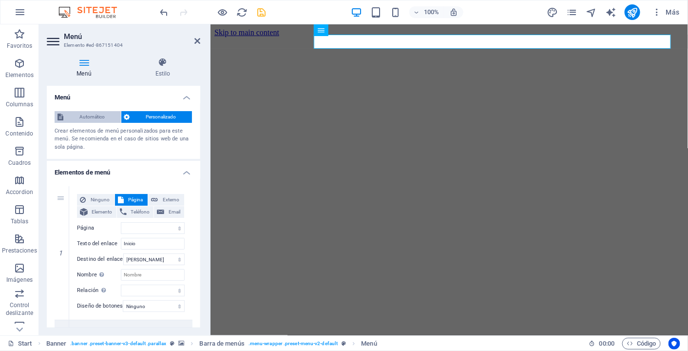
click at [97, 117] on span "Automático" at bounding box center [92, 117] width 52 height 12
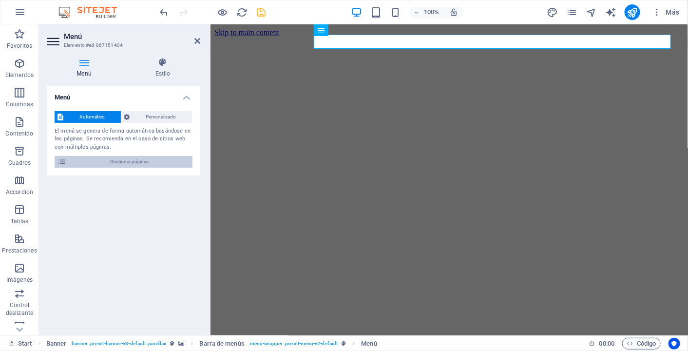
click at [120, 162] on span "Gestionar páginas" at bounding box center [129, 162] width 120 height 12
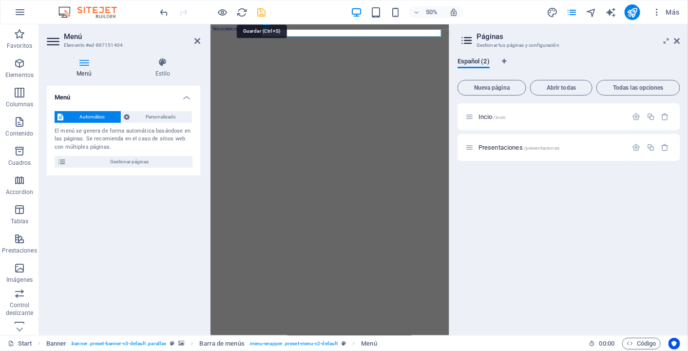
click at [262, 12] on icon "save" at bounding box center [261, 12] width 11 height 11
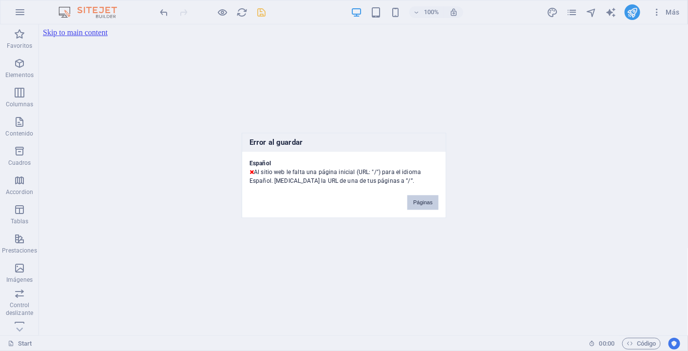
click at [429, 202] on button "Páginas" at bounding box center [422, 202] width 31 height 15
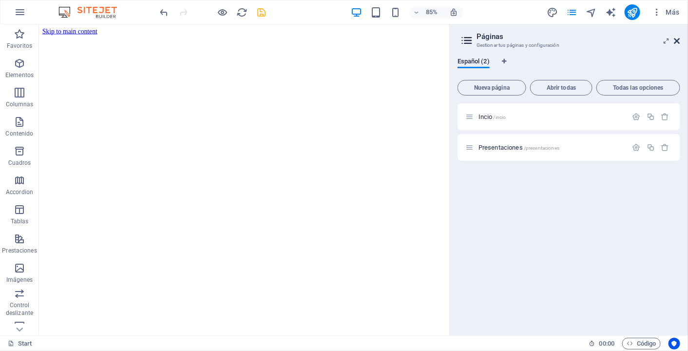
click at [677, 38] on icon at bounding box center [677, 41] width 6 height 8
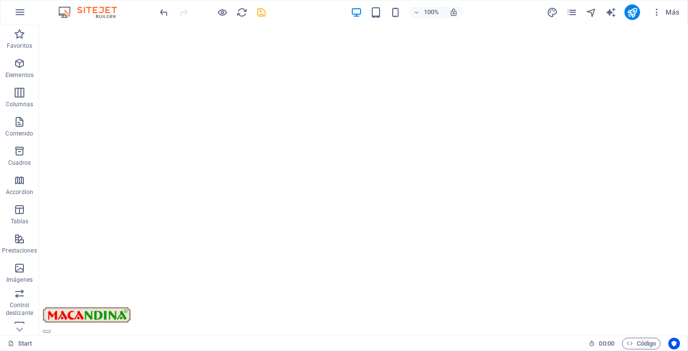
scroll to position [0, 0]
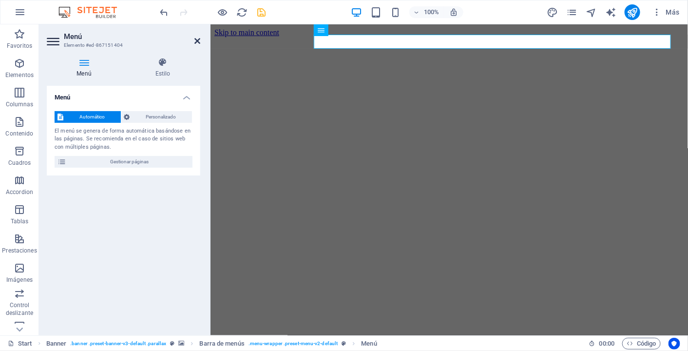
click at [197, 41] on icon at bounding box center [197, 41] width 6 height 8
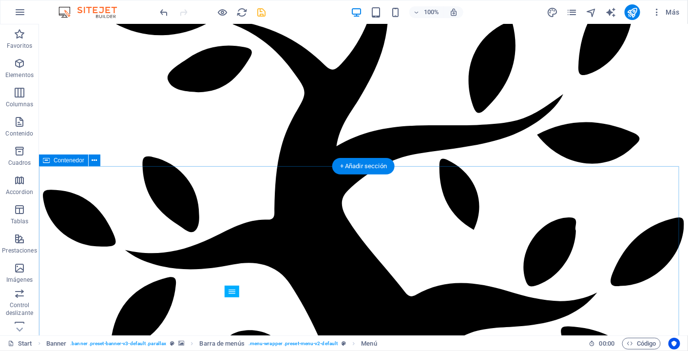
scroll to position [619, 0]
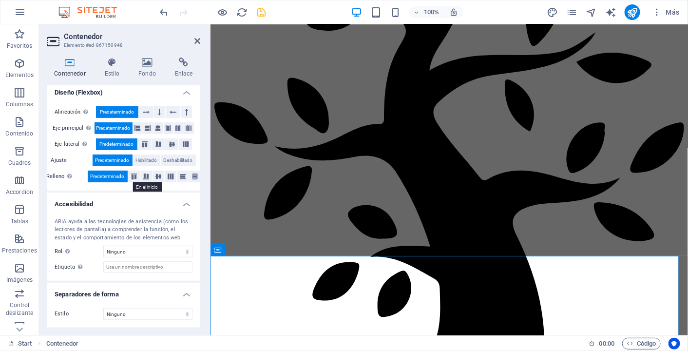
scroll to position [0, 0]
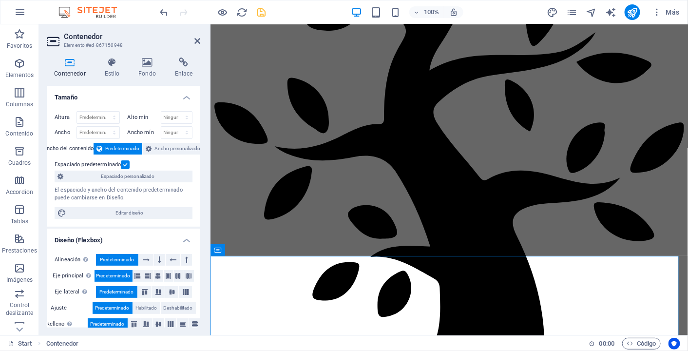
click at [74, 68] on h4 "Contenedor" at bounding box center [72, 67] width 50 height 20
click at [185, 68] on h4 "Enlace" at bounding box center [183, 67] width 33 height 20
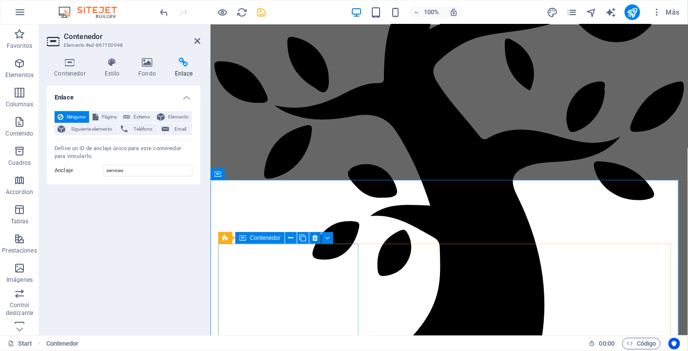
scroll to position [696, 0]
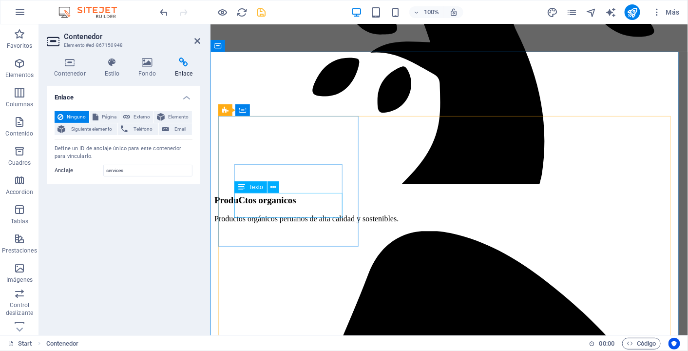
scroll to position [822, 0]
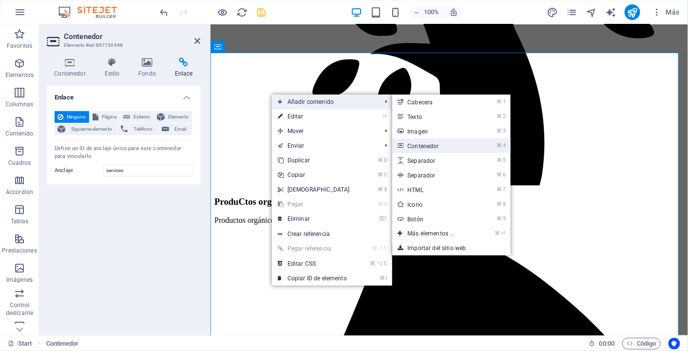
click at [464, 143] on link "⌘ 4 Contenedor" at bounding box center [433, 145] width 82 height 15
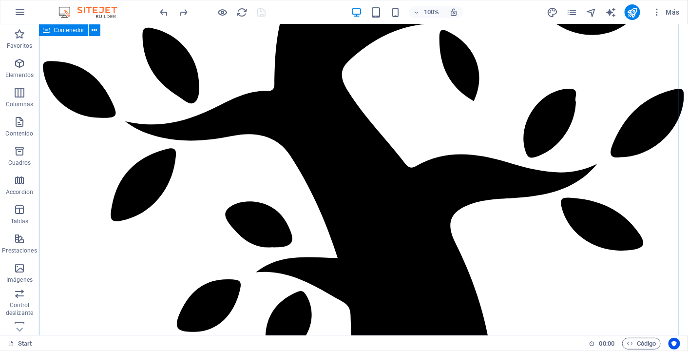
scroll to position [746, 0]
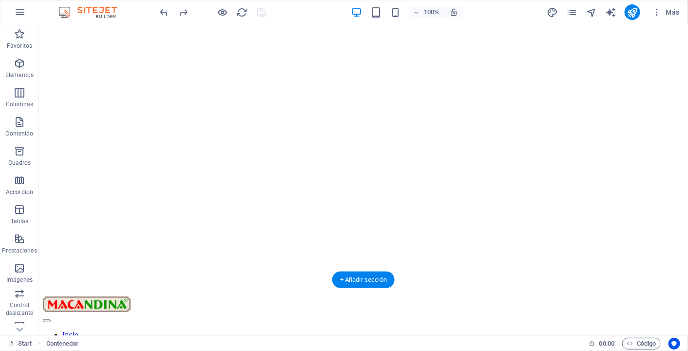
scroll to position [0, 0]
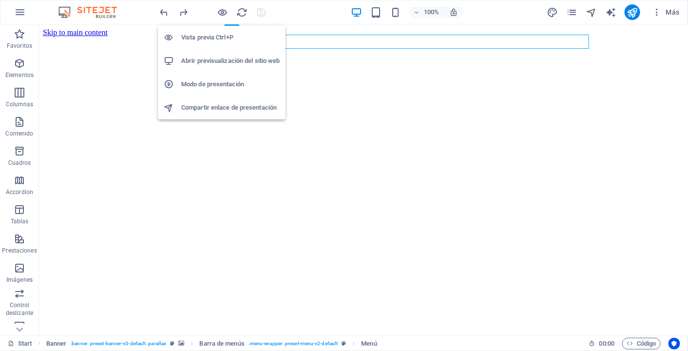
click at [211, 56] on h6 "Abrir previsualización del sitio web" at bounding box center [230, 61] width 98 height 12
click at [218, 32] on h6 "Vista previa Ctrl+P" at bounding box center [230, 38] width 98 height 12
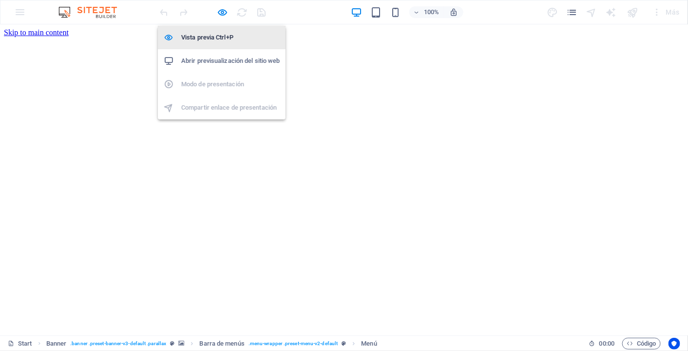
click at [222, 37] on h6 "Vista previa Ctrl+P" at bounding box center [230, 38] width 98 height 12
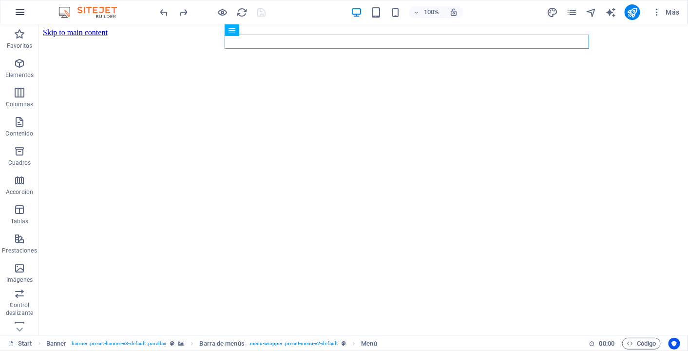
click at [22, 13] on icon "button" at bounding box center [20, 12] width 12 height 12
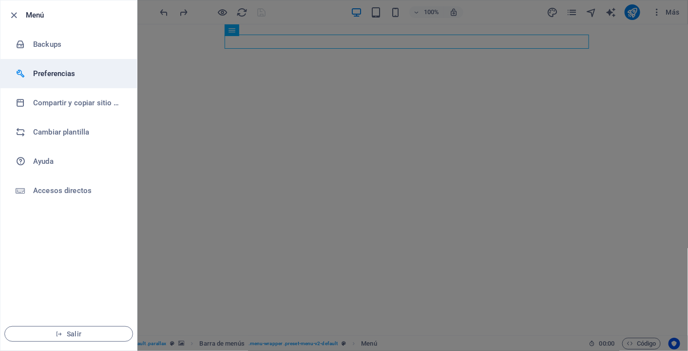
click at [93, 74] on h6 "Preferencias" at bounding box center [78, 74] width 90 height 12
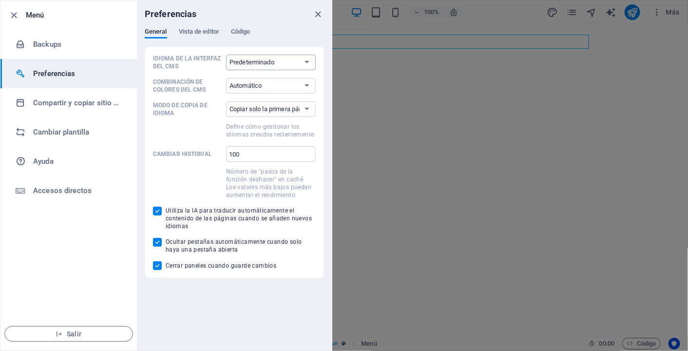
click at [283, 65] on select "Predeterminado Deutsch English Español Français Magyar Italiano Nederlands Pols…" at bounding box center [271, 63] width 90 height 16
select select "es"
click at [226, 55] on select "Predeterminado Deutsch English Español Français Magyar Italiano Nederlands Pols…" at bounding box center [271, 63] width 90 height 16
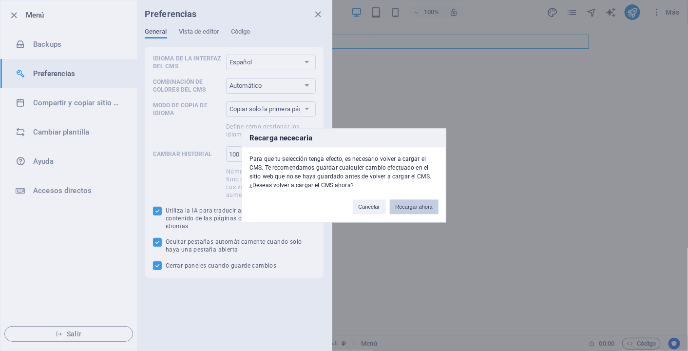
click at [422, 207] on button "Recargar ahora" at bounding box center [414, 207] width 49 height 15
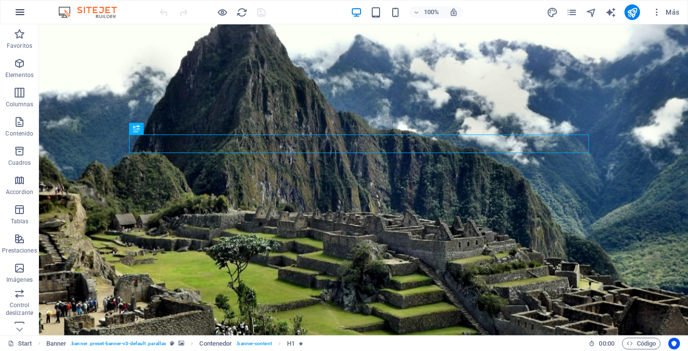
click at [17, 12] on icon "button" at bounding box center [20, 12] width 12 height 12
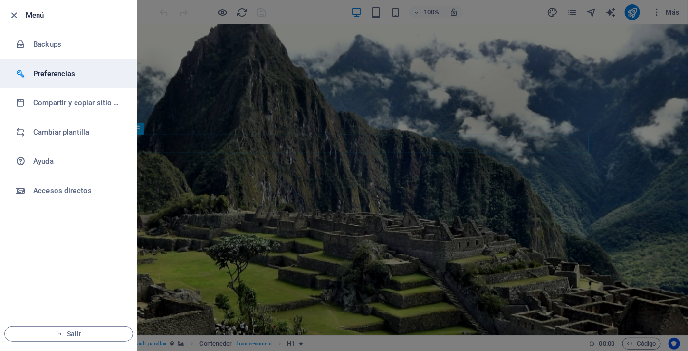
click at [52, 70] on h6 "Preferencias" at bounding box center [78, 74] width 90 height 12
select select "es"
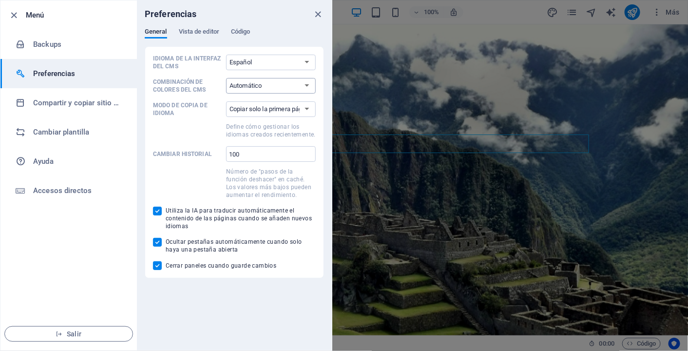
click at [265, 91] on select "Automático Oscuro Claro" at bounding box center [271, 86] width 90 height 16
click at [226, 78] on select "Automático Oscuro Claro" at bounding box center [271, 86] width 90 height 16
click at [273, 110] on select "Copiar solo la primera página Copiar todas las páginas" at bounding box center [271, 109] width 90 height 16
select select "all"
click at [226, 101] on select "Copiar solo la primera página Copiar todas las páginas" at bounding box center [271, 109] width 90 height 16
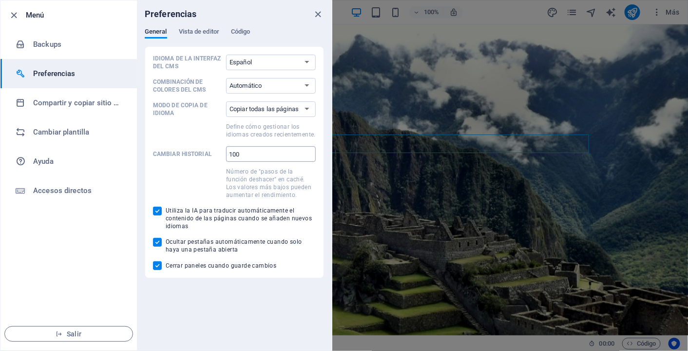
click at [265, 153] on input "100" at bounding box center [271, 154] width 90 height 16
click at [254, 294] on div "Preferencias General Vista de editor Código Idioma de la interfaz del CMS Prede…" at bounding box center [234, 175] width 195 height 350
click at [209, 34] on span "Vista de editor" at bounding box center [199, 33] width 40 height 14
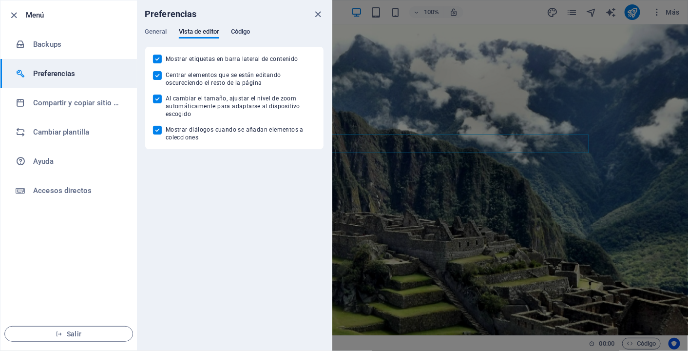
click at [250, 32] on span "Código" at bounding box center [240, 33] width 19 height 14
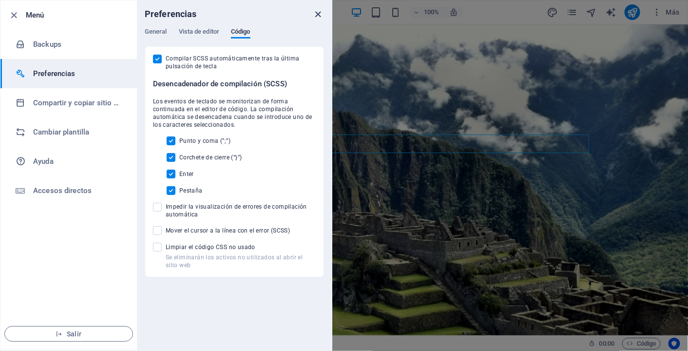
click at [314, 14] on icon "close" at bounding box center [318, 14] width 11 height 11
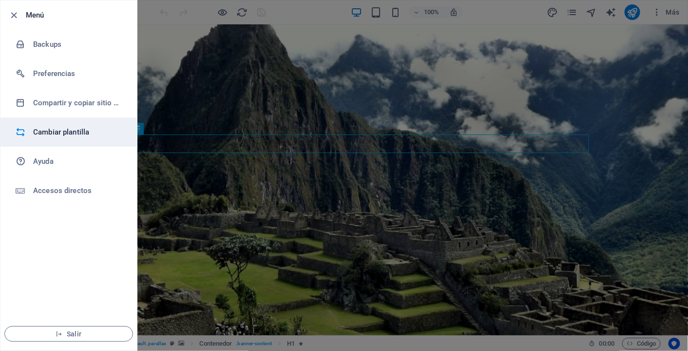
click at [84, 133] on h6 "Cambiar plantilla" at bounding box center [78, 132] width 90 height 12
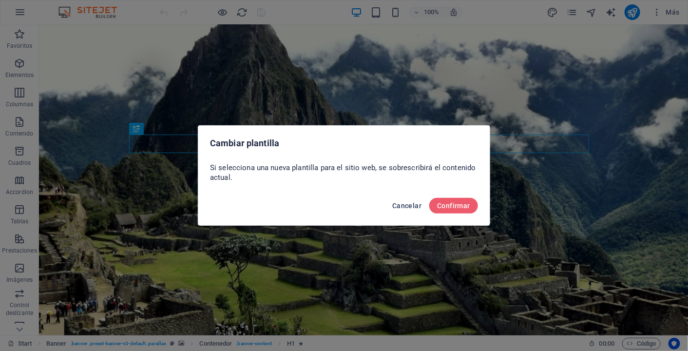
click at [401, 203] on span "Cancelar" at bounding box center [406, 206] width 29 height 8
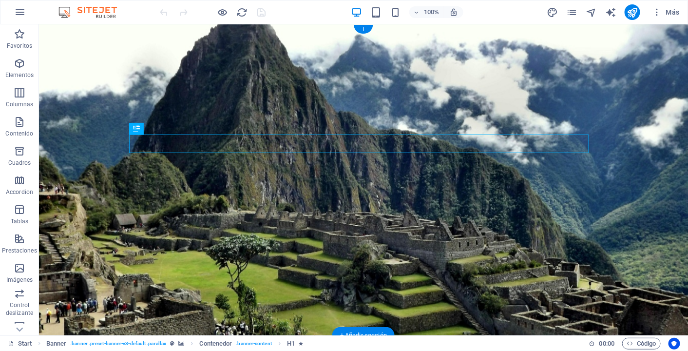
click at [86, 75] on figure at bounding box center [362, 179] width 649 height 311
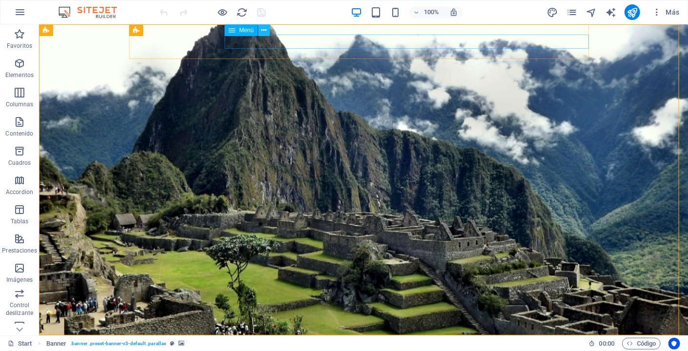
click at [263, 30] on icon at bounding box center [263, 30] width 5 height 10
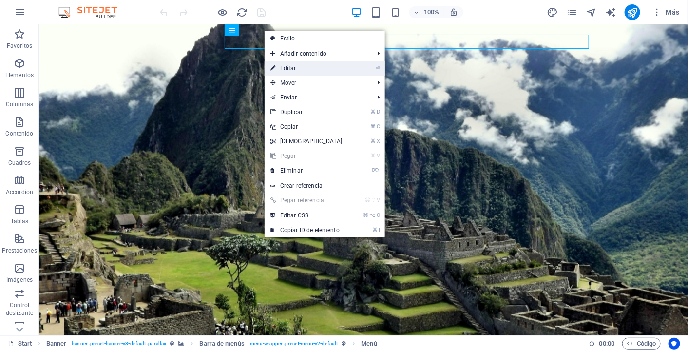
click at [288, 68] on link "⏎ Editar" at bounding box center [306, 68] width 84 height 15
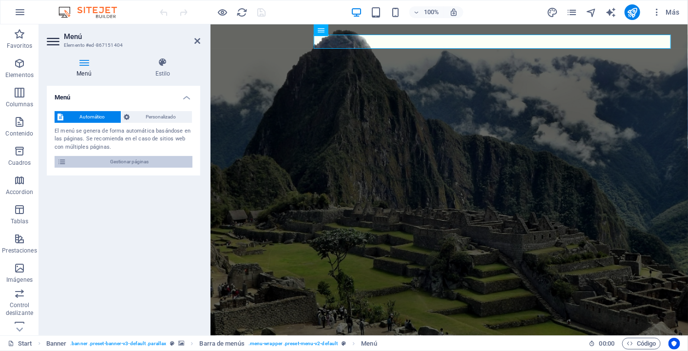
click at [149, 157] on span "Gestionar páginas" at bounding box center [129, 162] width 120 height 12
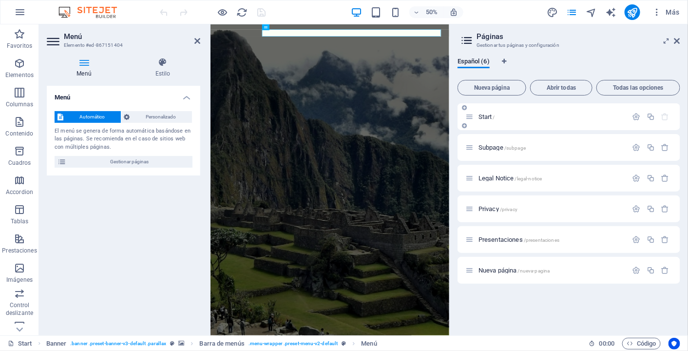
click at [499, 120] on div "Start /" at bounding box center [546, 116] width 162 height 11
click at [637, 119] on icon "button" at bounding box center [636, 116] width 8 height 8
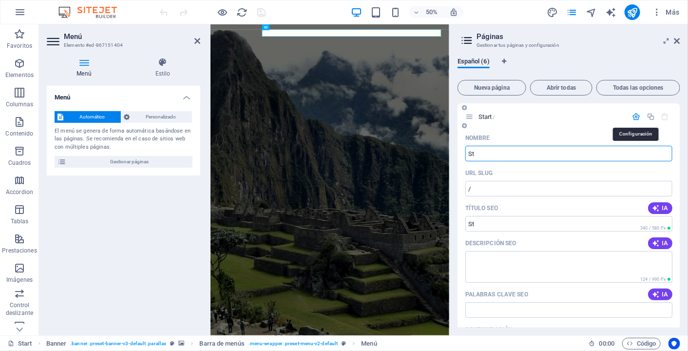
type input "S"
type input "Incio"
type input "/incio"
type input "Incio"
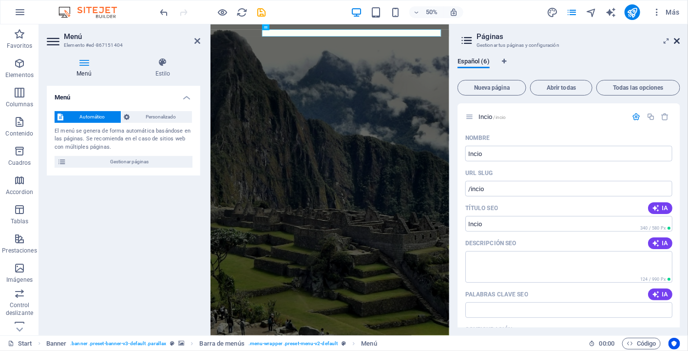
click at [675, 39] on icon at bounding box center [677, 41] width 6 height 8
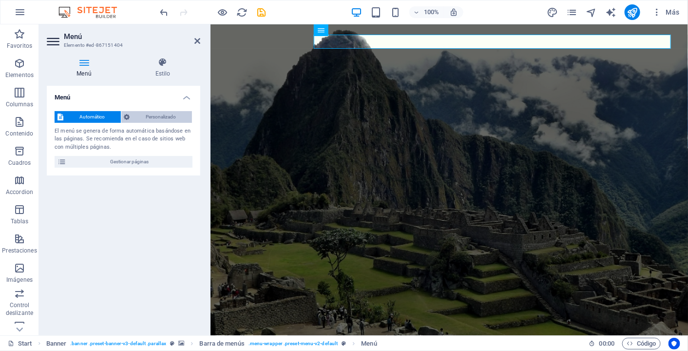
click at [177, 118] on span "Personalizado" at bounding box center [161, 117] width 56 height 12
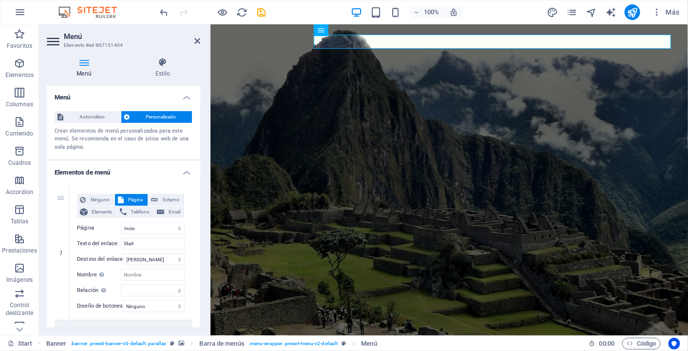
click at [140, 117] on span "Personalizado" at bounding box center [161, 117] width 56 height 12
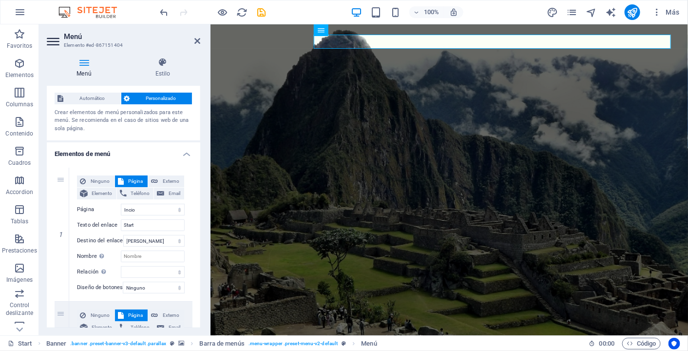
scroll to position [30, 0]
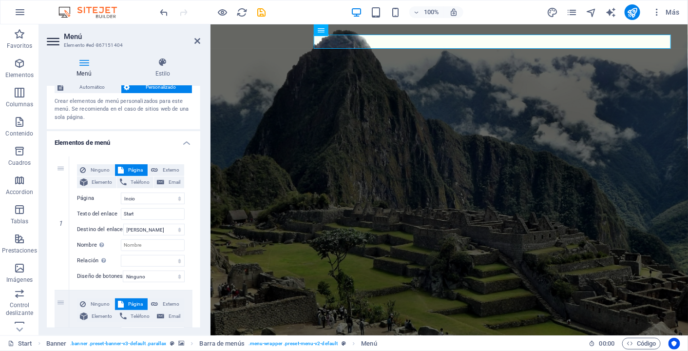
click at [193, 39] on h2 "Menú" at bounding box center [132, 36] width 136 height 9
drag, startPoint x: 163, startPoint y: 214, endPoint x: 112, endPoint y: 206, distance: 52.4
click at [112, 206] on div "Ninguno Página Externo Elemento Teléfono Email Página Incio Subpage Legal Notic…" at bounding box center [131, 215] width 108 height 102
type input "I"
select select
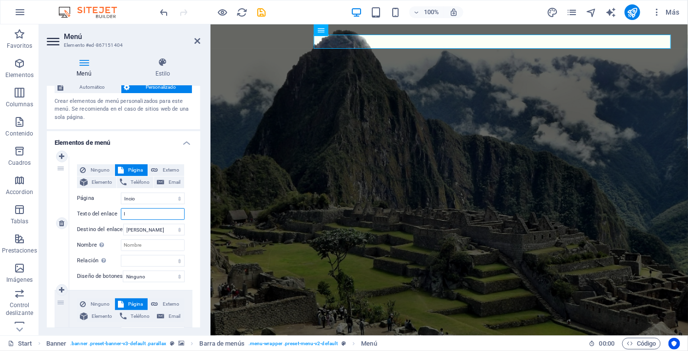
select select
type input "Inicio"
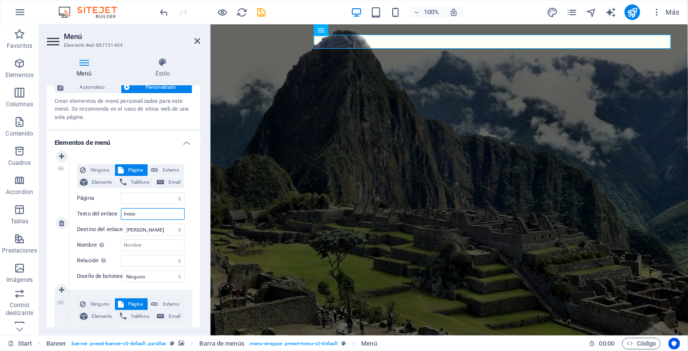
select select
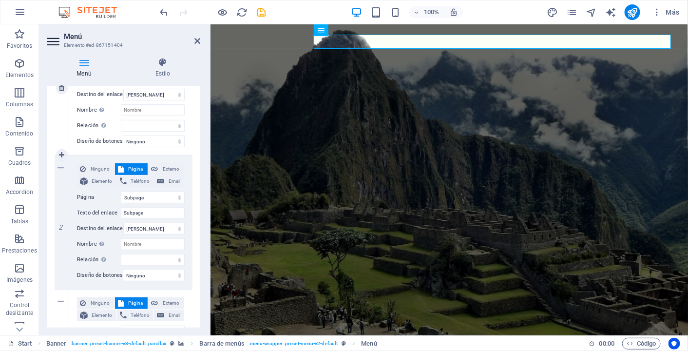
scroll to position [191, 0]
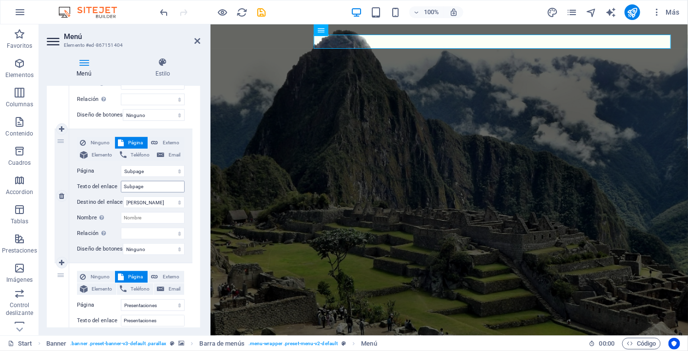
type input "Inicio"
drag, startPoint x: 147, startPoint y: 185, endPoint x: 113, endPoint y: 183, distance: 34.1
click at [113, 183] on div "Texto del enlace Subpage" at bounding box center [131, 187] width 108 height 12
click at [199, 38] on icon at bounding box center [197, 41] width 6 height 8
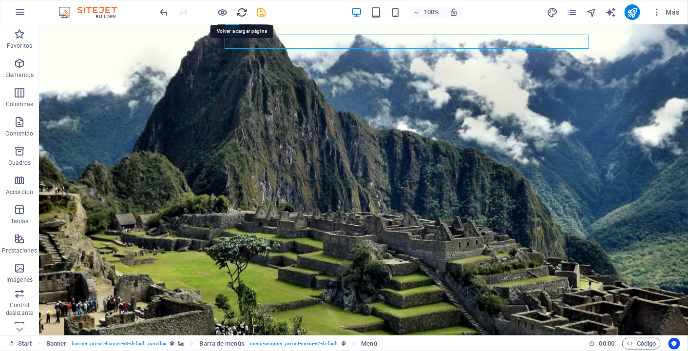
click at [243, 11] on icon "reload" at bounding box center [242, 12] width 11 height 11
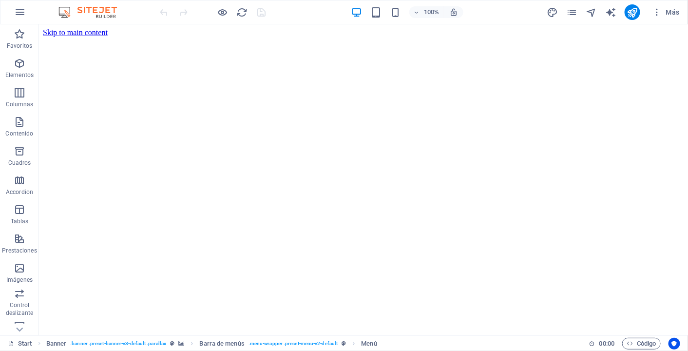
scroll to position [0, 0]
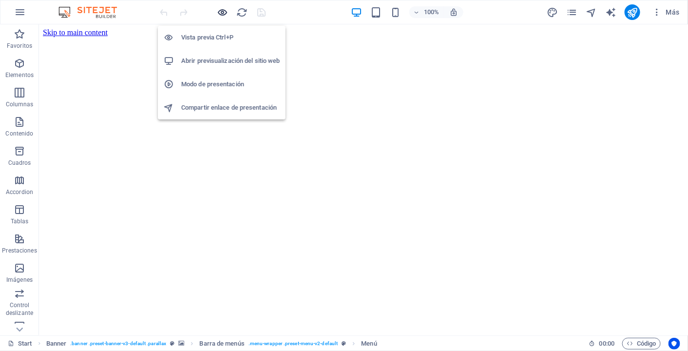
click at [225, 12] on icon "button" at bounding box center [222, 12] width 11 height 11
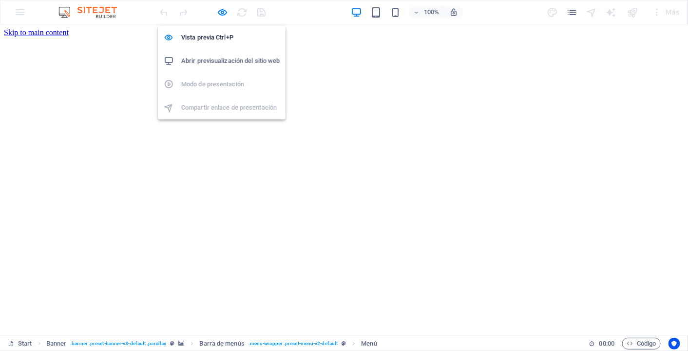
click at [226, 59] on h6 "Abrir previsualización del sitio web" at bounding box center [230, 61] width 98 height 12
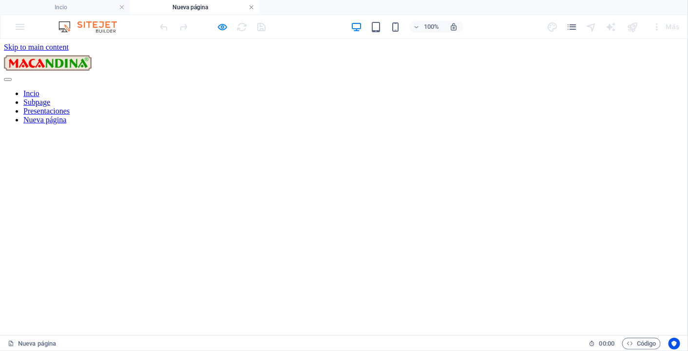
click at [254, 8] on link at bounding box center [251, 7] width 6 height 9
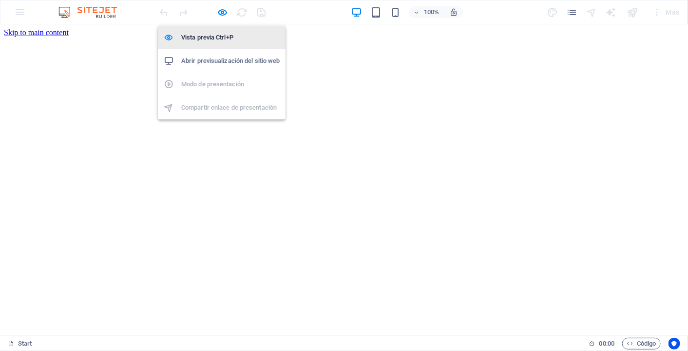
click at [222, 32] on h6 "Vista previa Ctrl+P" at bounding box center [230, 38] width 98 height 12
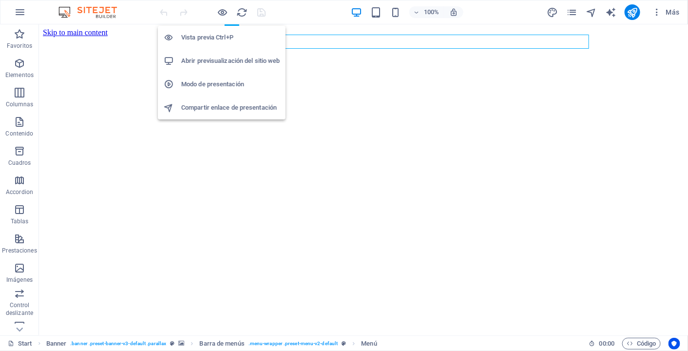
click at [224, 33] on h6 "Vista previa Ctrl+P" at bounding box center [230, 38] width 98 height 12
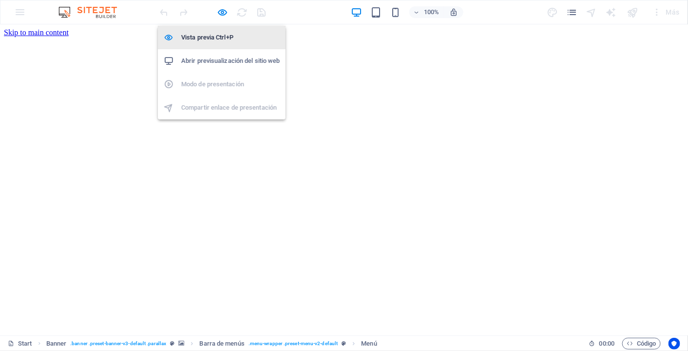
click at [224, 36] on h6 "Vista previa Ctrl+P" at bounding box center [230, 38] width 98 height 12
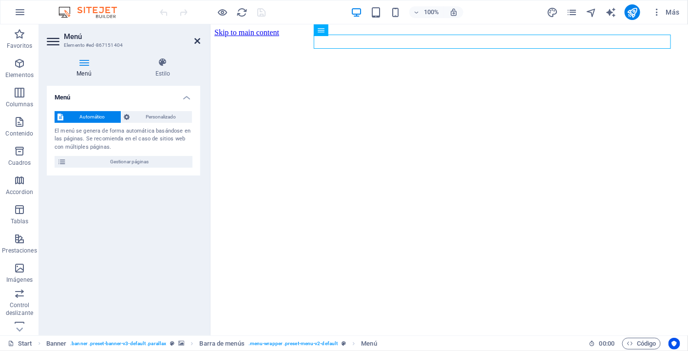
click at [196, 40] on icon at bounding box center [197, 41] width 6 height 8
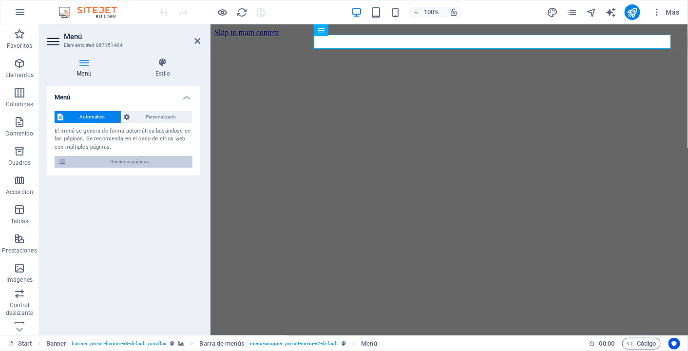
click at [159, 158] on span "Gestionar páginas" at bounding box center [129, 162] width 120 height 12
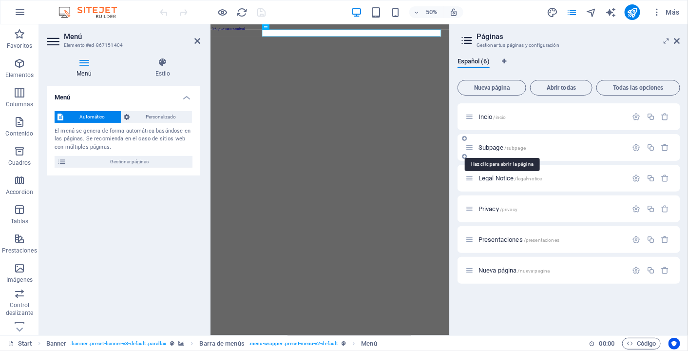
click at [501, 148] on span "Subpage /subpage" at bounding box center [501, 147] width 47 height 7
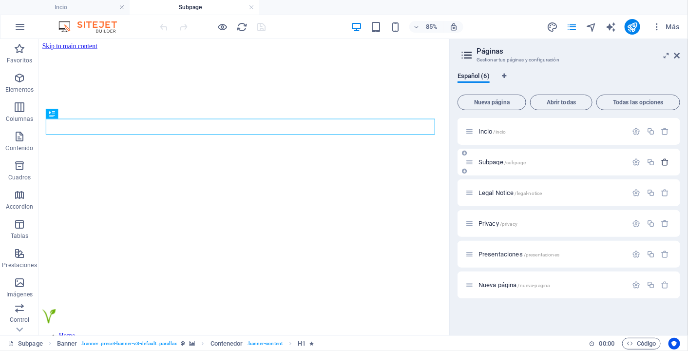
click at [665, 161] on icon "button" at bounding box center [665, 162] width 8 height 8
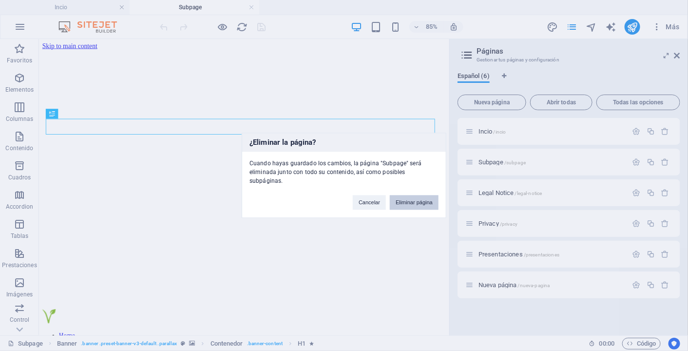
click at [411, 199] on button "Eliminar página" at bounding box center [414, 202] width 49 height 15
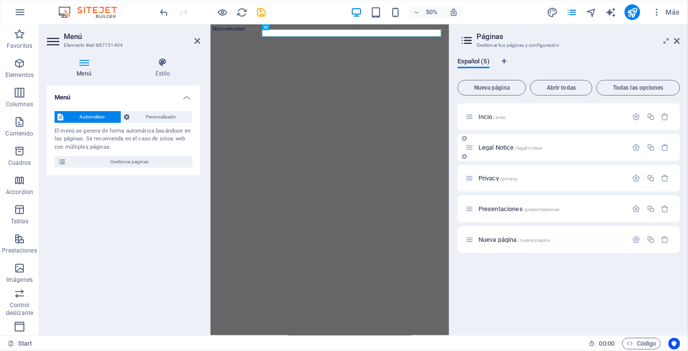
click at [506, 147] on span "Legal Notice /legal-notice" at bounding box center [509, 147] width 63 height 7
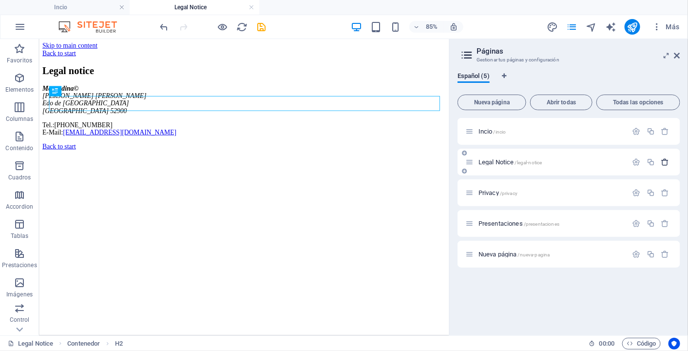
click at [669, 163] on icon "button" at bounding box center [665, 162] width 8 height 8
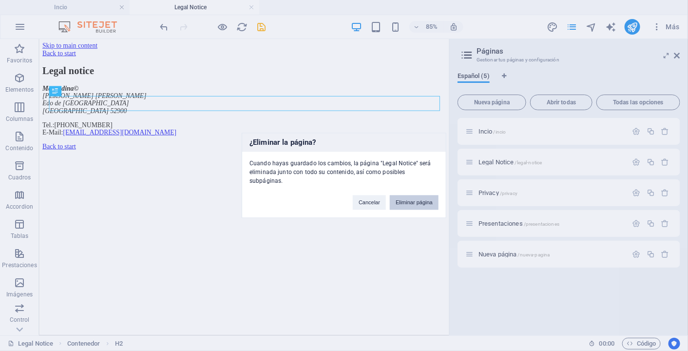
click at [418, 197] on button "Eliminar página" at bounding box center [414, 202] width 49 height 15
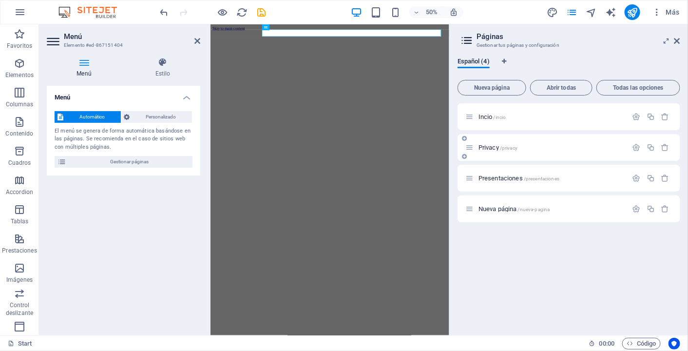
click at [490, 146] on span "Privacy /privacy" at bounding box center [497, 147] width 39 height 7
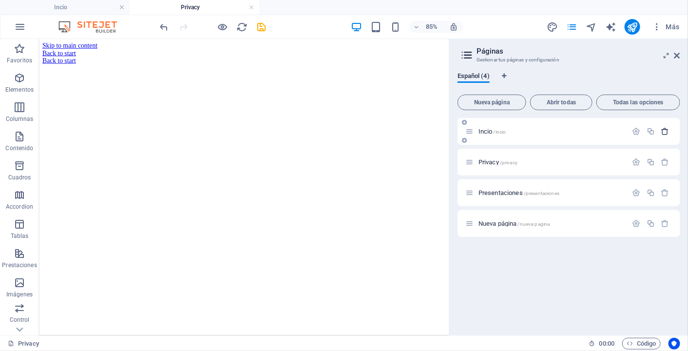
click at [665, 129] on icon "button" at bounding box center [665, 131] width 8 height 8
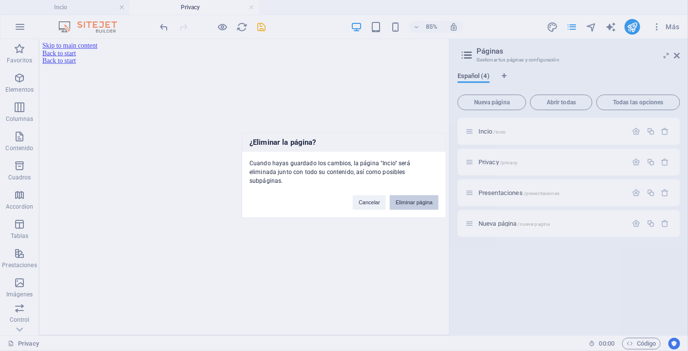
click at [411, 196] on button "Eliminar página" at bounding box center [414, 202] width 49 height 15
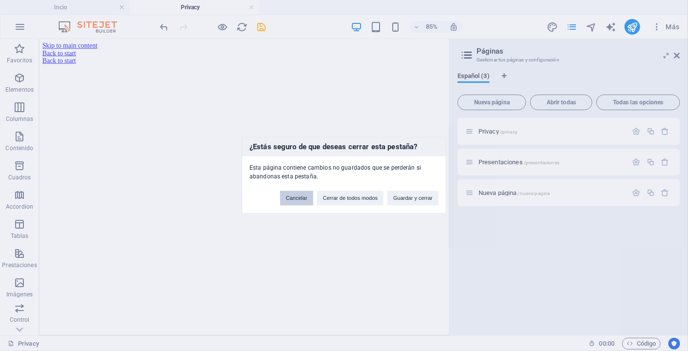
click at [294, 200] on button "Cancelar" at bounding box center [296, 198] width 33 height 15
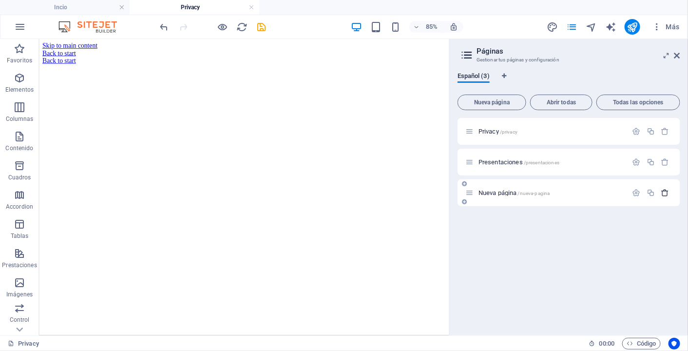
click at [668, 191] on icon "button" at bounding box center [665, 192] width 8 height 8
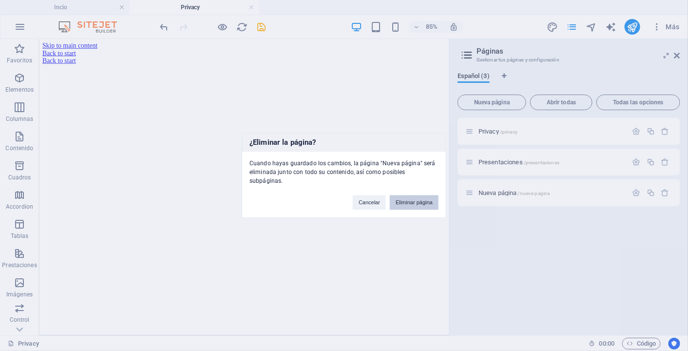
click at [418, 195] on button "Eliminar página" at bounding box center [414, 202] width 49 height 15
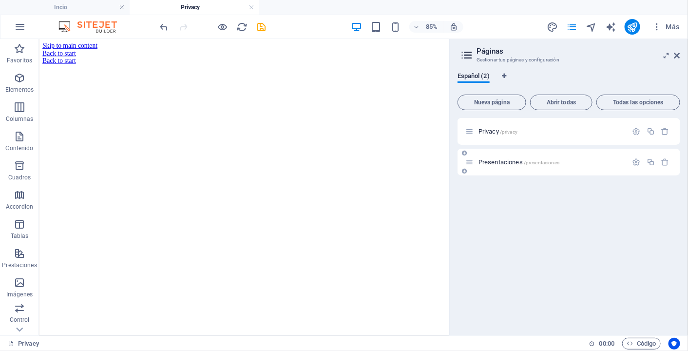
click at [497, 160] on span "Presentaciones /presentaciones" at bounding box center [518, 161] width 81 height 7
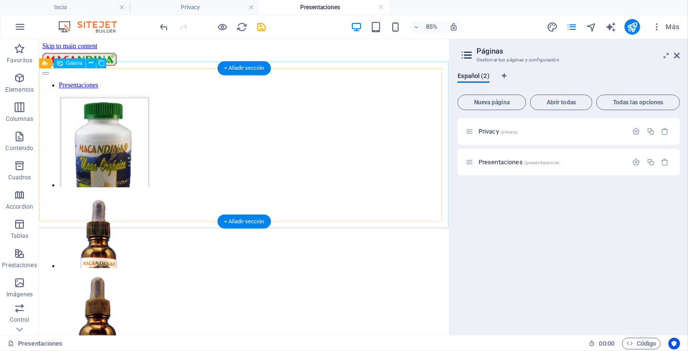
select select "4"
select select "px"
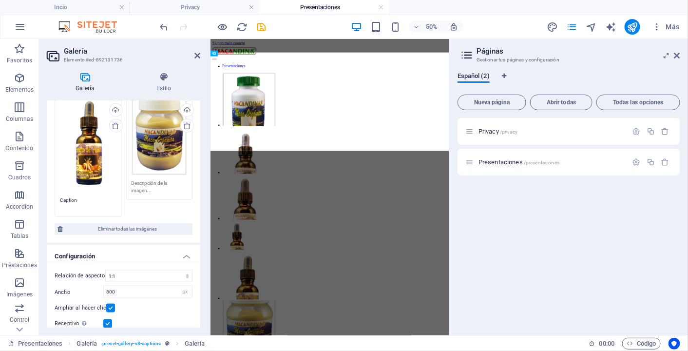
scroll to position [251, 0]
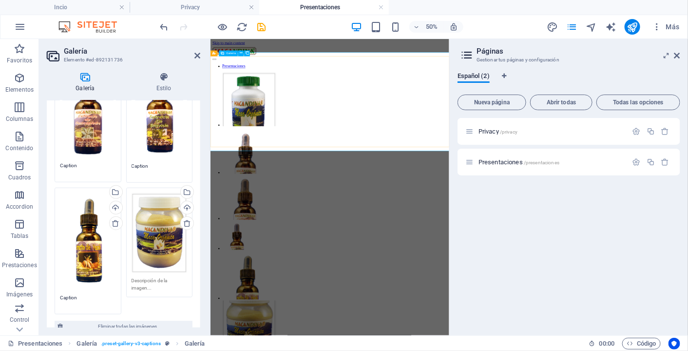
click at [160, 79] on icon at bounding box center [164, 77] width 73 height 10
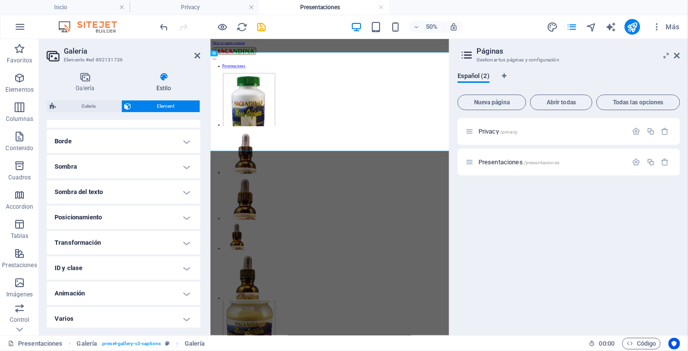
scroll to position [212, 0]
click at [154, 188] on h4 "Sombra del texto" at bounding box center [123, 189] width 153 height 23
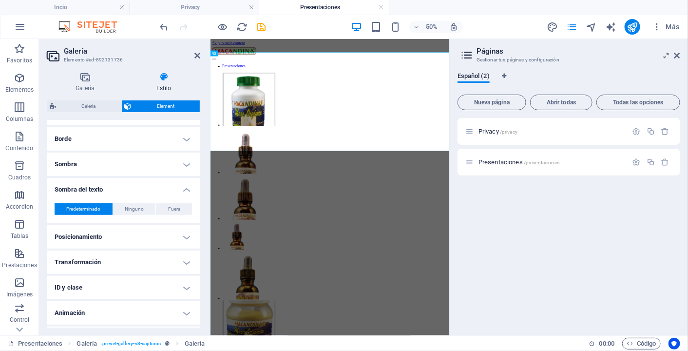
click at [185, 188] on h4 "Sombra del texto" at bounding box center [123, 187] width 153 height 18
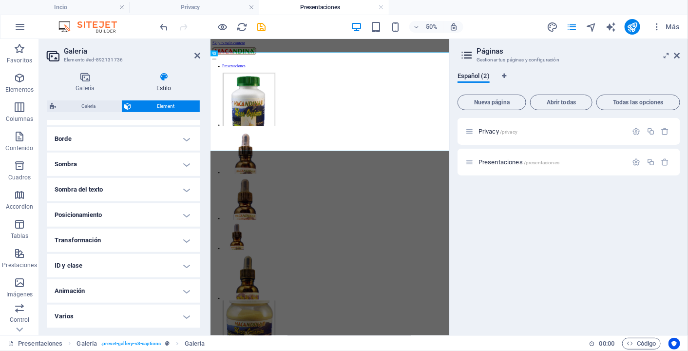
click at [156, 288] on h4 "Animación" at bounding box center [123, 290] width 153 height 23
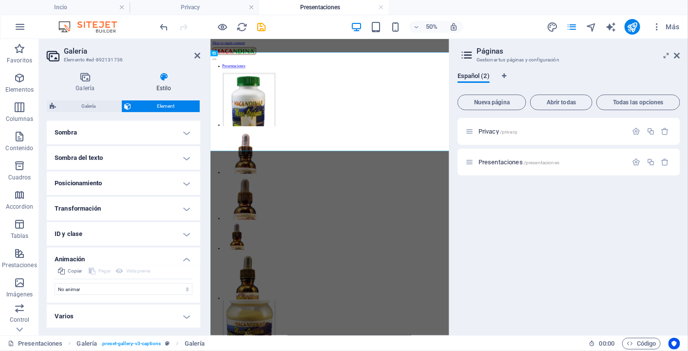
click at [186, 256] on h4 "Animación" at bounding box center [123, 256] width 153 height 18
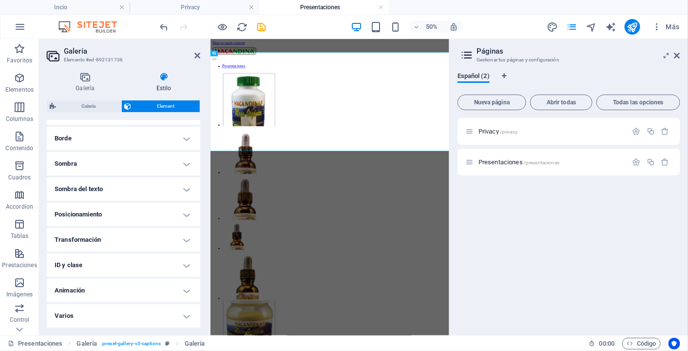
scroll to position [212, 0]
click at [90, 83] on h4 "Galería" at bounding box center [87, 82] width 81 height 20
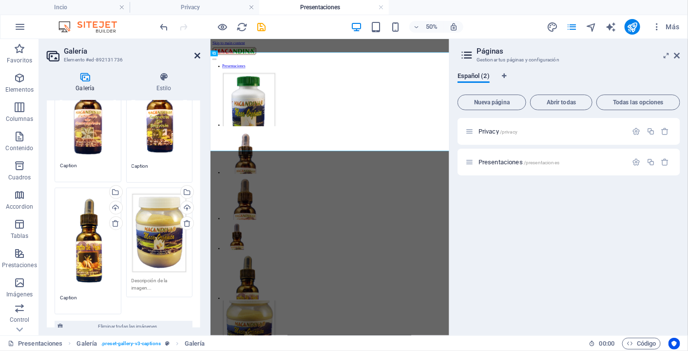
click at [198, 54] on icon at bounding box center [197, 56] width 6 height 8
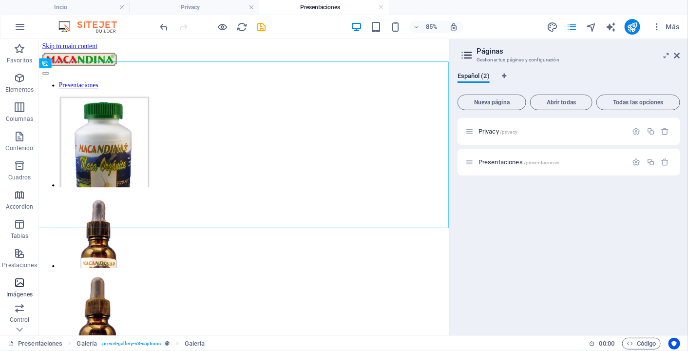
click at [24, 290] on p "Imágenes" at bounding box center [19, 294] width 26 height 8
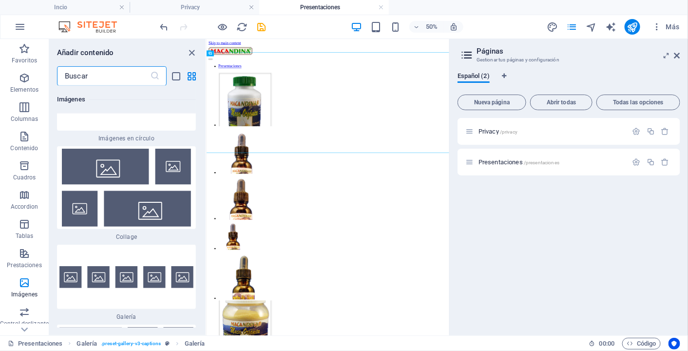
scroll to position [9855, 0]
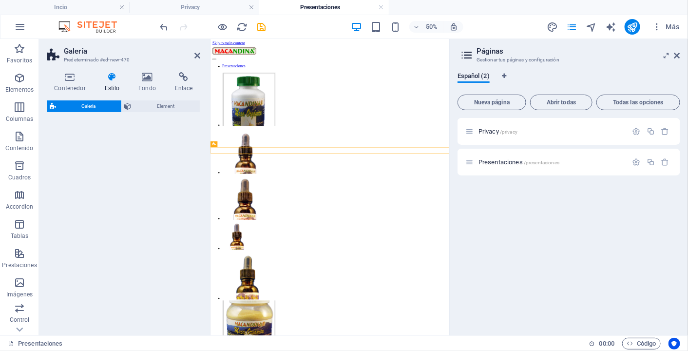
select select "rem"
select select "preset-gallery-v3-circle"
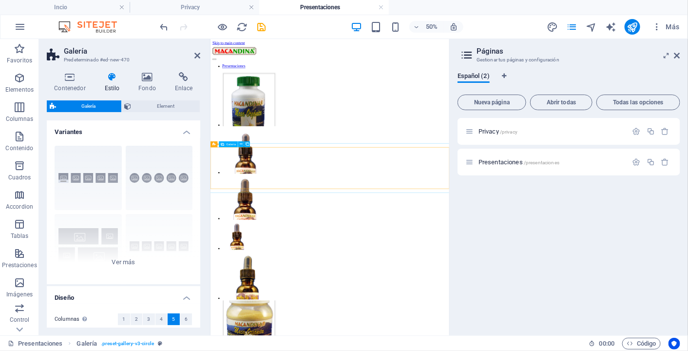
select select "4"
select select "px"
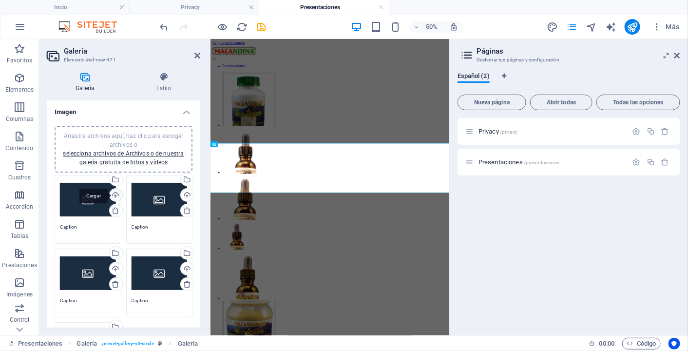
click at [114, 194] on div "Cargar" at bounding box center [115, 195] width 15 height 15
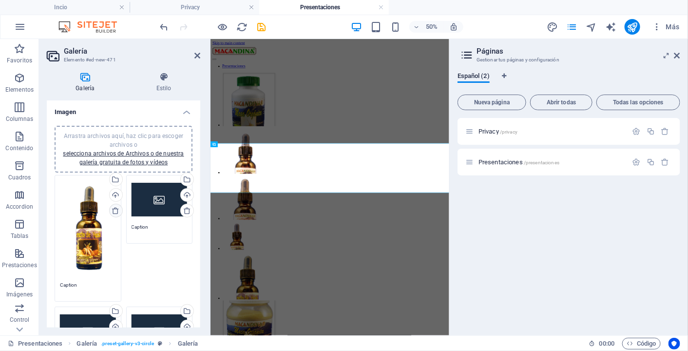
click at [114, 208] on icon at bounding box center [116, 210] width 8 height 8
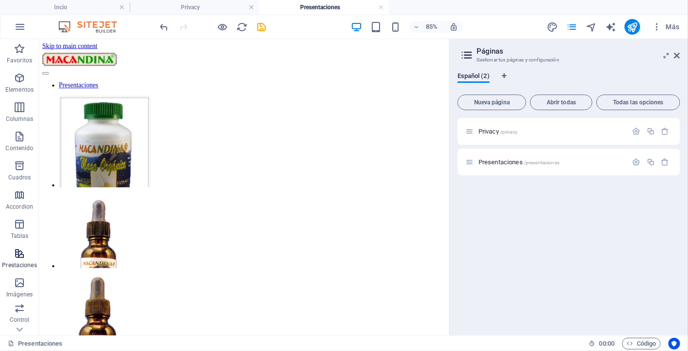
click at [21, 261] on p "Prestaciones" at bounding box center [19, 265] width 35 height 8
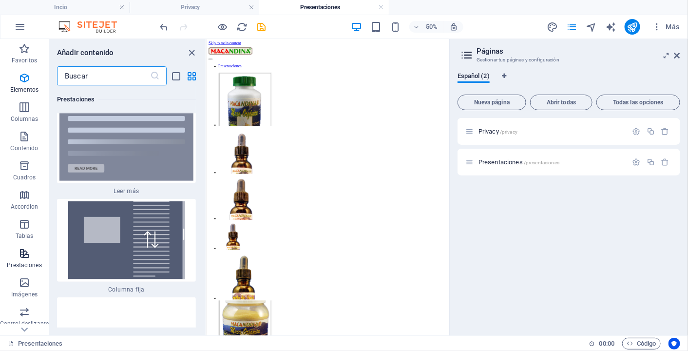
scroll to position [7432, 0]
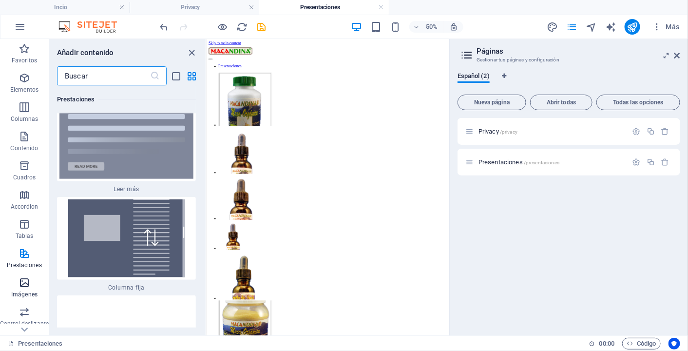
click at [26, 288] on icon "button" at bounding box center [25, 283] width 12 height 12
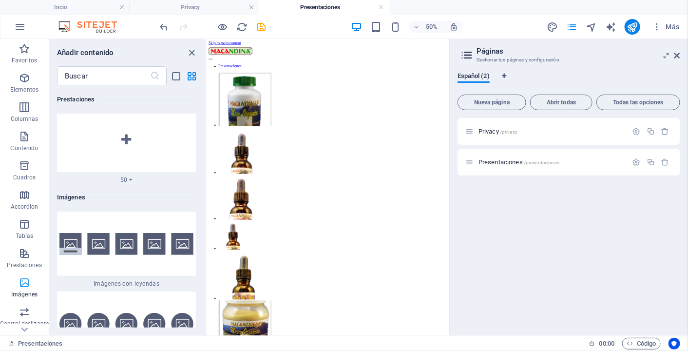
scroll to position [9783, 0]
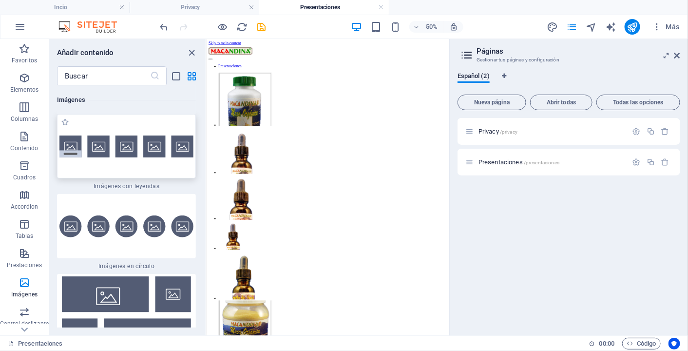
click at [103, 160] on div at bounding box center [126, 146] width 139 height 64
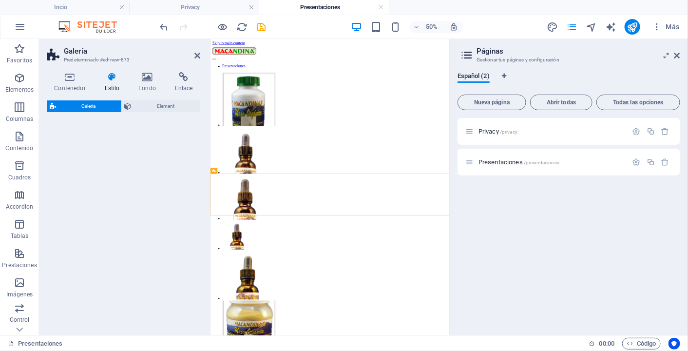
select select "rem"
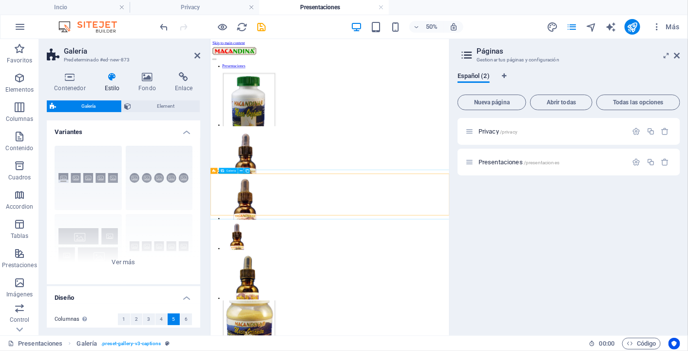
select select "4"
select select "px"
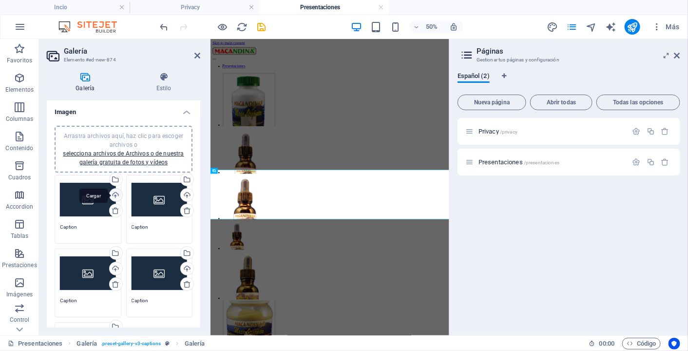
click at [116, 193] on div "Cargar" at bounding box center [115, 195] width 15 height 15
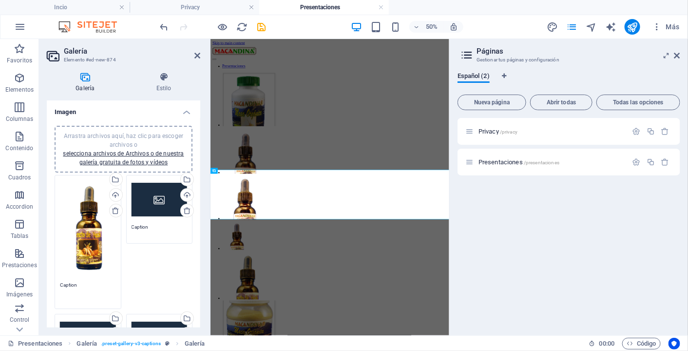
drag, startPoint x: 78, startPoint y: 280, endPoint x: 47, endPoint y: 276, distance: 30.9
click at [49, 279] on div "Arrastra archivos aquí, haz clic para escoger archivos o selecciona archivos de…" at bounding box center [123, 300] width 153 height 364
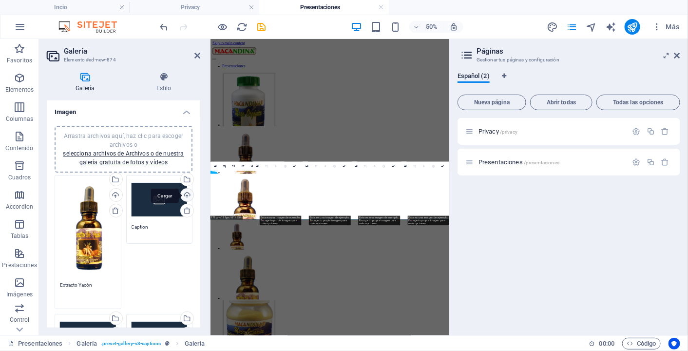
click at [187, 192] on div "Cargar" at bounding box center [186, 195] width 15 height 15
type textarea "Extracto Yacón"
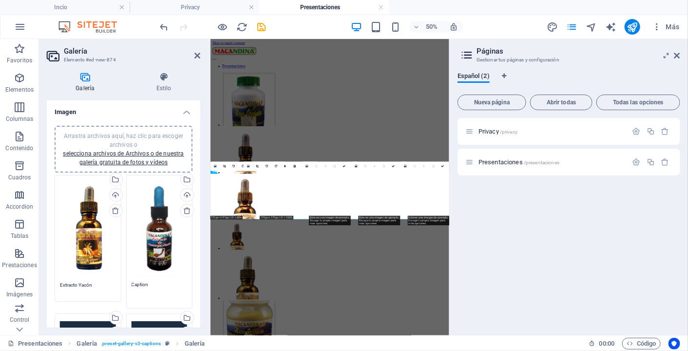
drag, startPoint x: 146, startPoint y: 280, endPoint x: 132, endPoint y: 278, distance: 14.3
click at [132, 281] on textarea "Caption" at bounding box center [159, 292] width 56 height 22
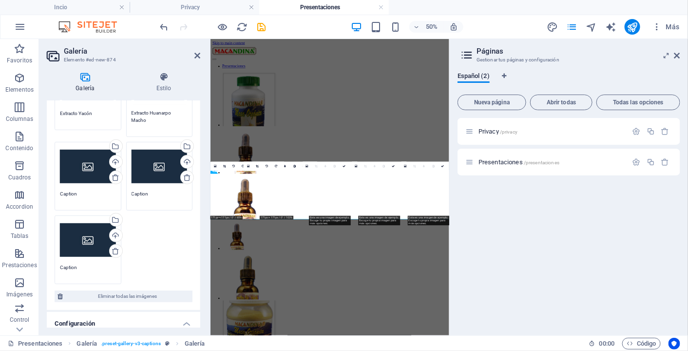
scroll to position [199, 0]
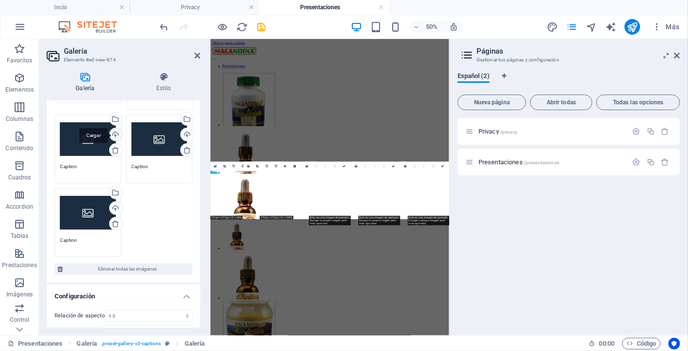
click at [114, 132] on div "Cargar" at bounding box center [115, 135] width 15 height 15
type textarea "Extracto Huanarpo Macho"
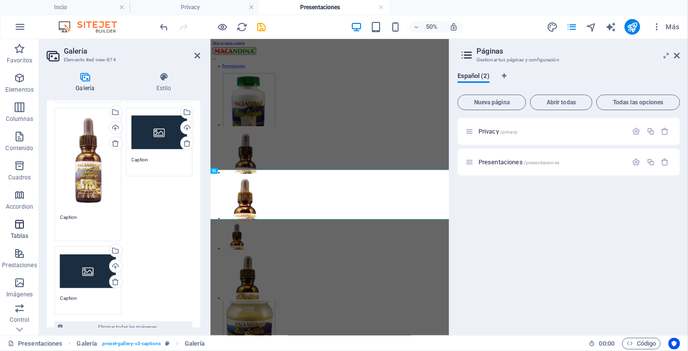
drag, startPoint x: 84, startPoint y: 222, endPoint x: 38, endPoint y: 218, distance: 46.0
click at [39, 218] on div "Galería Estilo Imagen Arrastra archivos aquí, haz clic para escoger archivos o …" at bounding box center [123, 199] width 169 height 271
type textarea "C"
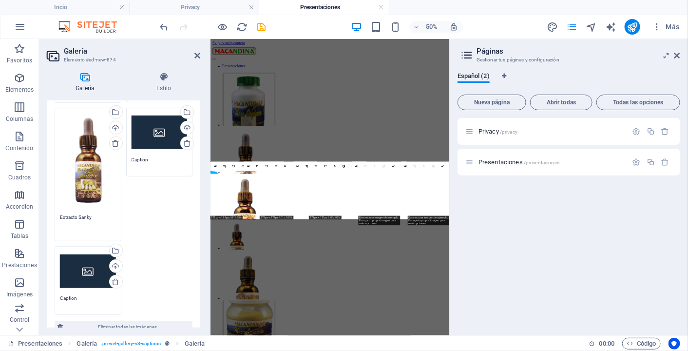
type textarea "Extracto Sanky"
click at [145, 222] on div "Arrastra archivos aquí, haz clic para escoger archivos o selecciona archivos de…" at bounding box center [123, 146] width 143 height 344
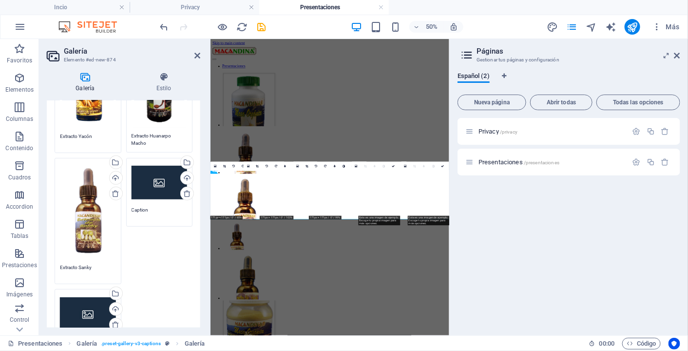
scroll to position [89, 0]
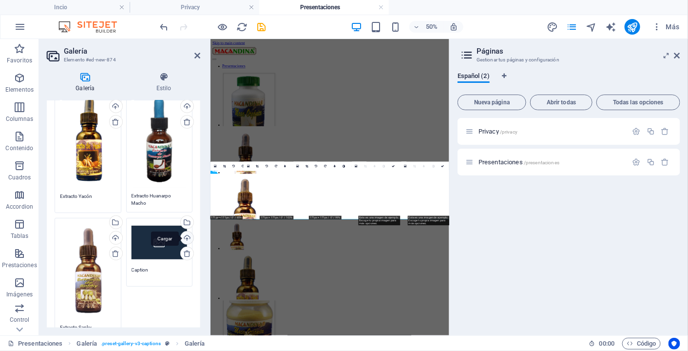
click at [183, 233] on div "Cargar" at bounding box center [186, 238] width 15 height 15
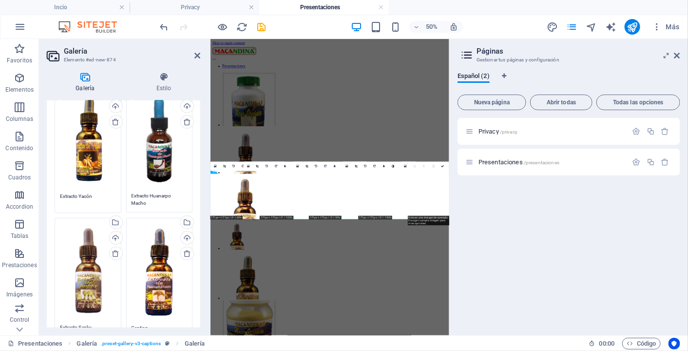
scroll to position [156, 0]
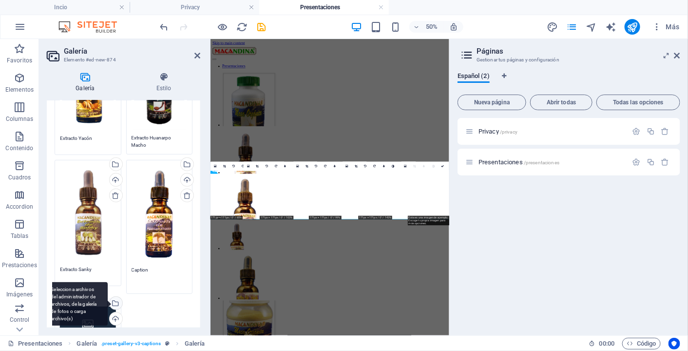
drag, startPoint x: 151, startPoint y: 321, endPoint x: 112, endPoint y: 321, distance: 39.4
click at [112, 321] on div "Arrastra archivos aquí, haz clic para escoger archivos o selecciona archivos de…" at bounding box center [123, 198] width 143 height 344
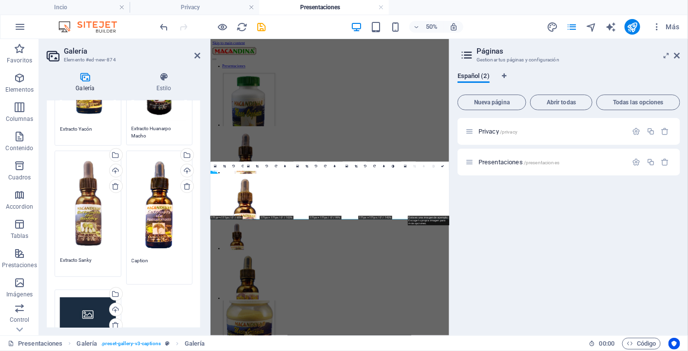
drag, startPoint x: 150, startPoint y: 254, endPoint x: 132, endPoint y: 254, distance: 18.0
click at [132, 257] on textarea "Caption" at bounding box center [159, 268] width 56 height 22
type textarea "C"
type textarea "Extracto Pasuchaca"
click at [164, 300] on div "Arrastra archivos aquí, haz clic para escoger archivos o selecciona archivos de…" at bounding box center [123, 189] width 143 height 344
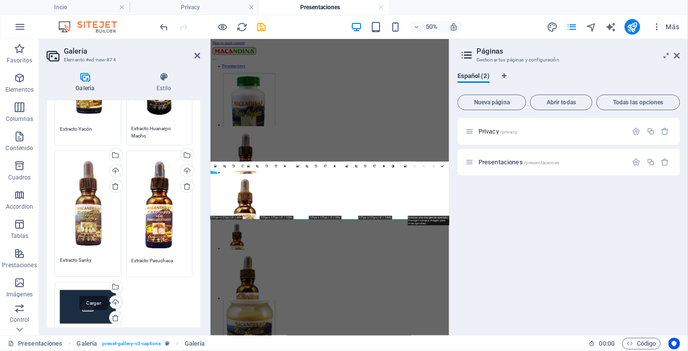
click at [112, 298] on div "Cargar" at bounding box center [115, 303] width 15 height 15
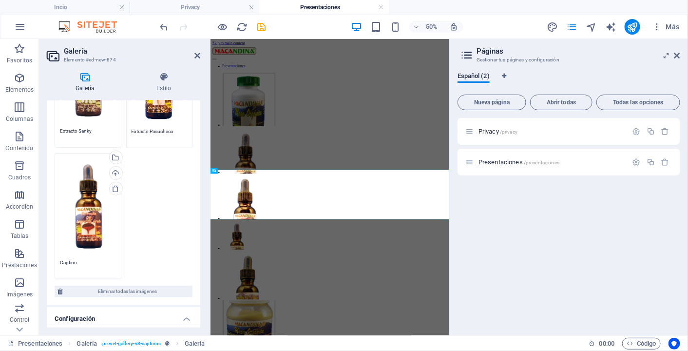
scroll to position [327, 0]
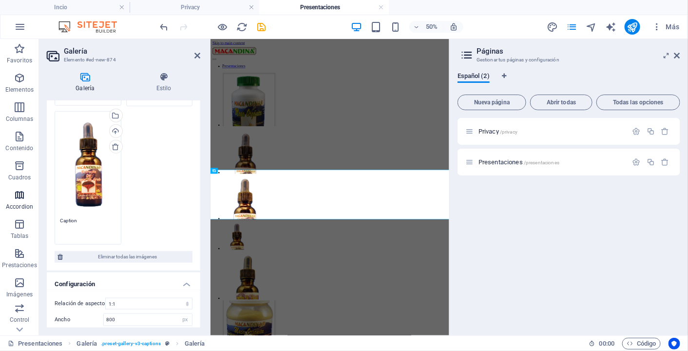
drag, startPoint x: 78, startPoint y: 215, endPoint x: 37, endPoint y: 209, distance: 40.8
click at [37, 209] on section "Favoritos Elementos Columnas Contenido Cuadros Accordion Tablas Prestaciones Im…" at bounding box center [224, 187] width 449 height 296
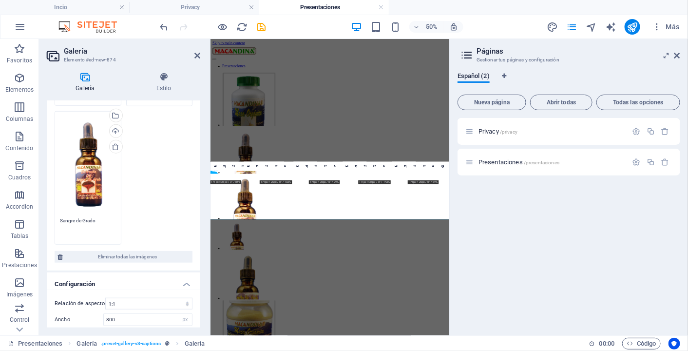
type textarea "Sangre de Grado"
click at [165, 207] on div "Arrastra archivos aquí, haz clic para escoger archivos o selecciona archivos de…" at bounding box center [123, 46] width 143 height 401
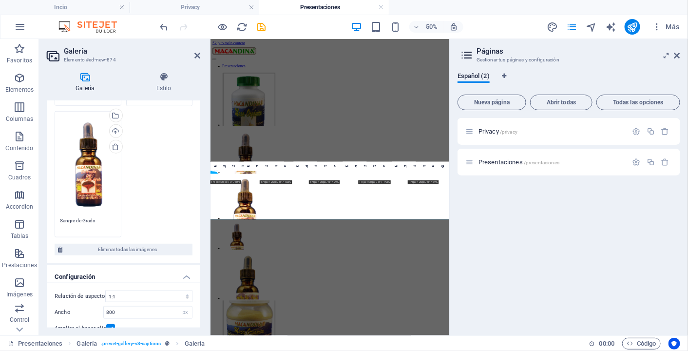
scroll to position [324, 0]
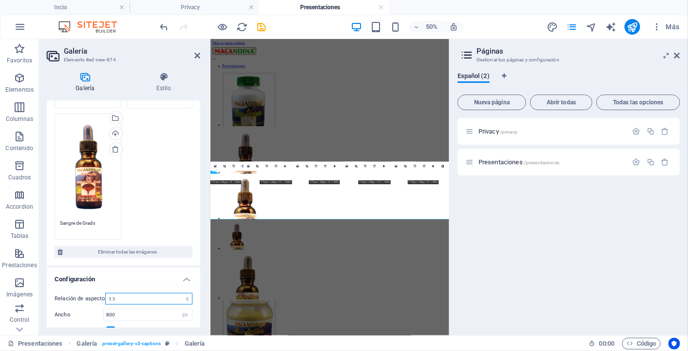
click at [166, 293] on select "Ninguna relación de aspecto fija 16:9 16:10 4:3 1:1 1:2 2:1" at bounding box center [148, 299] width 87 height 12
click at [105, 293] on select "Ninguna relación de aspecto fija 16:9 16:10 4:3 1:1 1:2 2:1" at bounding box center [148, 299] width 87 height 12
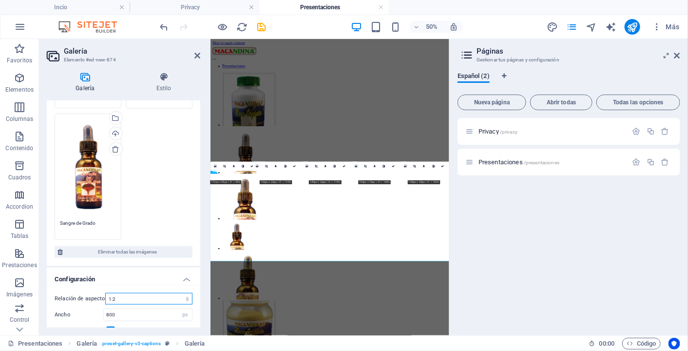
click at [157, 295] on select "Ninguna relación de aspecto fija 16:9 16:10 4:3 1:1 1:2 2:1" at bounding box center [148, 299] width 87 height 12
click at [105, 293] on select "Ninguna relación de aspecto fija 16:9 16:10 4:3 1:1 1:2 2:1" at bounding box center [148, 299] width 87 height 12
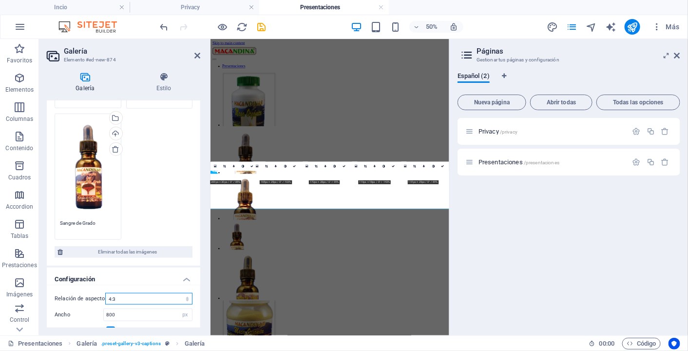
click at [156, 293] on select "Ninguna relación de aspecto fija 16:9 16:10 4:3 1:1 1:2 2:1" at bounding box center [148, 299] width 87 height 12
click at [105, 293] on select "Ninguna relación de aspecto fija 16:9 16:10 4:3 1:1 1:2 2:1" at bounding box center [148, 299] width 87 height 12
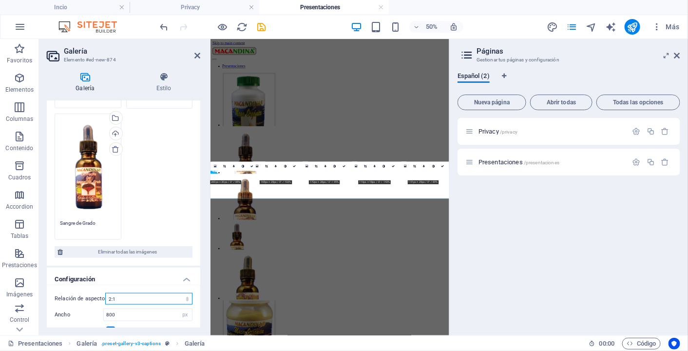
click at [158, 295] on select "Ninguna relación de aspecto fija 16:9 16:10 4:3 1:1 1:2 2:1" at bounding box center [148, 299] width 87 height 12
select select "5"
click at [105, 293] on select "Ninguna relación de aspecto fija 16:9 16:10 4:3 1:1 1:2 2:1" at bounding box center [148, 299] width 87 height 12
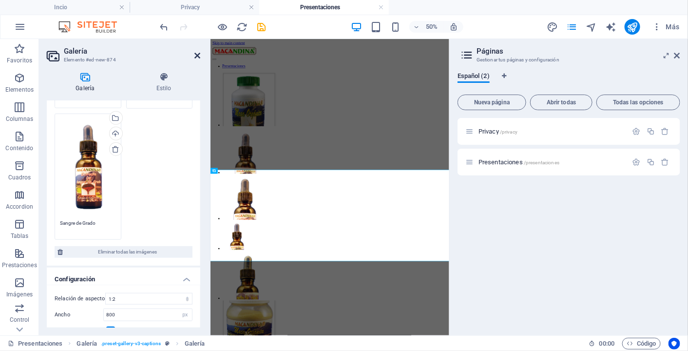
click at [200, 58] on icon at bounding box center [197, 56] width 6 height 8
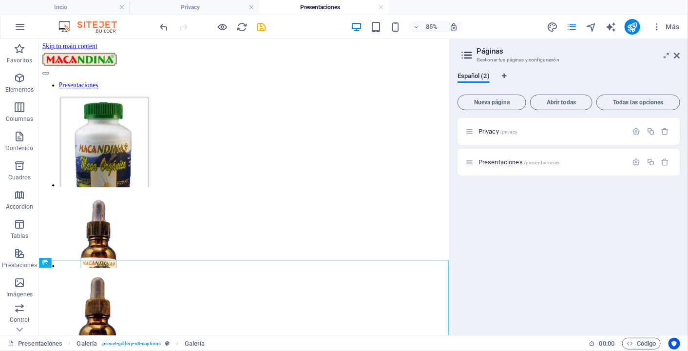
click at [534, 248] on div "Privacy /privacy Presentaciones /presentaciones" at bounding box center [568, 222] width 223 height 209
click at [261, 27] on icon "save" at bounding box center [261, 26] width 11 height 11
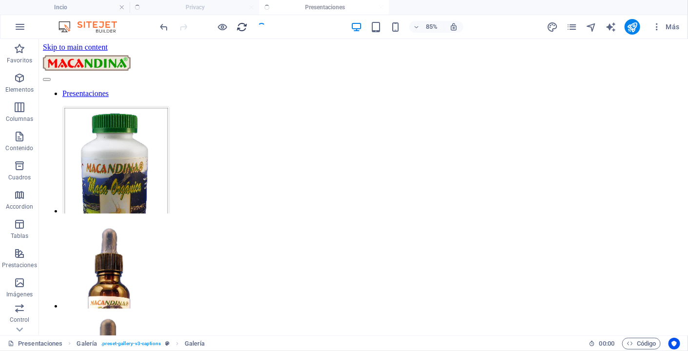
scroll to position [302, 0]
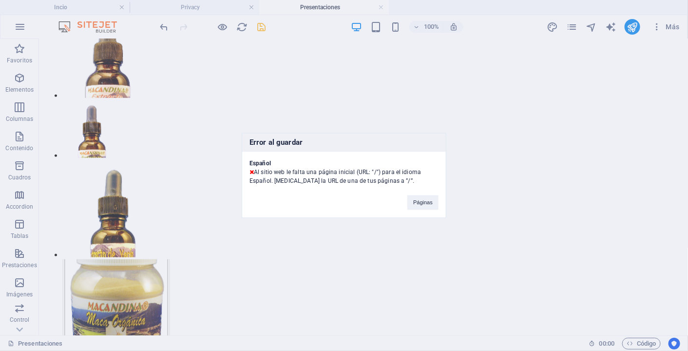
click at [219, 51] on div "Error al guardar Español Al sitio web le falta una página inicial (URL: "/") pa…" at bounding box center [344, 175] width 688 height 351
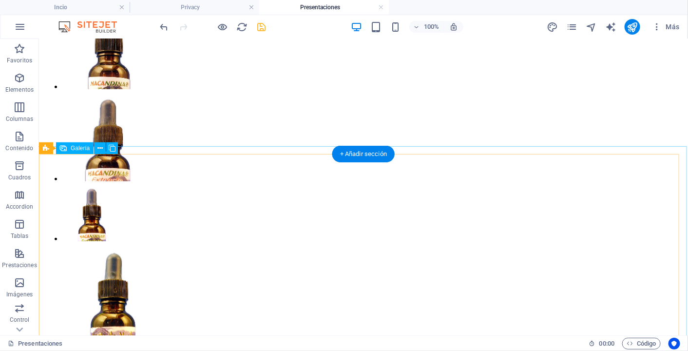
scroll to position [0, 0]
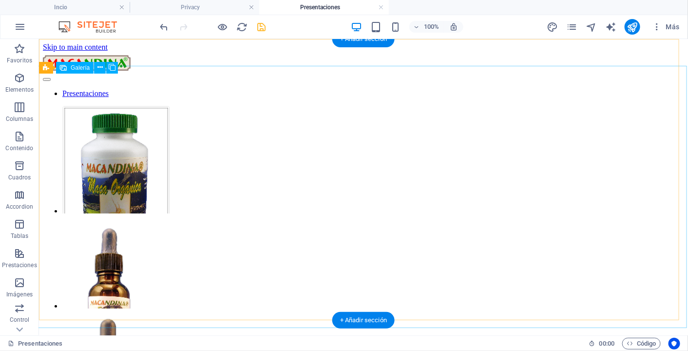
click at [222, 215] on li at bounding box center [257, 262] width 390 height 95
select select "4"
select select "px"
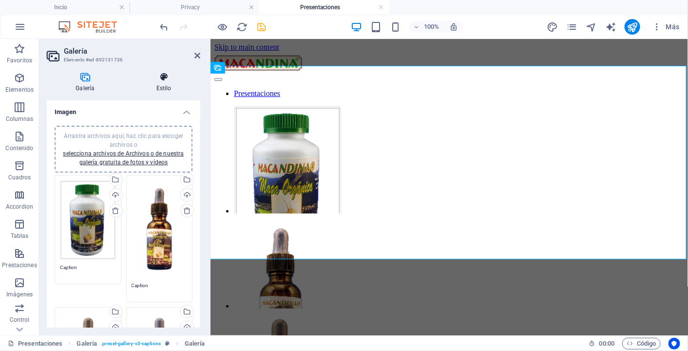
click at [169, 76] on icon at bounding box center [164, 77] width 73 height 10
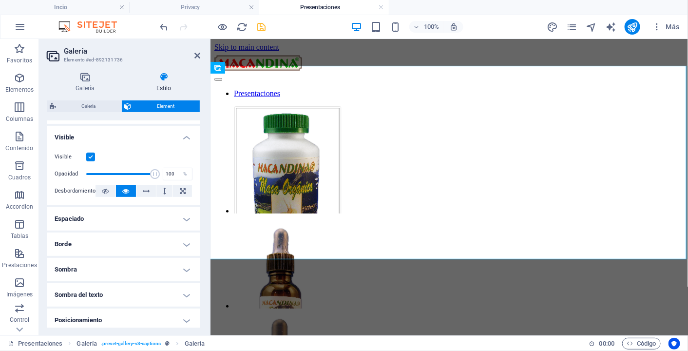
scroll to position [112, 0]
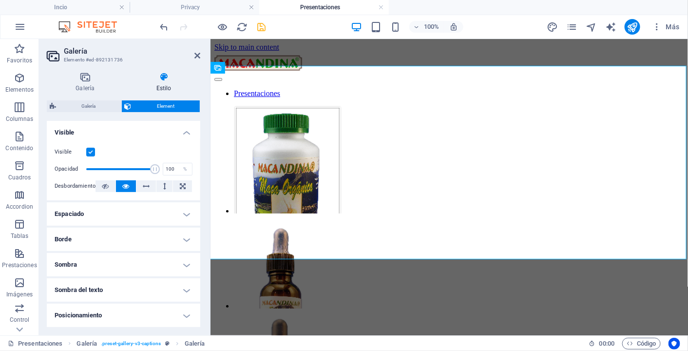
click at [168, 218] on h4 "Espaciado" at bounding box center [123, 213] width 153 height 23
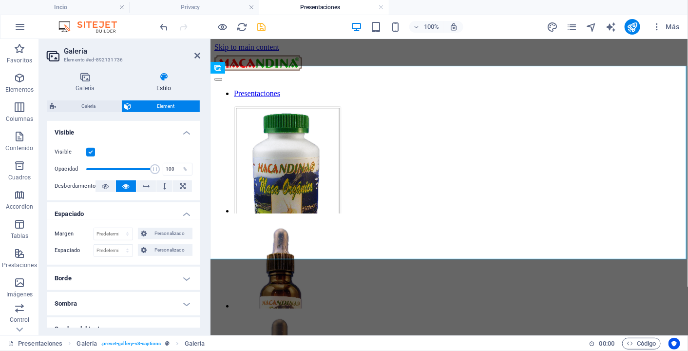
click at [146, 272] on h4 "Borde" at bounding box center [123, 277] width 153 height 23
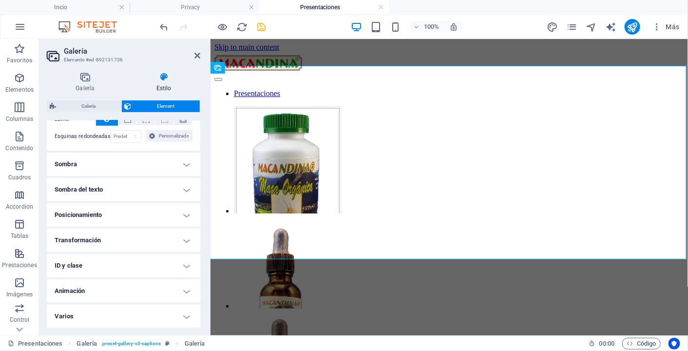
click at [162, 312] on h4 "Varios" at bounding box center [123, 315] width 153 height 23
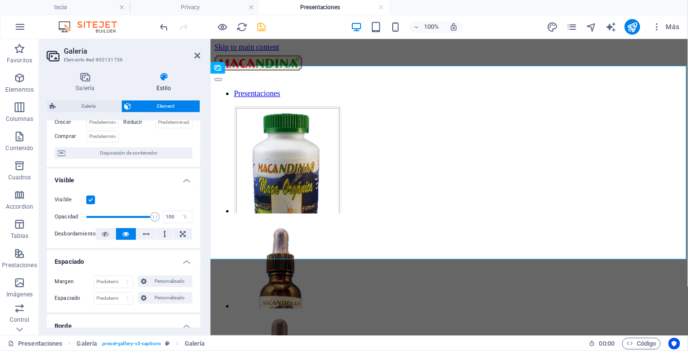
scroll to position [0, 0]
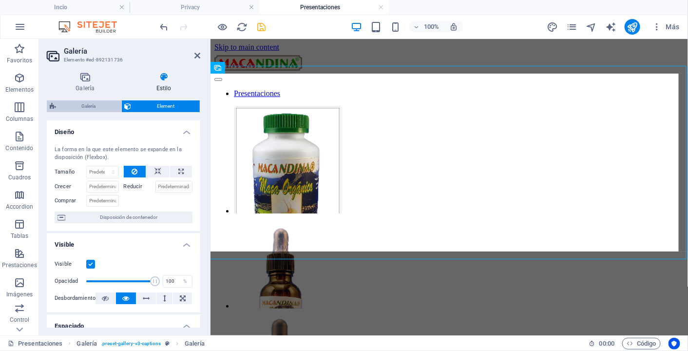
click at [95, 105] on span "Galería" at bounding box center [88, 106] width 59 height 12
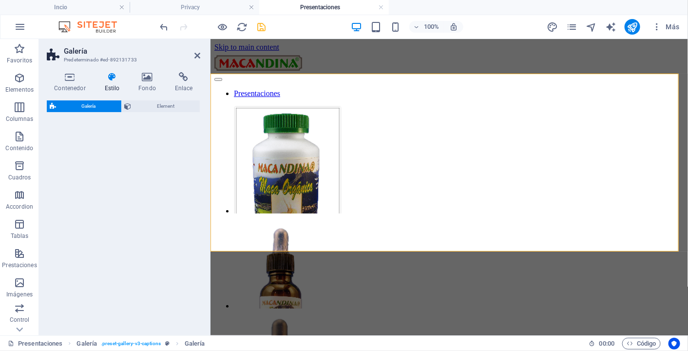
select select "rem"
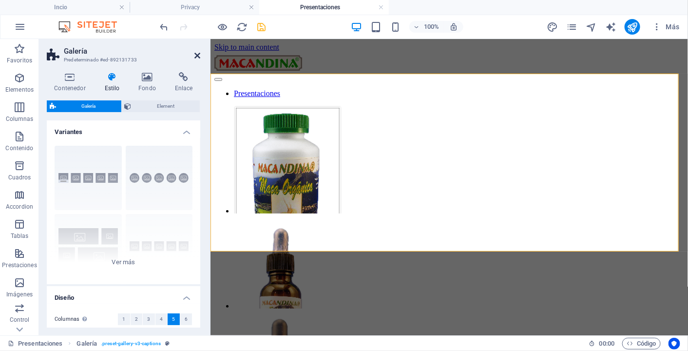
click at [195, 54] on icon at bounding box center [197, 56] width 6 height 8
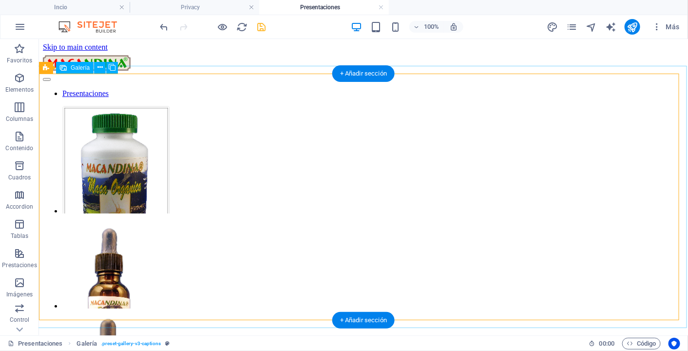
click at [121, 159] on li at bounding box center [257, 160] width 390 height 110
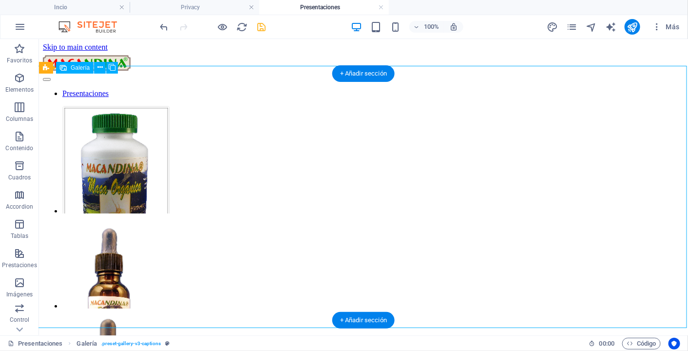
click at [121, 159] on li at bounding box center [257, 160] width 390 height 110
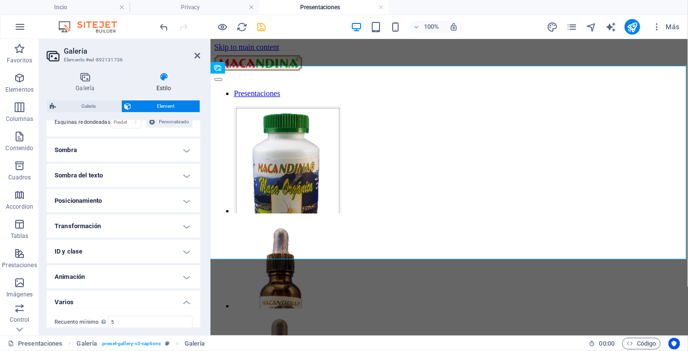
scroll to position [307, 0]
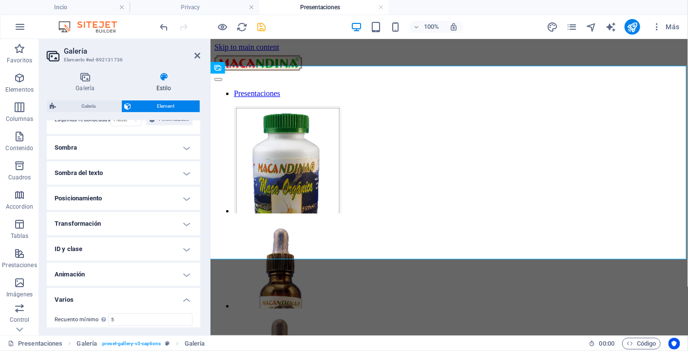
click at [170, 153] on h4 "Sombra" at bounding box center [123, 147] width 153 height 23
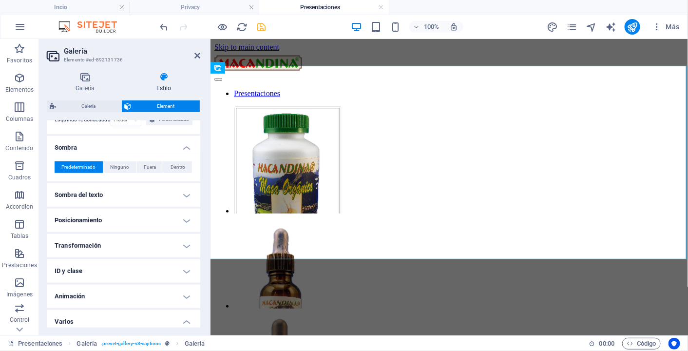
click at [164, 196] on h4 "Sombra del texto" at bounding box center [123, 194] width 153 height 23
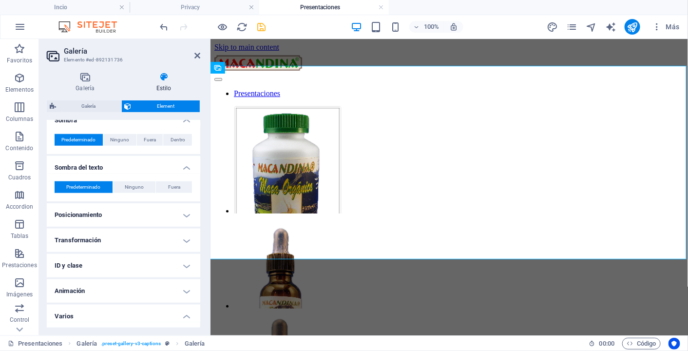
scroll to position [386, 0]
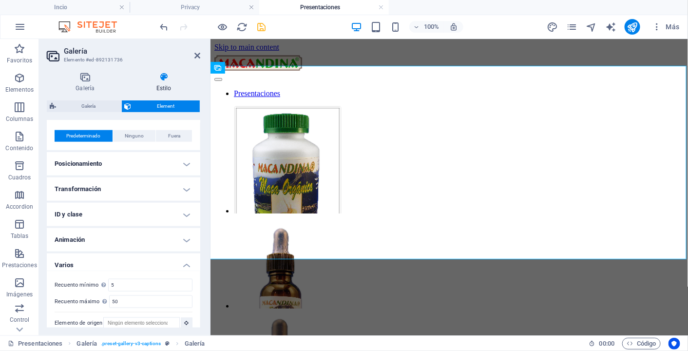
click at [154, 167] on h4 "Posicionamiento" at bounding box center [123, 163] width 153 height 23
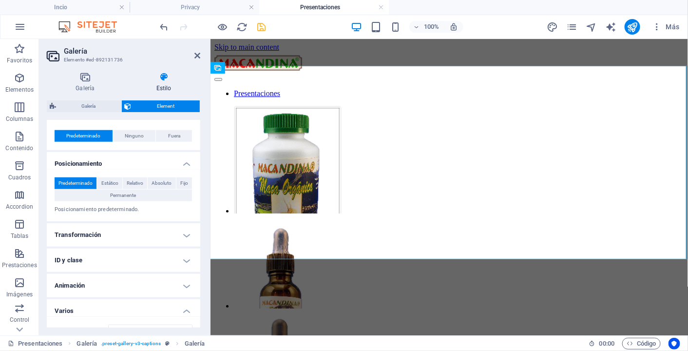
click at [154, 231] on h4 "Transformación" at bounding box center [123, 234] width 153 height 23
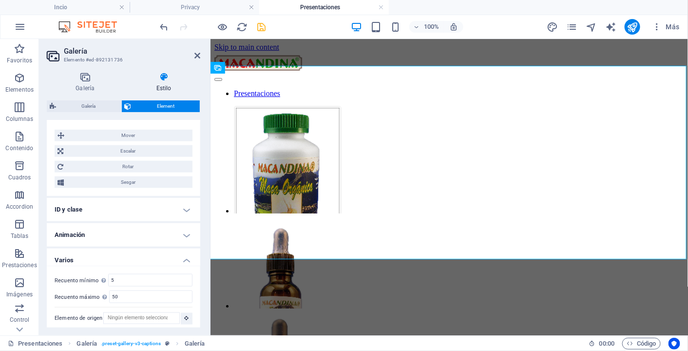
scroll to position [510, 0]
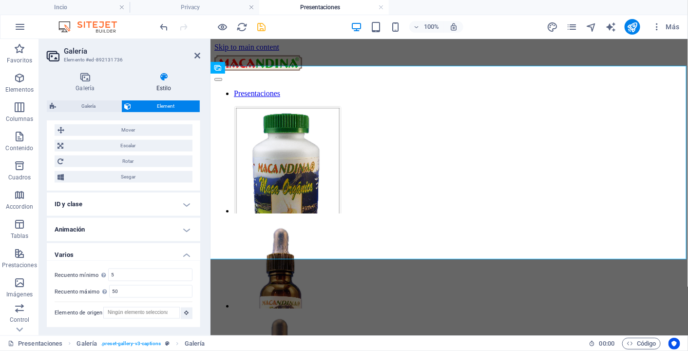
click at [155, 211] on h4 "ID y clase" at bounding box center [123, 203] width 153 height 23
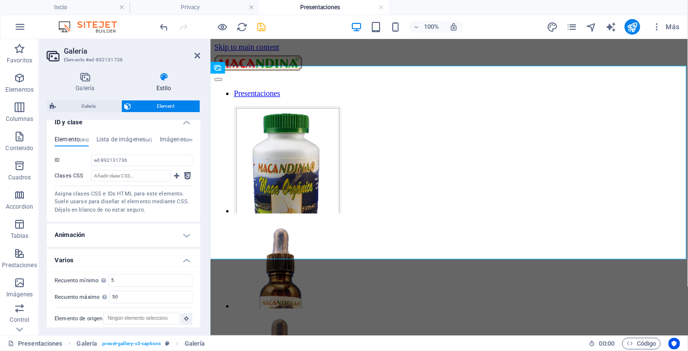
scroll to position [597, 0]
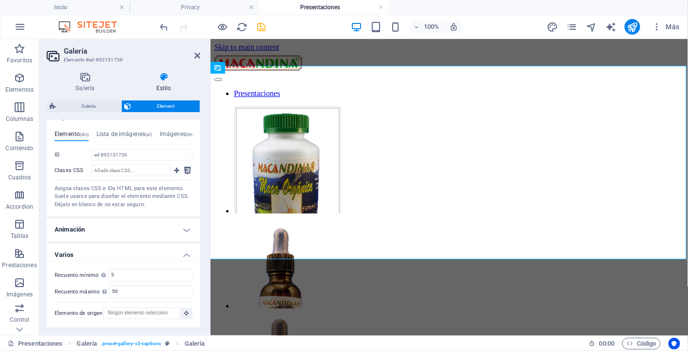
click at [152, 234] on h4 "Animación" at bounding box center [123, 229] width 153 height 23
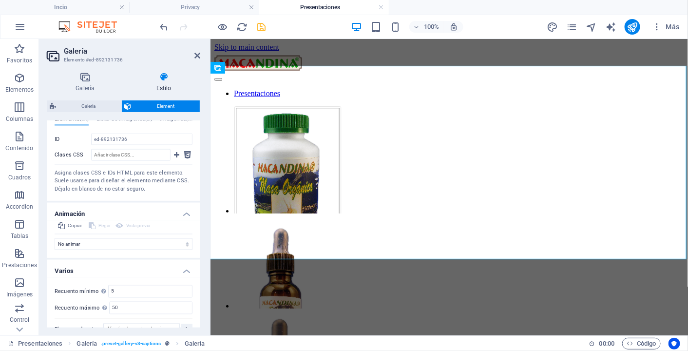
scroll to position [629, 0]
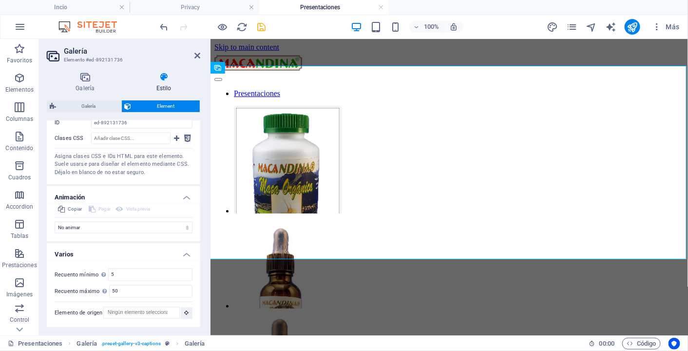
click at [184, 198] on h4 "Animación" at bounding box center [123, 195] width 153 height 18
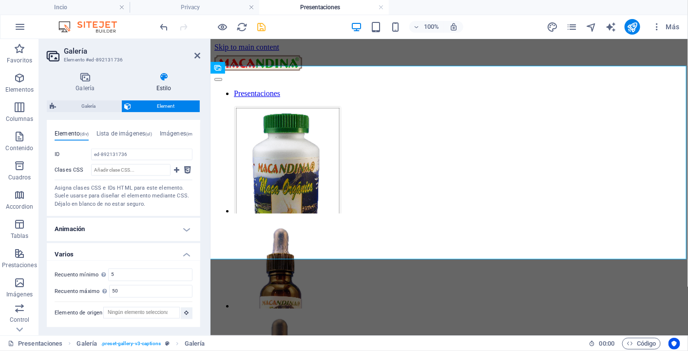
scroll to position [598, 0]
click at [187, 256] on h4 "Varios" at bounding box center [123, 252] width 153 height 18
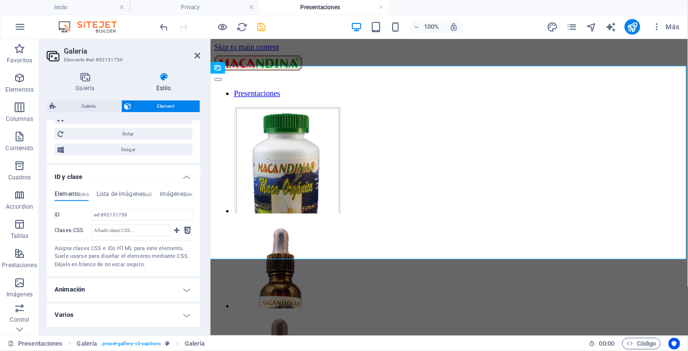
scroll to position [537, 0]
click at [186, 180] on h4 "ID y clase" at bounding box center [123, 175] width 153 height 18
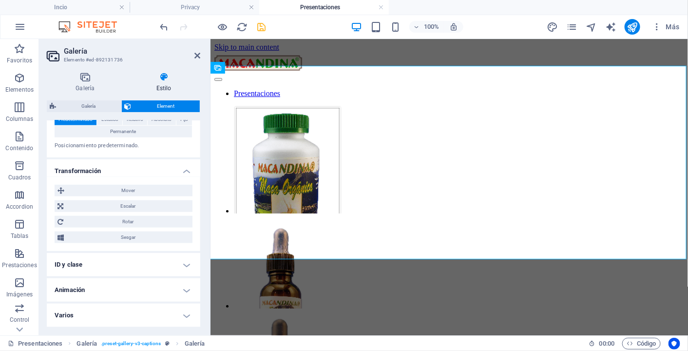
scroll to position [86, 0]
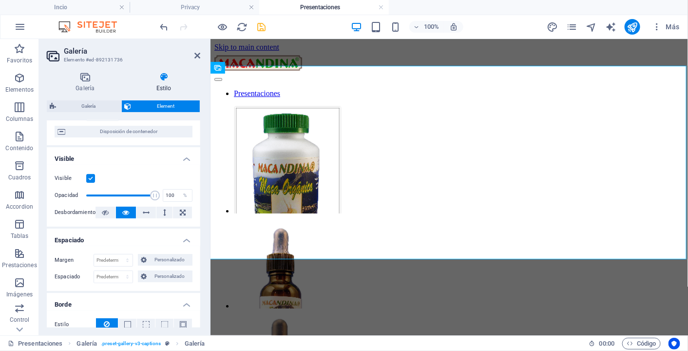
click at [183, 160] on h4 "Visible" at bounding box center [123, 156] width 153 height 18
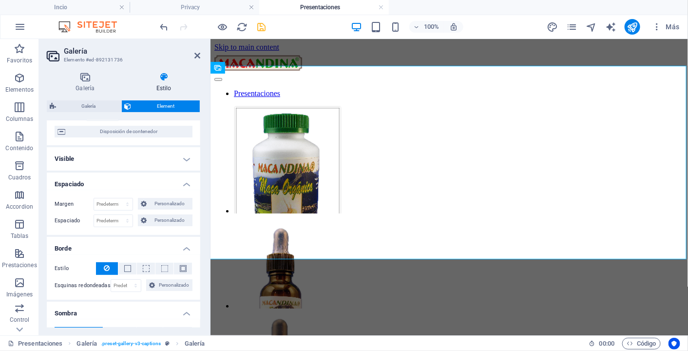
click at [187, 246] on h4 "Borde" at bounding box center [123, 246] width 153 height 18
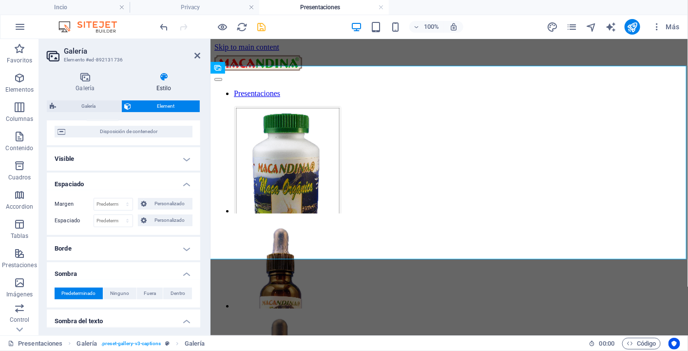
click at [187, 274] on h4 "Sombra" at bounding box center [123, 271] width 153 height 18
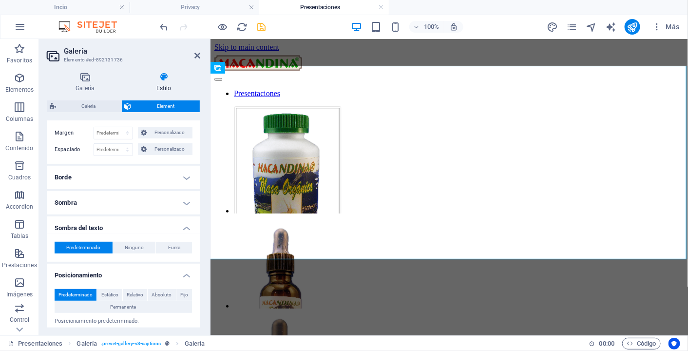
scroll to position [157, 0]
click at [185, 226] on h4 "Sombra del texto" at bounding box center [123, 225] width 153 height 18
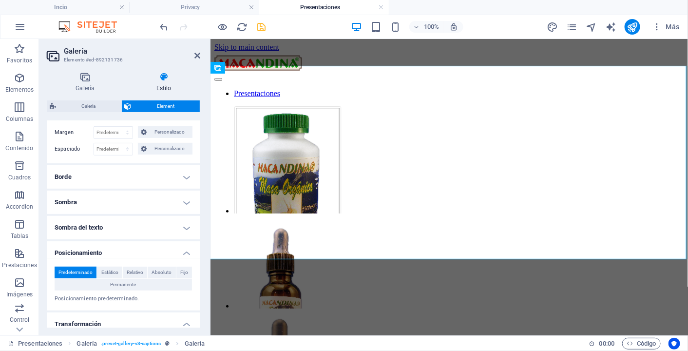
click at [187, 250] on h4 "Posicionamiento" at bounding box center [123, 250] width 153 height 18
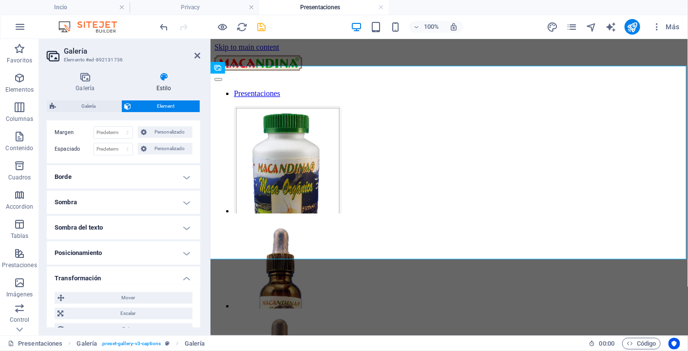
click at [188, 276] on h4 "Transformación" at bounding box center [123, 275] width 153 height 18
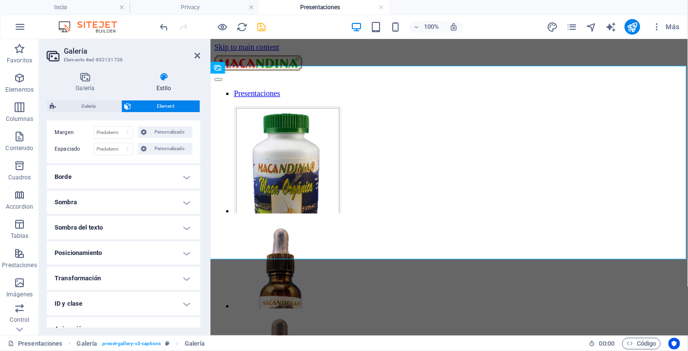
scroll to position [0, 0]
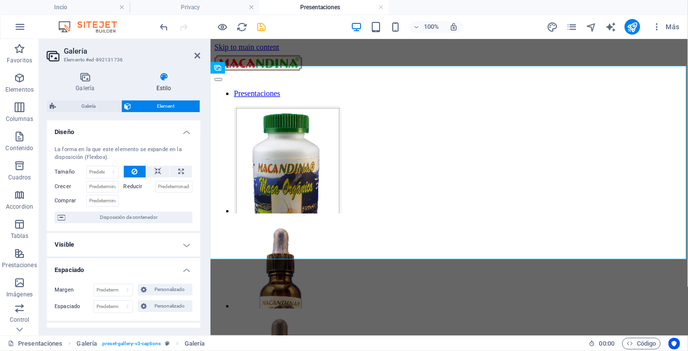
click at [185, 131] on h4 "Diseño" at bounding box center [123, 129] width 153 height 18
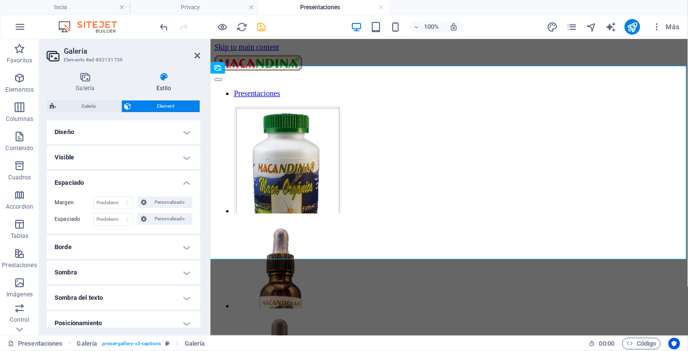
click at [186, 180] on h4 "Espaciado" at bounding box center [123, 180] width 153 height 18
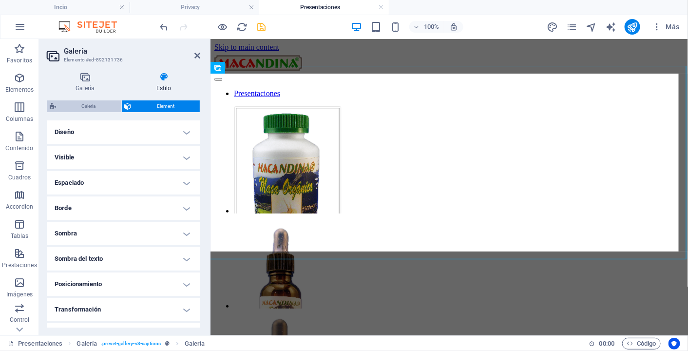
click at [83, 105] on span "Galería" at bounding box center [88, 106] width 59 height 12
select select "rem"
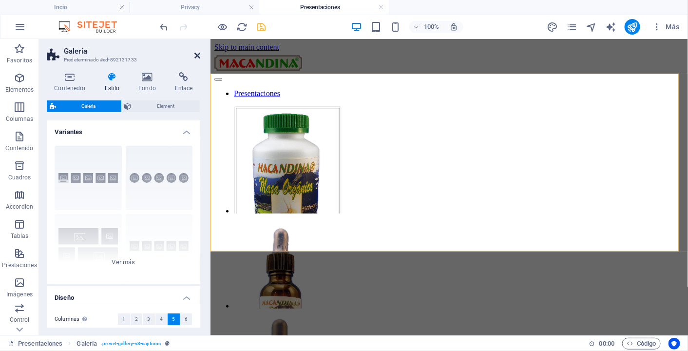
click at [200, 57] on icon at bounding box center [197, 56] width 6 height 8
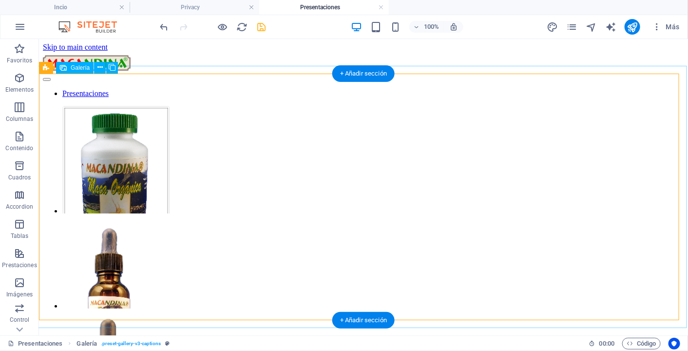
click at [109, 151] on li at bounding box center [257, 160] width 390 height 110
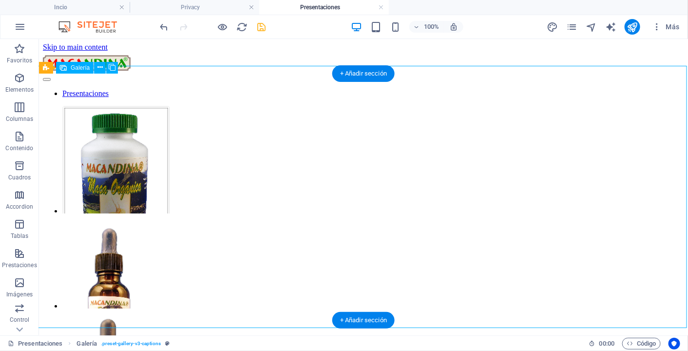
click at [109, 151] on li at bounding box center [257, 160] width 390 height 110
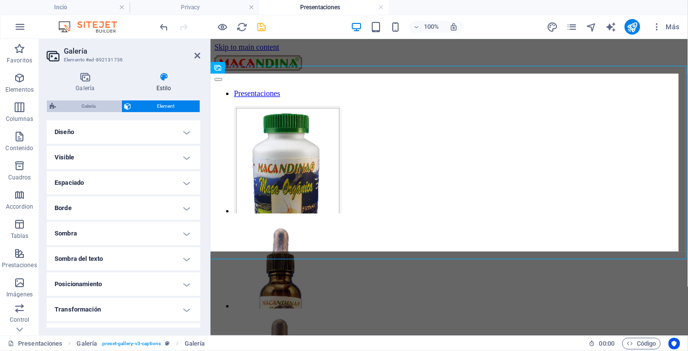
click at [92, 105] on span "Galería" at bounding box center [88, 106] width 59 height 12
select select "rem"
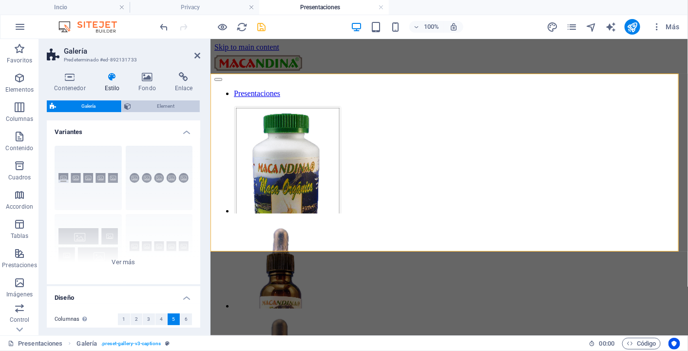
click at [131, 105] on button "Element" at bounding box center [161, 106] width 78 height 12
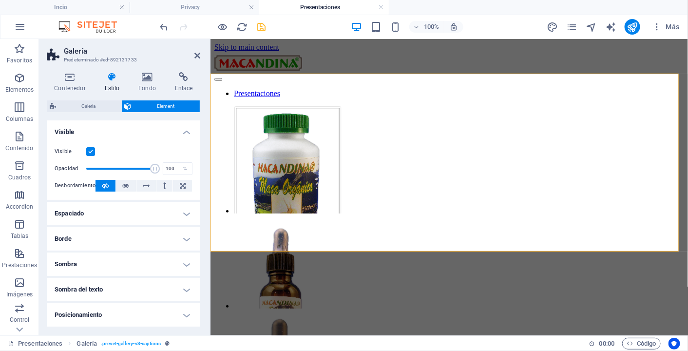
click at [183, 131] on h4 "Visible" at bounding box center [123, 129] width 153 height 18
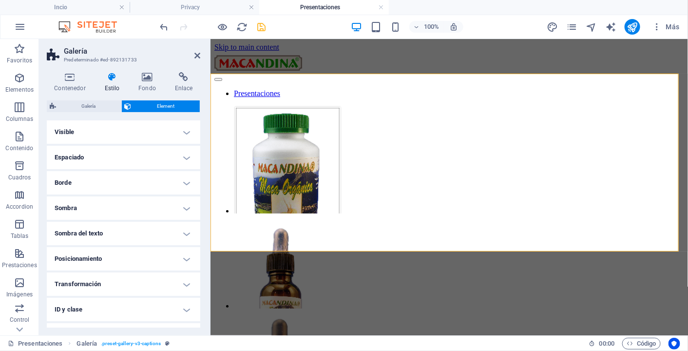
click at [185, 159] on h4 "Espaciado" at bounding box center [123, 157] width 153 height 23
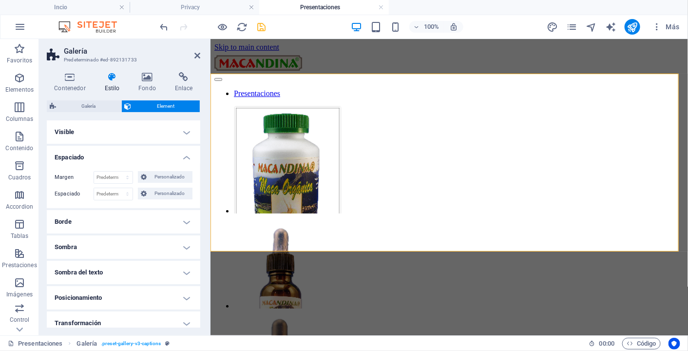
click at [185, 159] on h4 "Espaciado" at bounding box center [123, 155] width 153 height 18
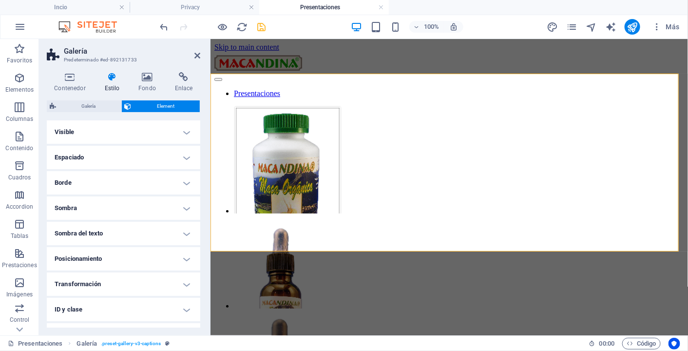
click at [185, 179] on h4 "Borde" at bounding box center [123, 182] width 153 height 23
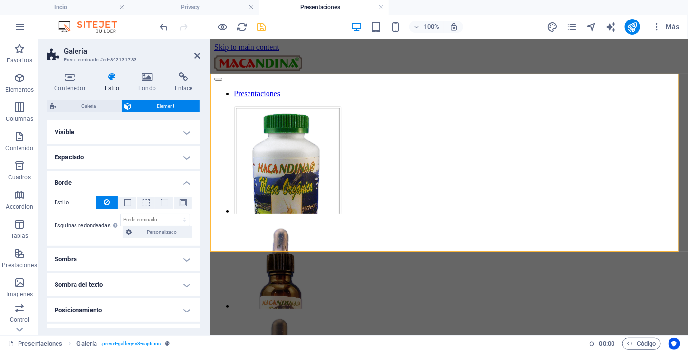
click at [185, 180] on h4 "Borde" at bounding box center [123, 180] width 153 height 18
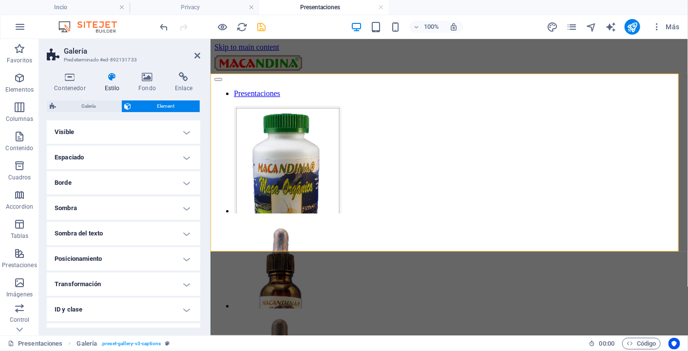
click at [187, 207] on h4 "Sombra" at bounding box center [123, 207] width 153 height 23
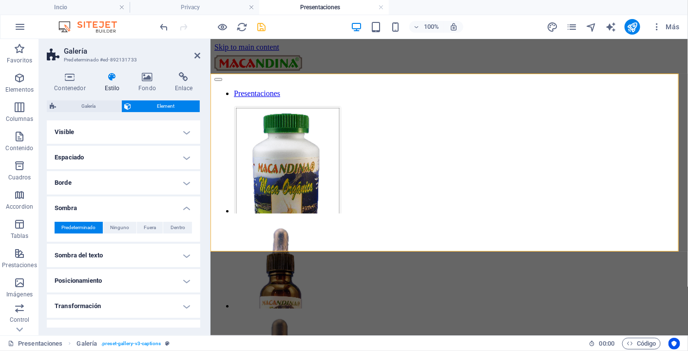
click at [188, 211] on h4 "Sombra" at bounding box center [123, 205] width 153 height 18
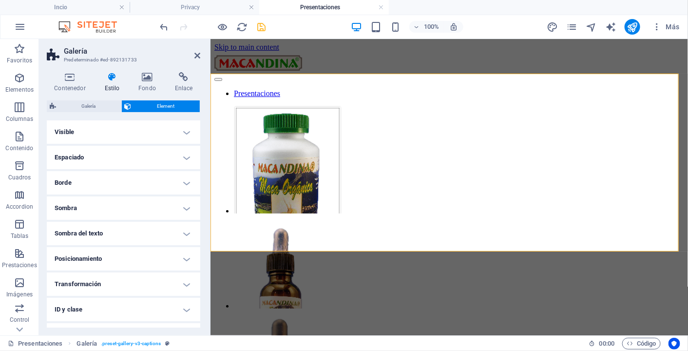
click at [185, 234] on h4 "Sombra del texto" at bounding box center [123, 233] width 153 height 23
click at [185, 233] on h4 "Sombra del texto" at bounding box center [123, 231] width 153 height 18
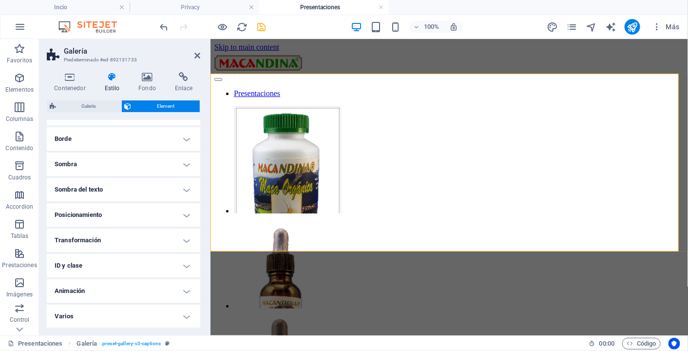
click at [185, 217] on h4 "Posicionamiento" at bounding box center [123, 214] width 153 height 23
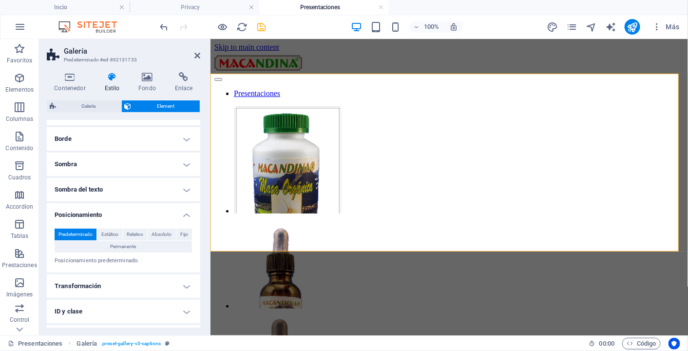
click at [185, 217] on h4 "Posicionamiento" at bounding box center [123, 212] width 153 height 18
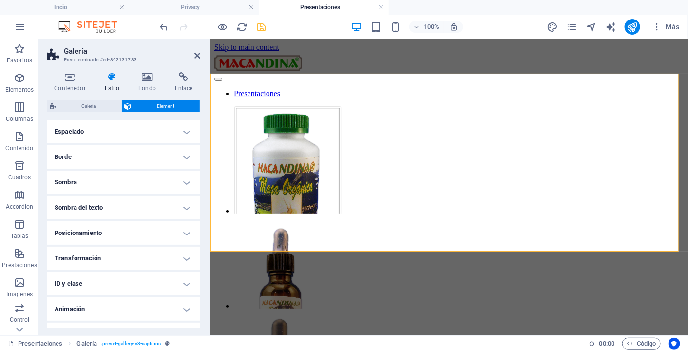
scroll to position [0, 0]
click at [196, 57] on icon at bounding box center [197, 56] width 6 height 8
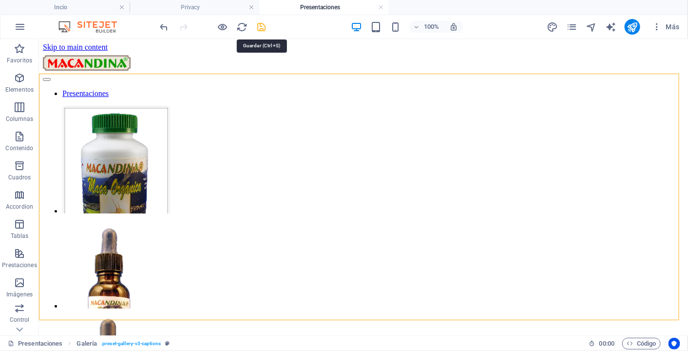
click at [262, 27] on icon "save" at bounding box center [261, 26] width 11 height 11
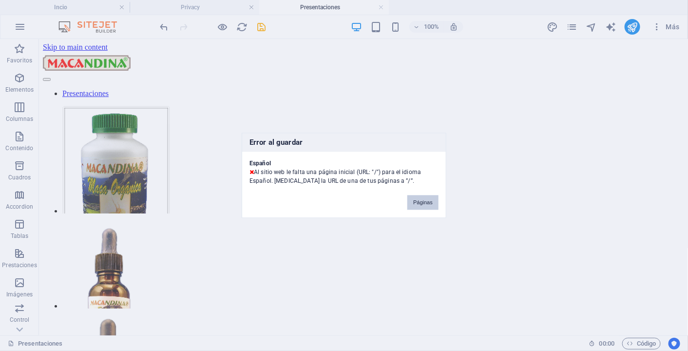
click at [426, 205] on button "Páginas" at bounding box center [422, 202] width 31 height 15
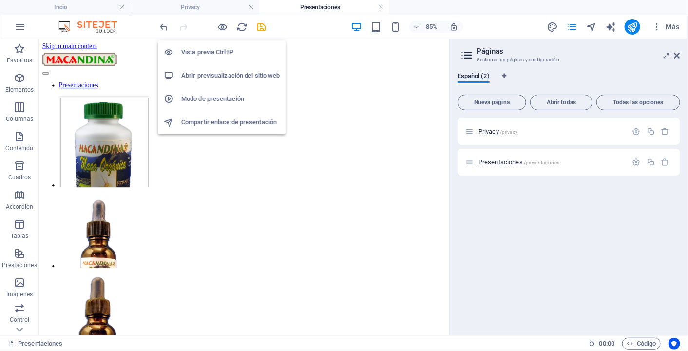
click at [223, 73] on h6 "Abrir previsualización del sitio web" at bounding box center [230, 76] width 98 height 12
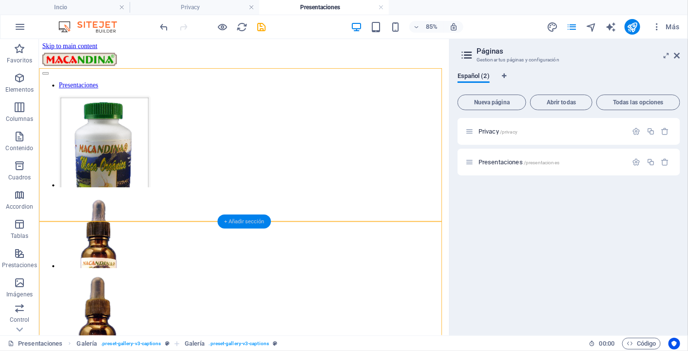
drag, startPoint x: 239, startPoint y: 222, endPoint x: 144, endPoint y: 472, distance: 267.3
click at [239, 222] on div "+ Añadir sección" at bounding box center [244, 221] width 53 height 14
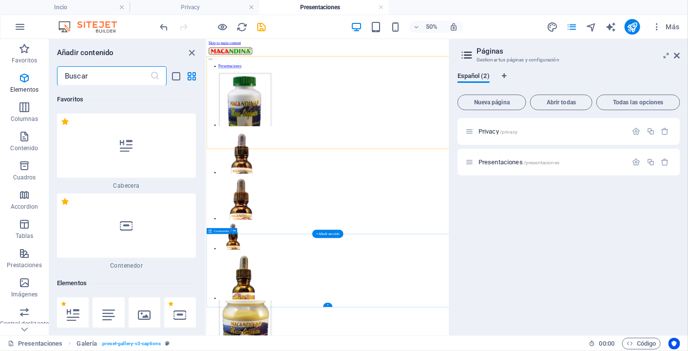
scroll to position [2981, 0]
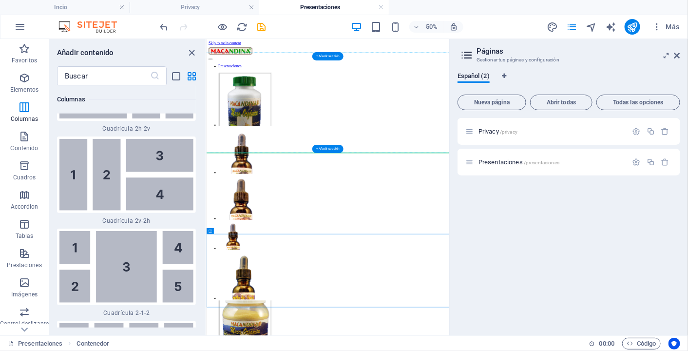
drag, startPoint x: 566, startPoint y: 447, endPoint x: 559, endPoint y: 224, distance: 223.6
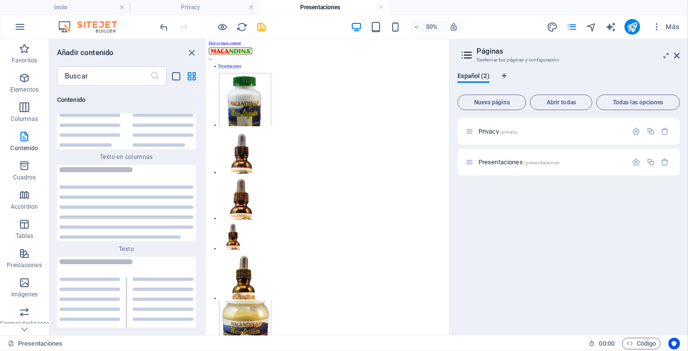
scroll to position [3133, 0]
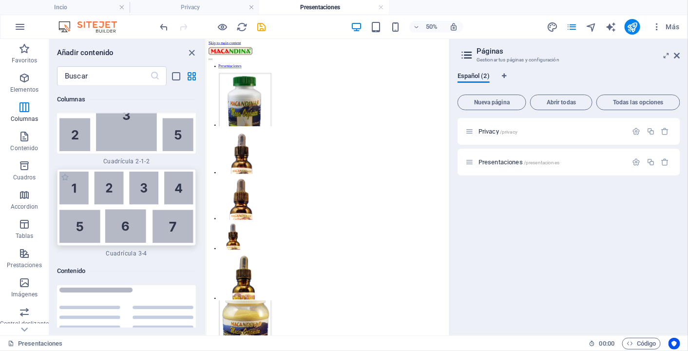
click at [84, 191] on img at bounding box center [126, 207] width 134 height 72
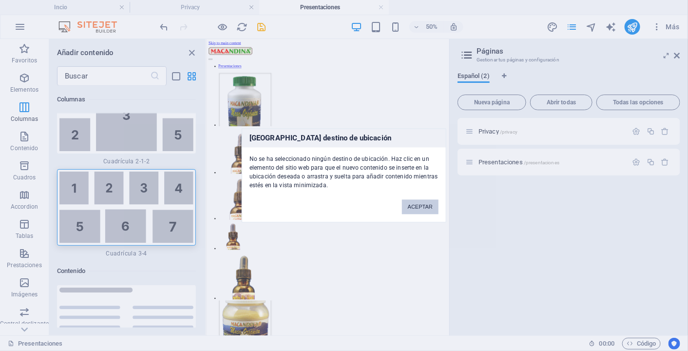
click at [254, 139] on div "Ningún destino de ubicación No se ha seleccionado ningún destino de ubicación. …" at bounding box center [344, 175] width 688 height 351
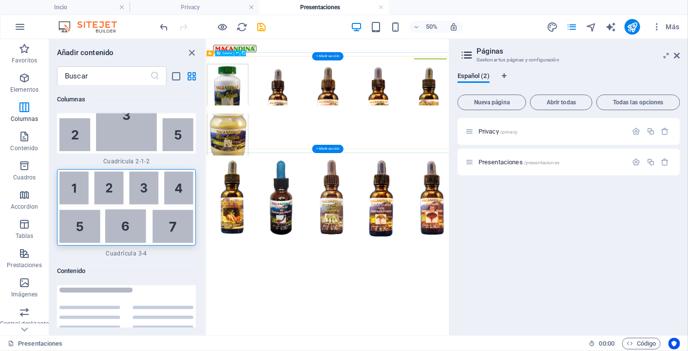
click at [263, 137] on li at bounding box center [248, 129] width 85 height 85
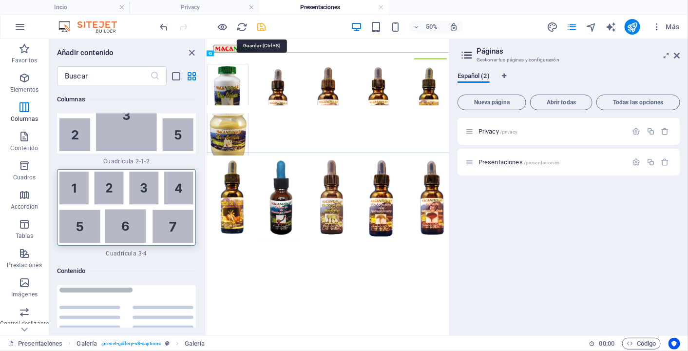
drag, startPoint x: 263, startPoint y: 30, endPoint x: 225, endPoint y: 1, distance: 47.7
click at [263, 30] on icon "save" at bounding box center [261, 26] width 11 height 11
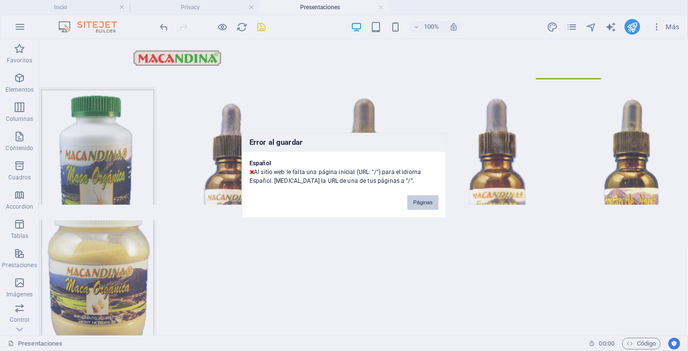
click at [427, 201] on button "Páginas" at bounding box center [422, 202] width 31 height 15
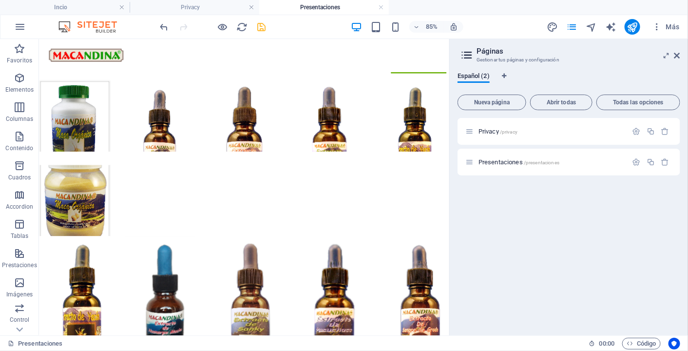
click at [104, 134] on li at bounding box center [80, 129] width 84 height 84
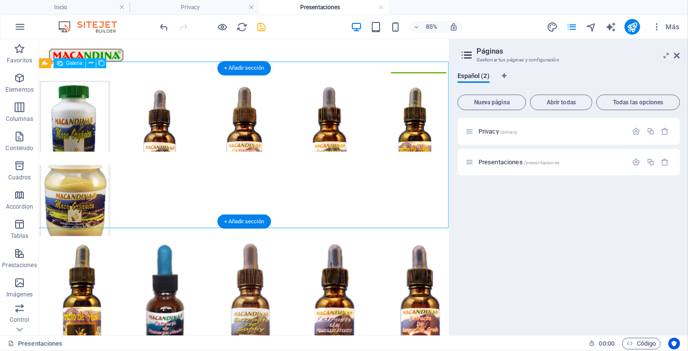
click at [104, 134] on li at bounding box center [80, 129] width 84 height 84
select select "4"
select select "px"
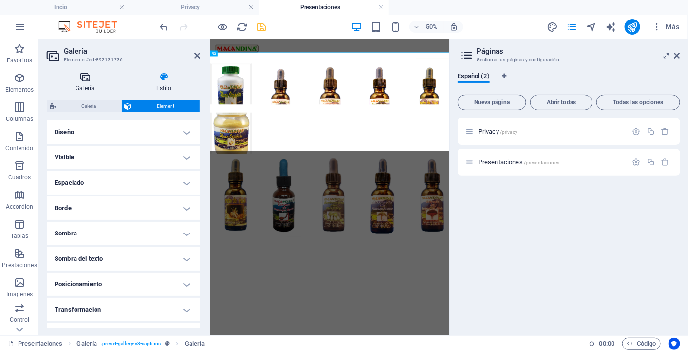
click at [87, 87] on h4 "Galería" at bounding box center [87, 82] width 81 height 20
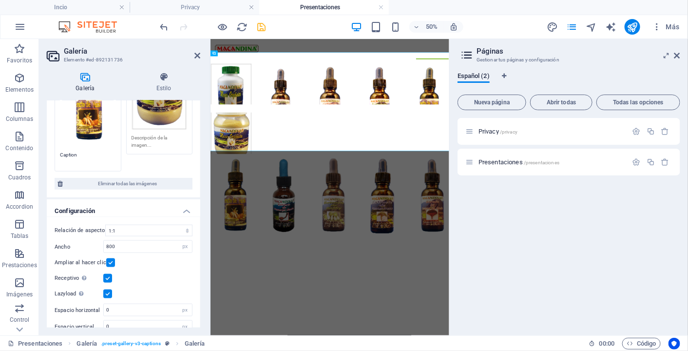
scroll to position [401, 0]
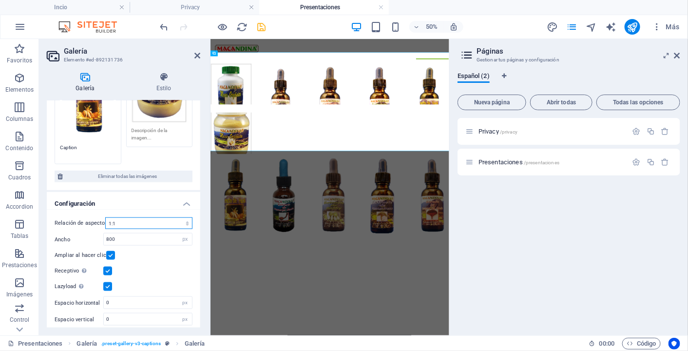
click at [134, 219] on select "Ninguna relación de aspecto fija 16:9 16:10 4:3 1:1 1:2 2:1" at bounding box center [148, 223] width 87 height 12
select select "5"
click at [105, 217] on select "Ninguna relación de aspecto fija 16:9 16:10 4:3 1:1 1:2 2:1" at bounding box center [148, 223] width 87 height 12
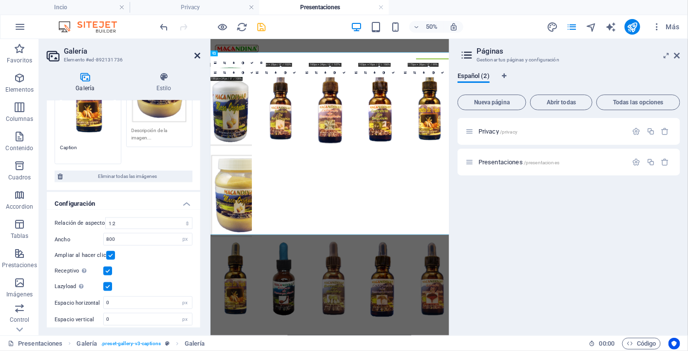
drag, startPoint x: 197, startPoint y: 56, endPoint x: 185, endPoint y: 19, distance: 38.0
click at [197, 56] on icon at bounding box center [197, 56] width 6 height 8
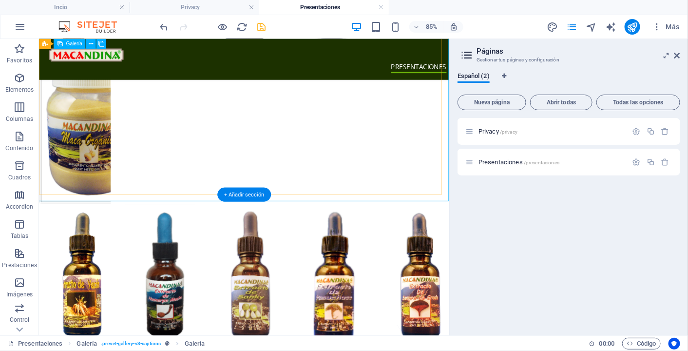
scroll to position [0, 0]
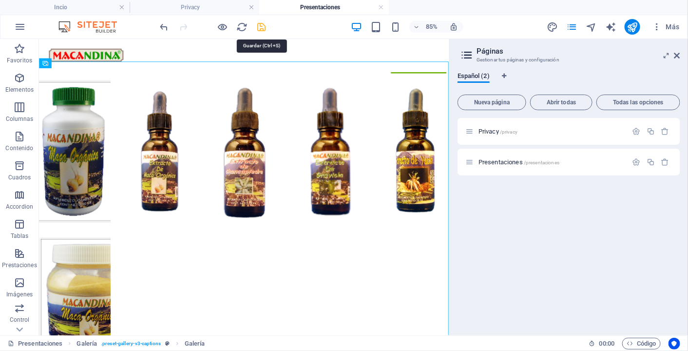
click at [264, 29] on icon "save" at bounding box center [261, 26] width 11 height 11
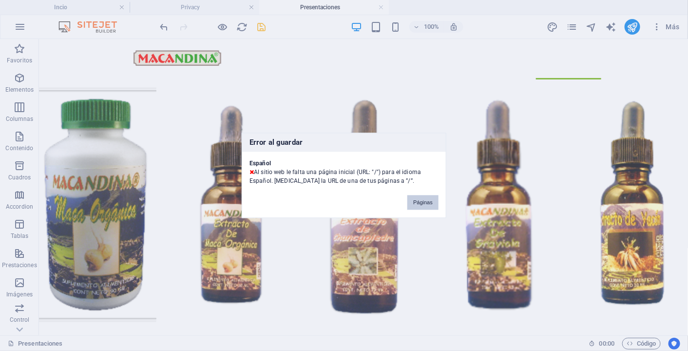
click at [427, 202] on button "Páginas" at bounding box center [422, 202] width 31 height 15
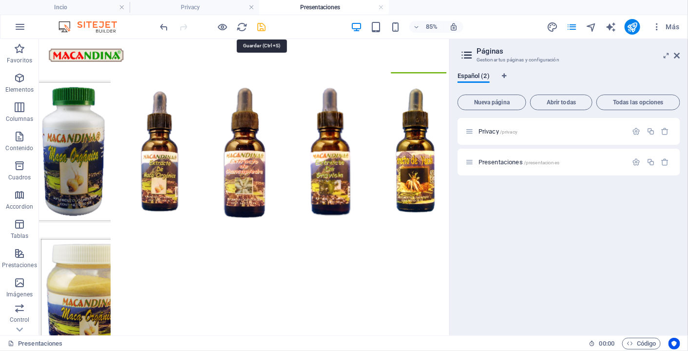
click at [262, 27] on icon "save" at bounding box center [261, 26] width 11 height 11
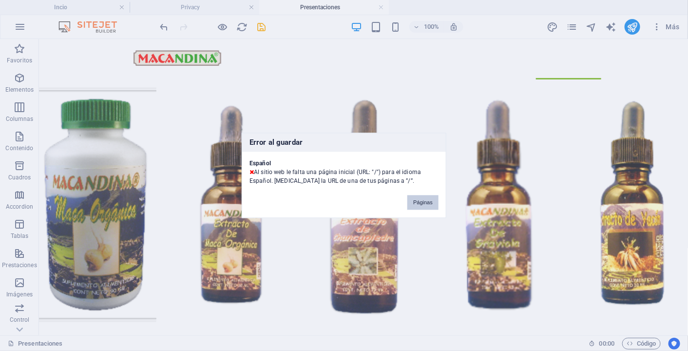
click at [422, 204] on button "Páginas" at bounding box center [422, 202] width 31 height 15
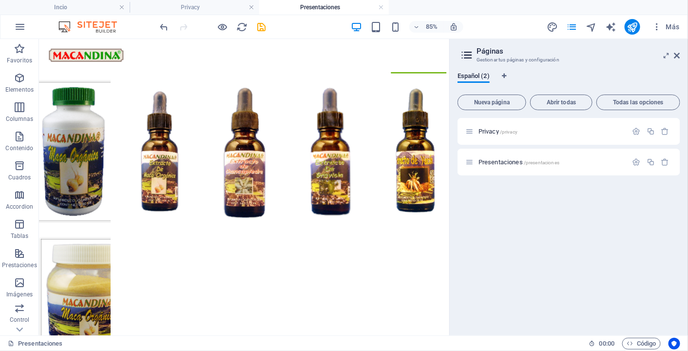
click at [484, 51] on h2 "Páginas" at bounding box center [578, 51] width 204 height 9
click at [636, 132] on icon "button" at bounding box center [636, 131] width 8 height 8
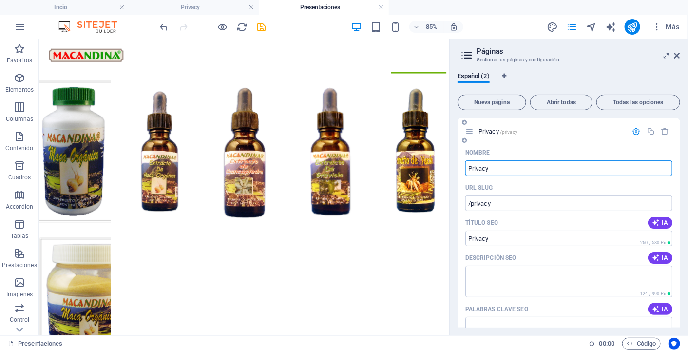
click at [636, 131] on icon "button" at bounding box center [636, 131] width 8 height 8
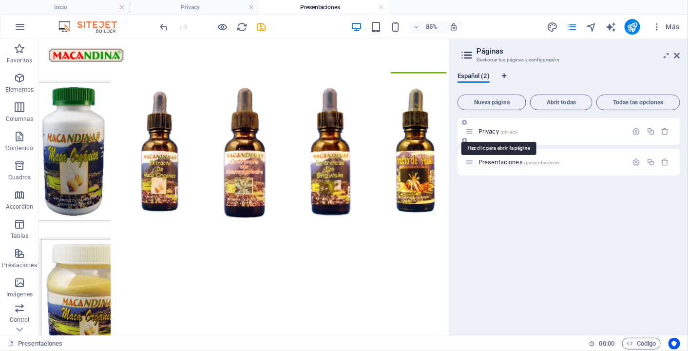
click at [487, 131] on span "Privacy /privacy" at bounding box center [497, 131] width 39 height 7
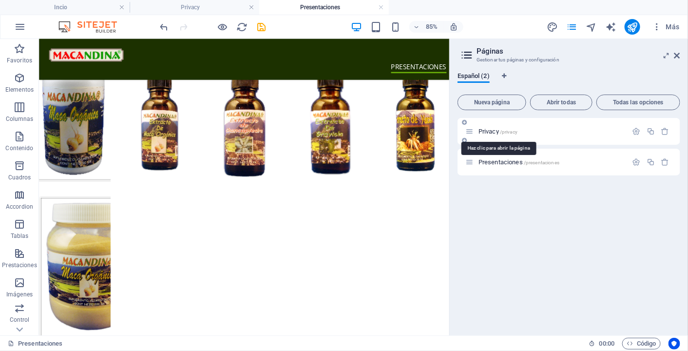
click at [487, 131] on span "Privacy /privacy" at bounding box center [497, 131] width 39 height 7
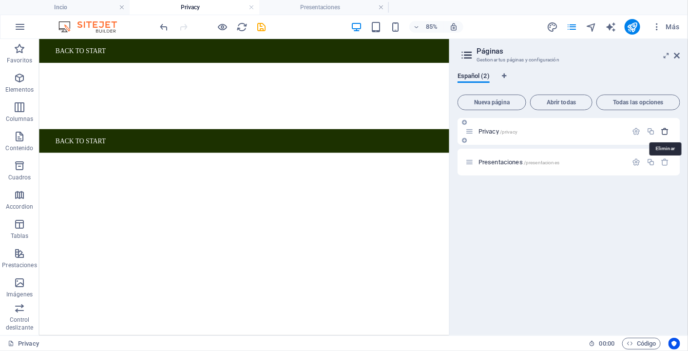
click at [664, 129] on icon "button" at bounding box center [665, 131] width 8 height 8
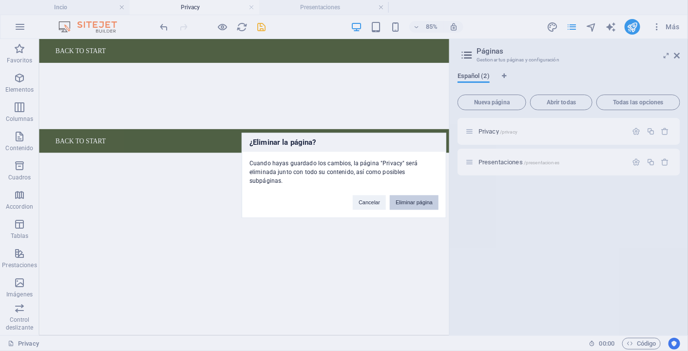
click at [418, 195] on button "Eliminar página" at bounding box center [414, 202] width 49 height 15
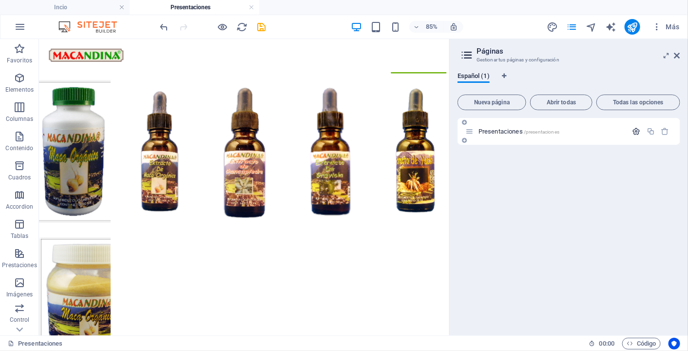
click at [636, 131] on icon "button" at bounding box center [636, 131] width 8 height 8
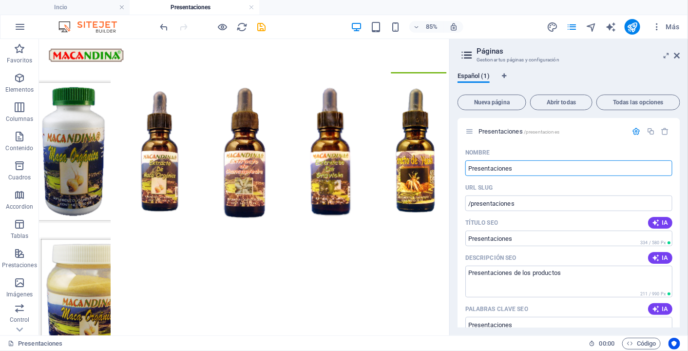
drag, startPoint x: 535, startPoint y: 165, endPoint x: 449, endPoint y: 161, distance: 85.3
click at [449, 161] on aside "Páginas Gestionar tus páginas y configuración Español (1) Nueva página Abrir to…" at bounding box center [568, 187] width 239 height 296
type input "*7"
type input "/"
type input "*"
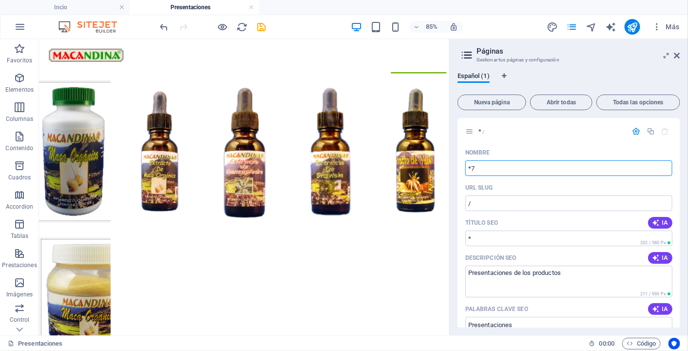
type input "*7*"
type input "/7"
type input "*7"
type input "*7*"
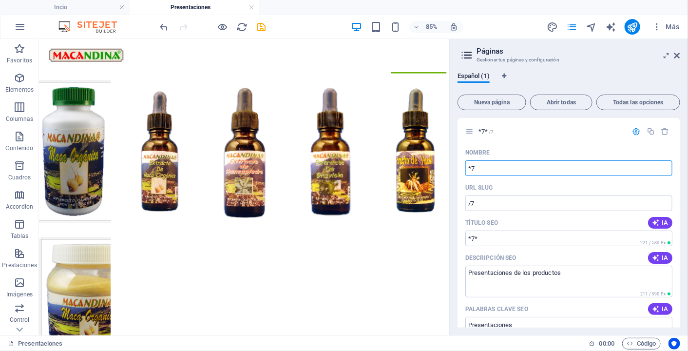
type input "*"
type input "/"
type input "+"
type input "+/"
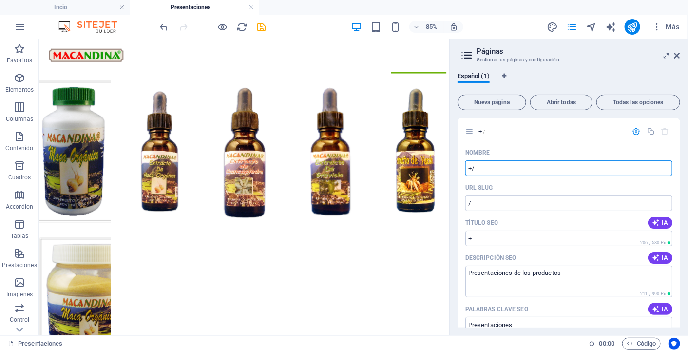
type input "+/"
type input "++"
type input "+"
type input "++"
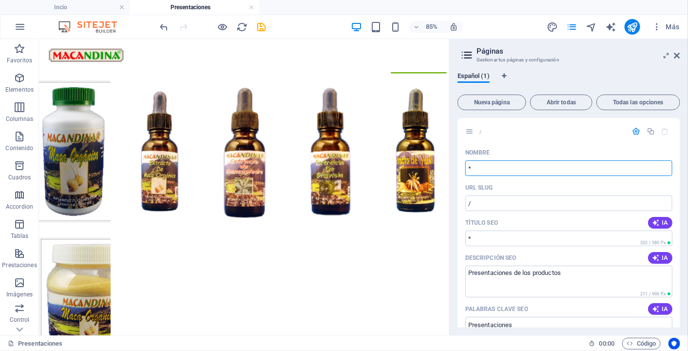
type input "*"
type input "*/"
type input "*/*"
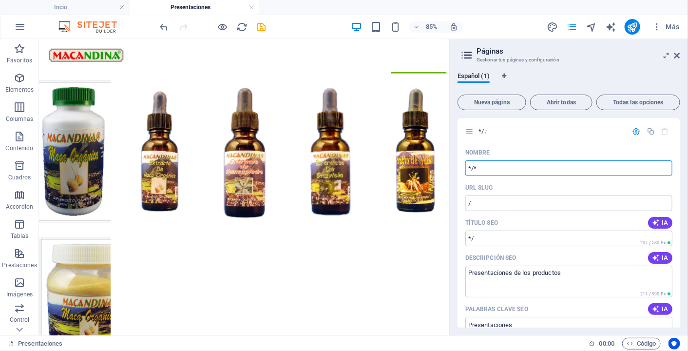
type input "*/*"
type input "*"
type input "7"
type input "/7"
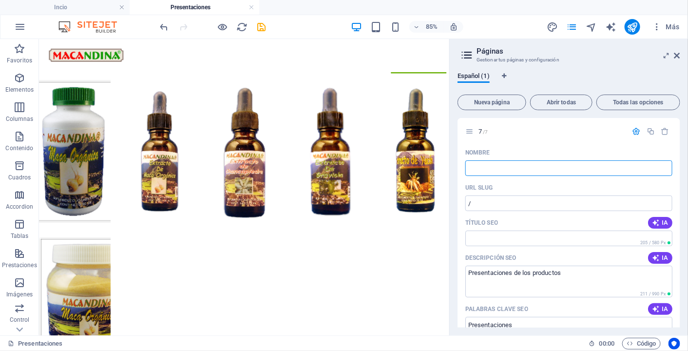
type input "7"
type input "/"
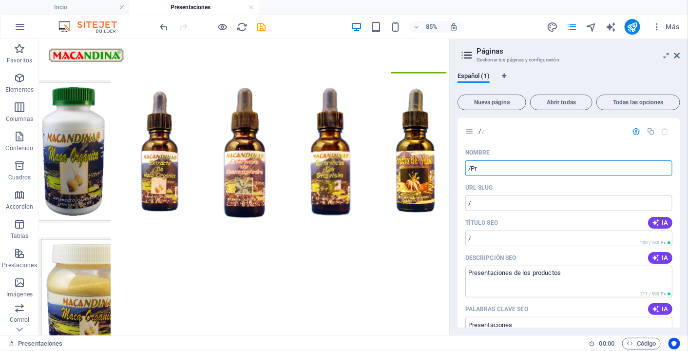
type input "/Pre"
type input "/p"
type input "/P"
type input "/Presentaciones"
type input "/presentaciones"
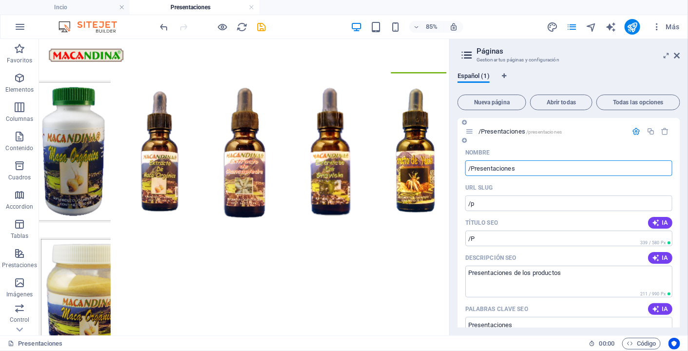
type input "/Presentaciones"
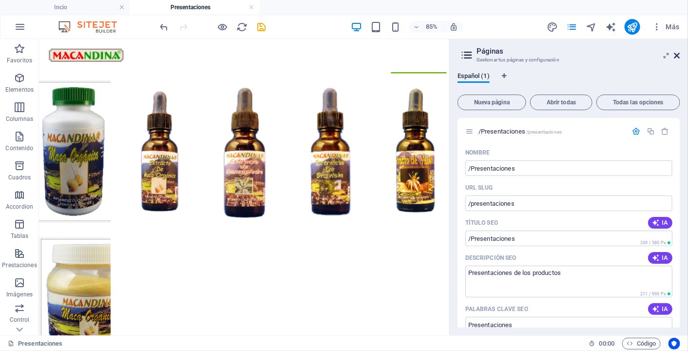
click at [674, 56] on icon at bounding box center [677, 56] width 6 height 8
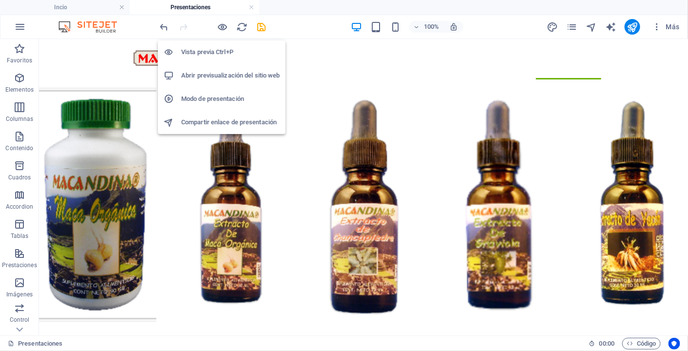
click at [225, 76] on h6 "Abrir previsualización del sitio web" at bounding box center [230, 76] width 98 height 12
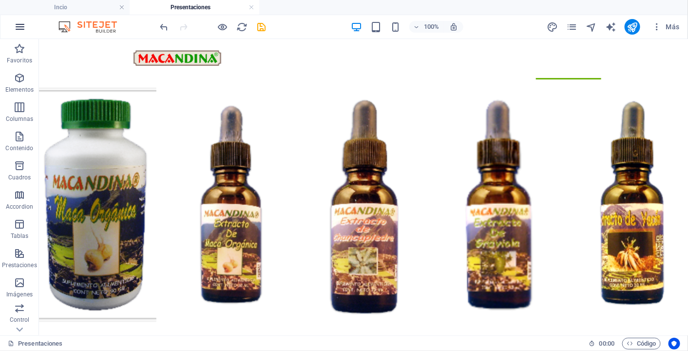
click at [22, 31] on icon "button" at bounding box center [20, 27] width 12 height 12
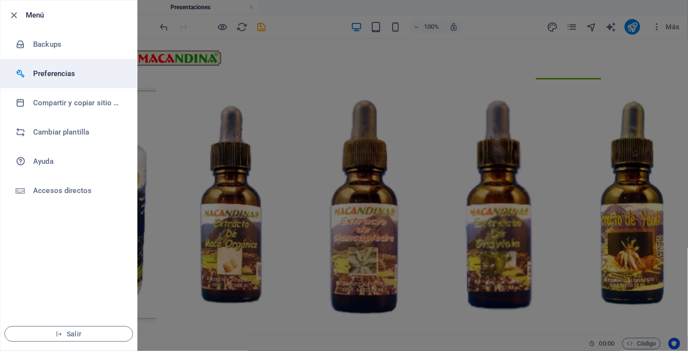
click at [65, 69] on h6 "Preferencias" at bounding box center [78, 74] width 90 height 12
select select "es"
select select "all"
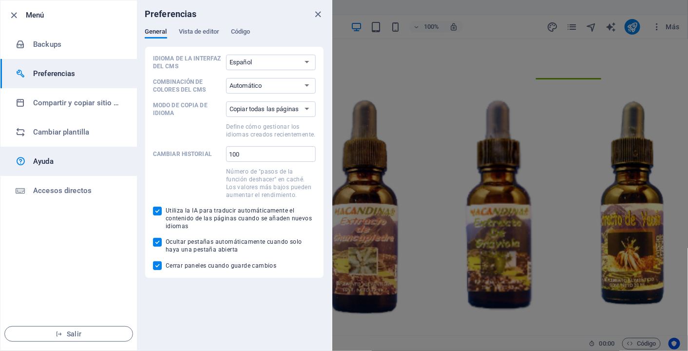
click at [85, 161] on h6 "Ayuda" at bounding box center [78, 161] width 90 height 12
